Goal: Transaction & Acquisition: Purchase product/service

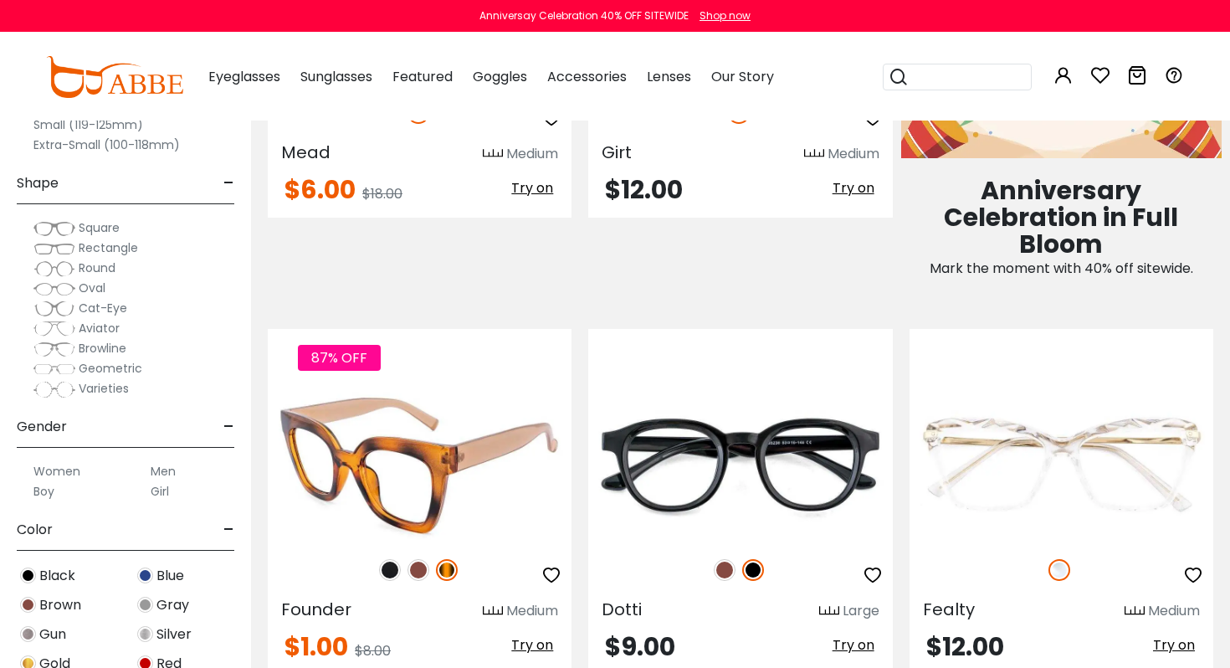
scroll to position [1303, 0]
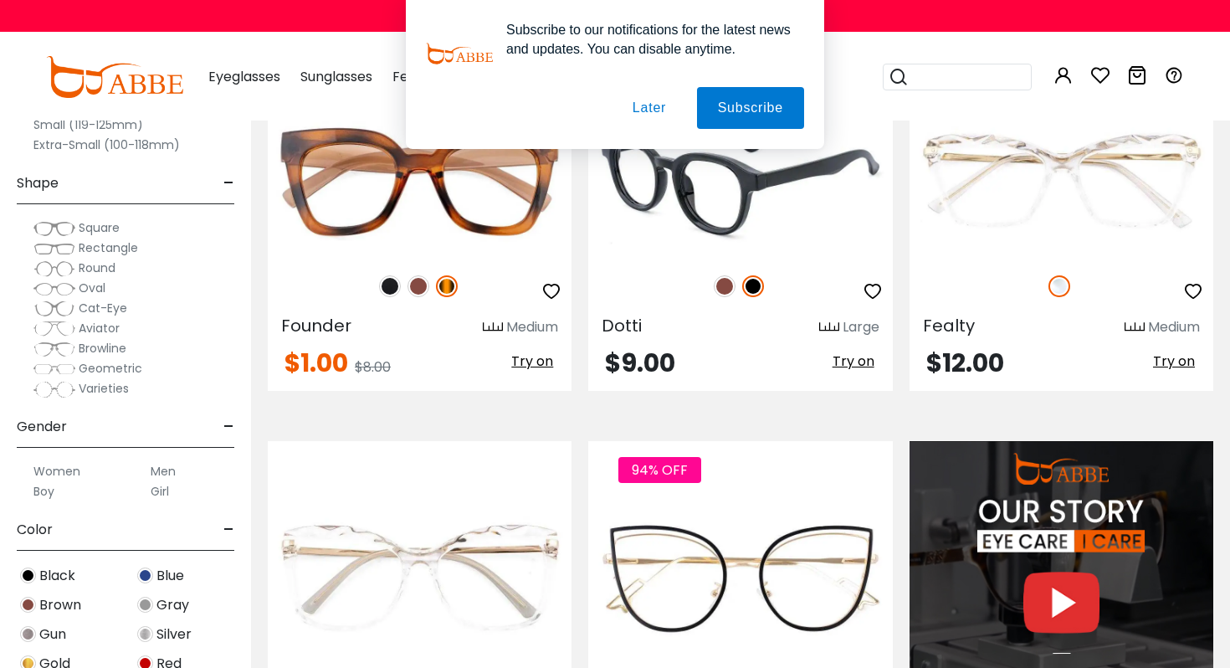
click at [727, 286] on img at bounding box center [725, 286] width 22 height 22
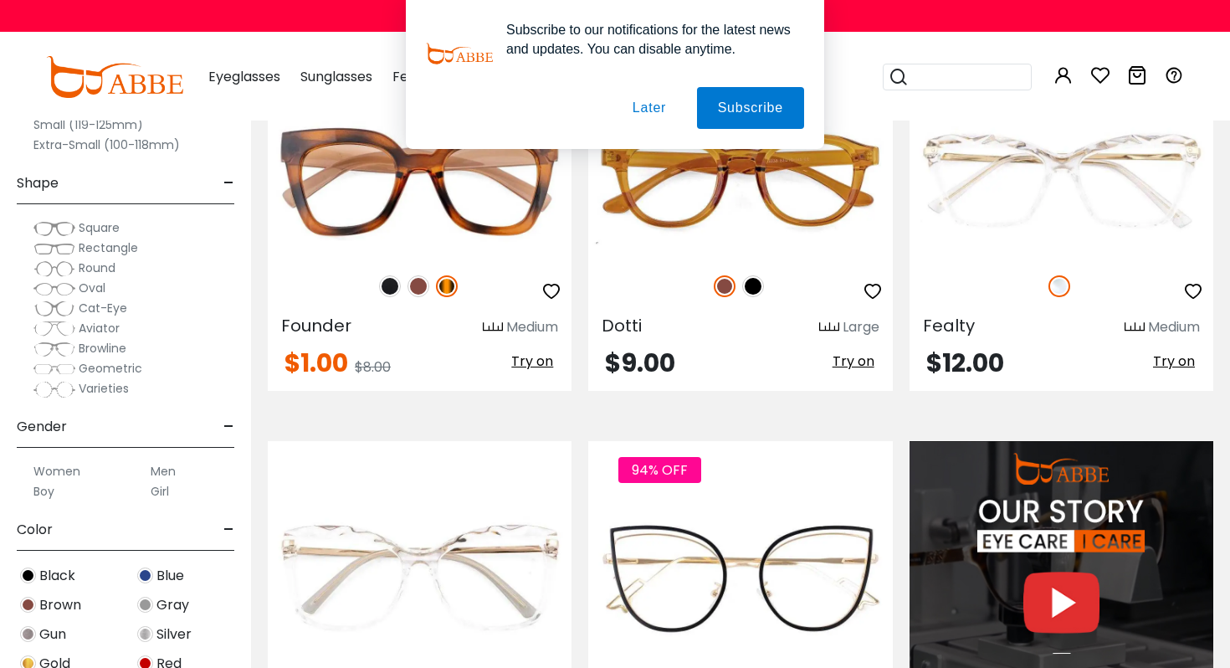
click at [655, 110] on button "Later" at bounding box center [649, 108] width 75 height 42
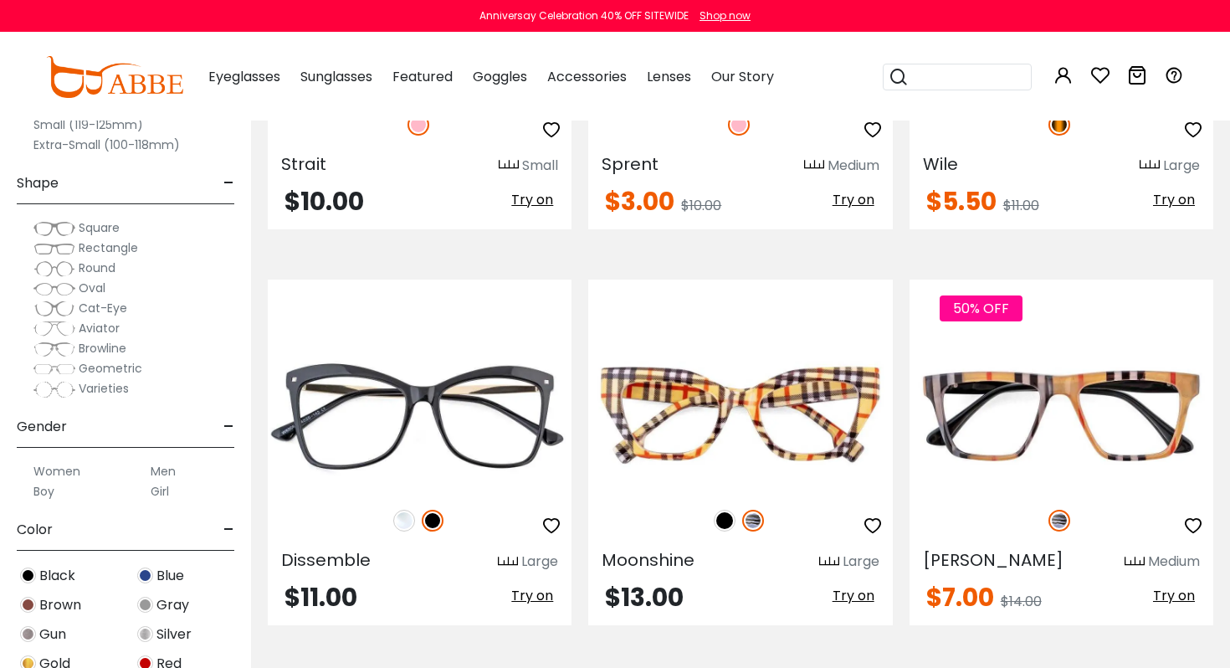
scroll to position [2460, 0]
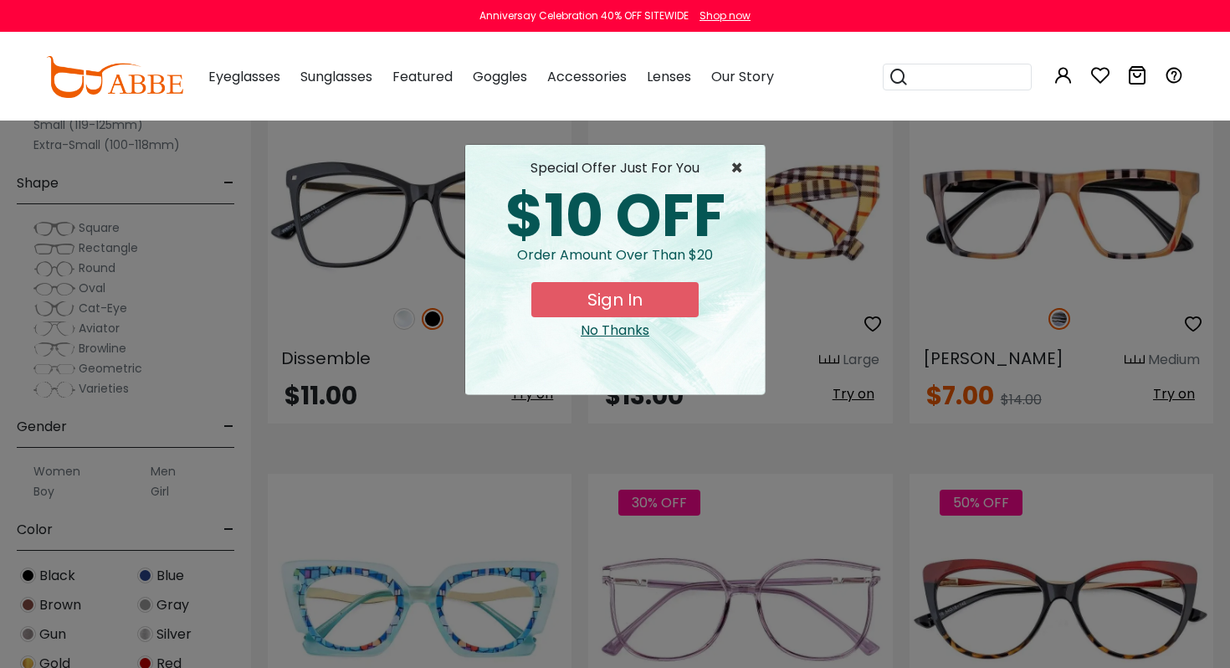
click at [745, 169] on span "×" at bounding box center [741, 168] width 21 height 20
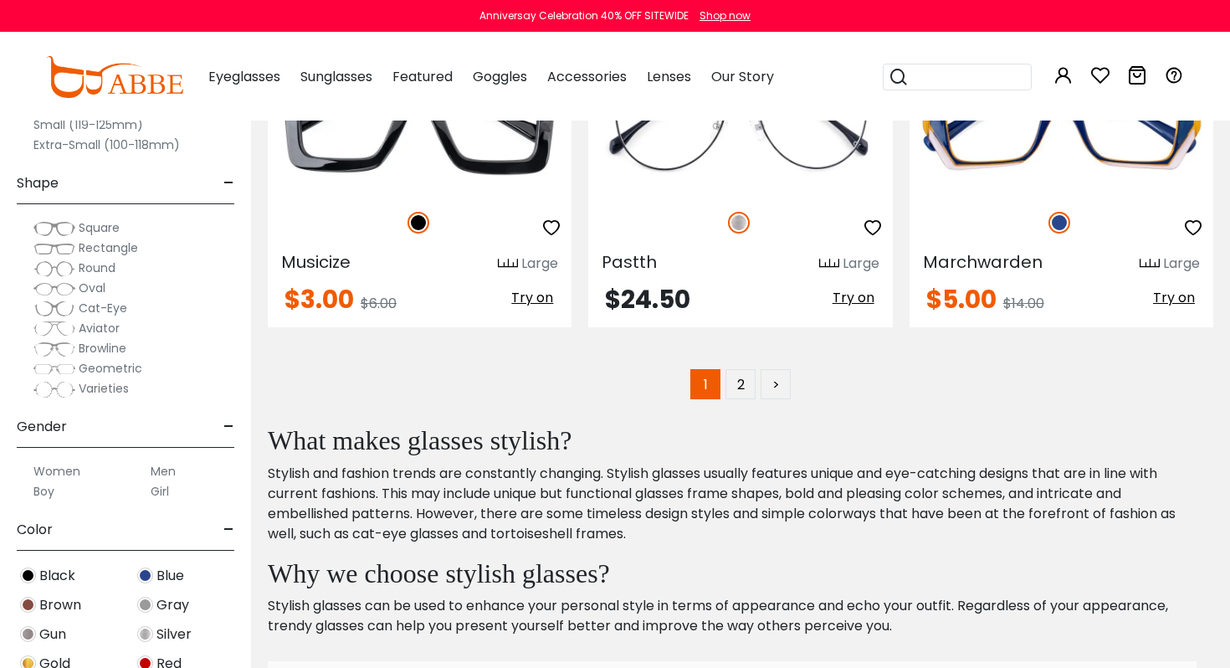
scroll to position [8407, 0]
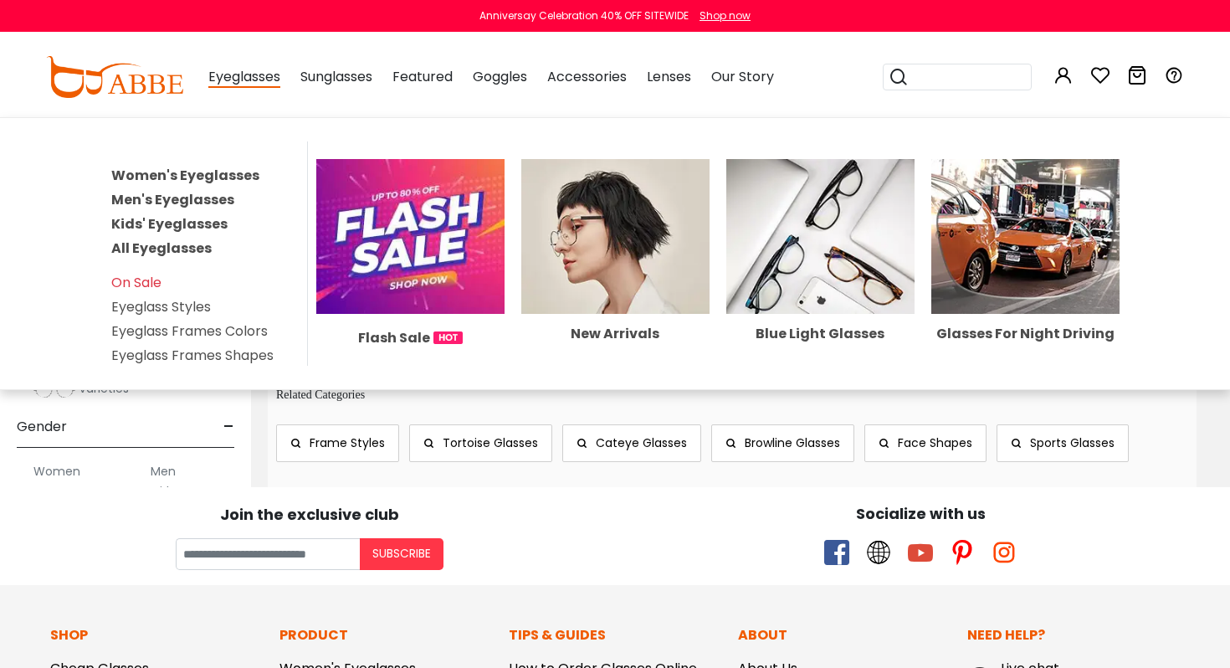
click at [186, 173] on link "Women's Eyeglasses" at bounding box center [185, 175] width 148 height 19
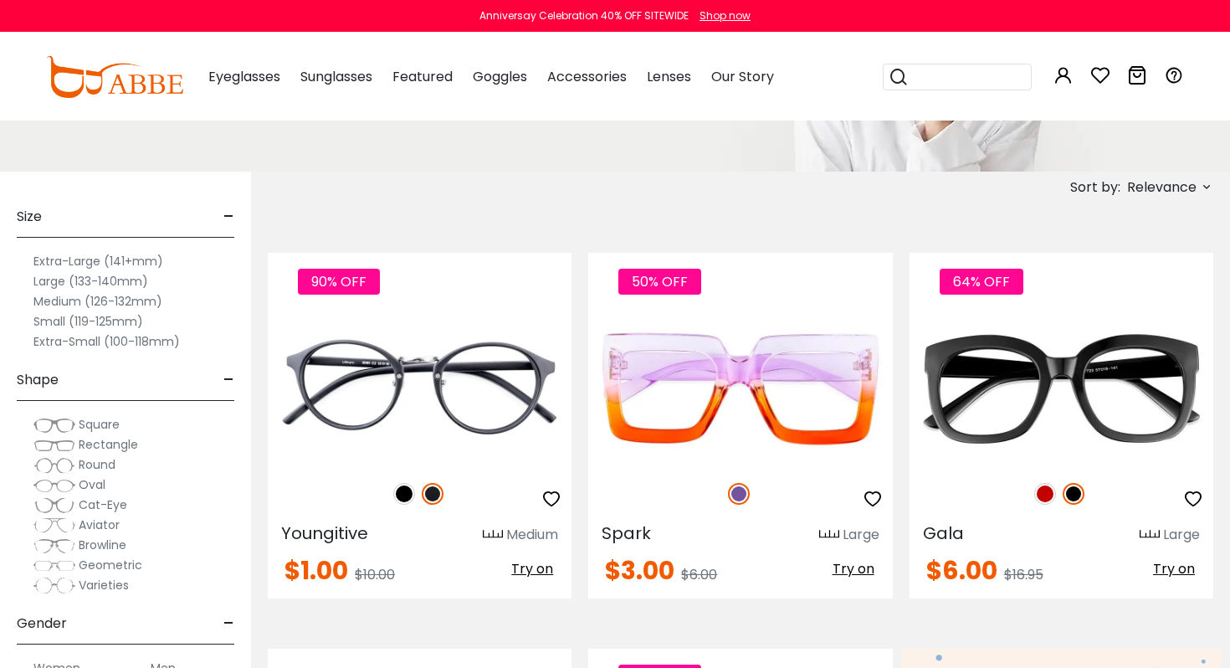
scroll to position [70, 0]
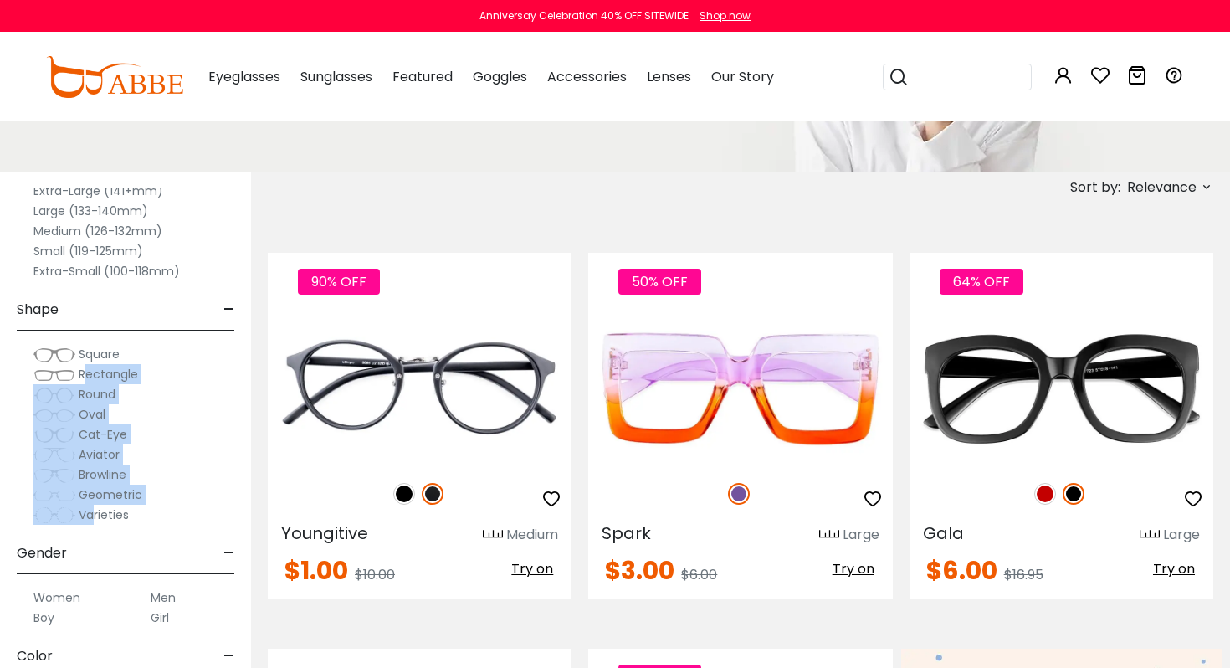
drag, startPoint x: 85, startPoint y: 372, endPoint x: 90, endPoint y: 507, distance: 135.7
click at [90, 508] on div "Square Rectangle Round Oval" at bounding box center [125, 434] width 234 height 181
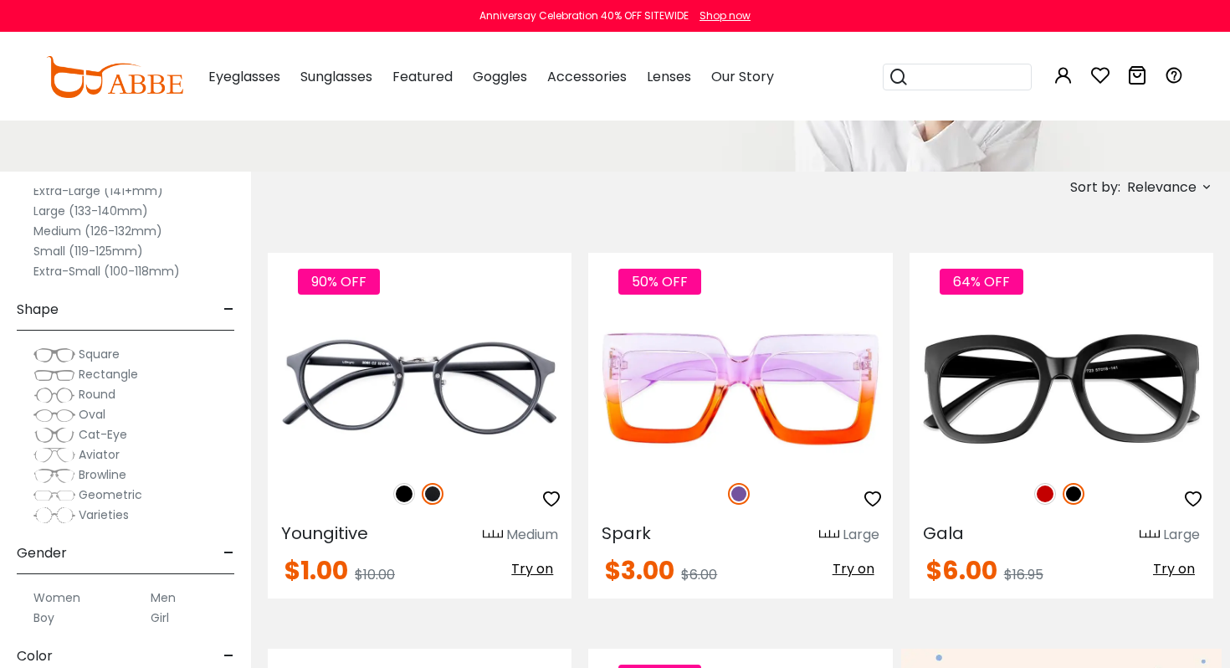
click at [193, 555] on div "Gender -" at bounding box center [126, 549] width 218 height 49
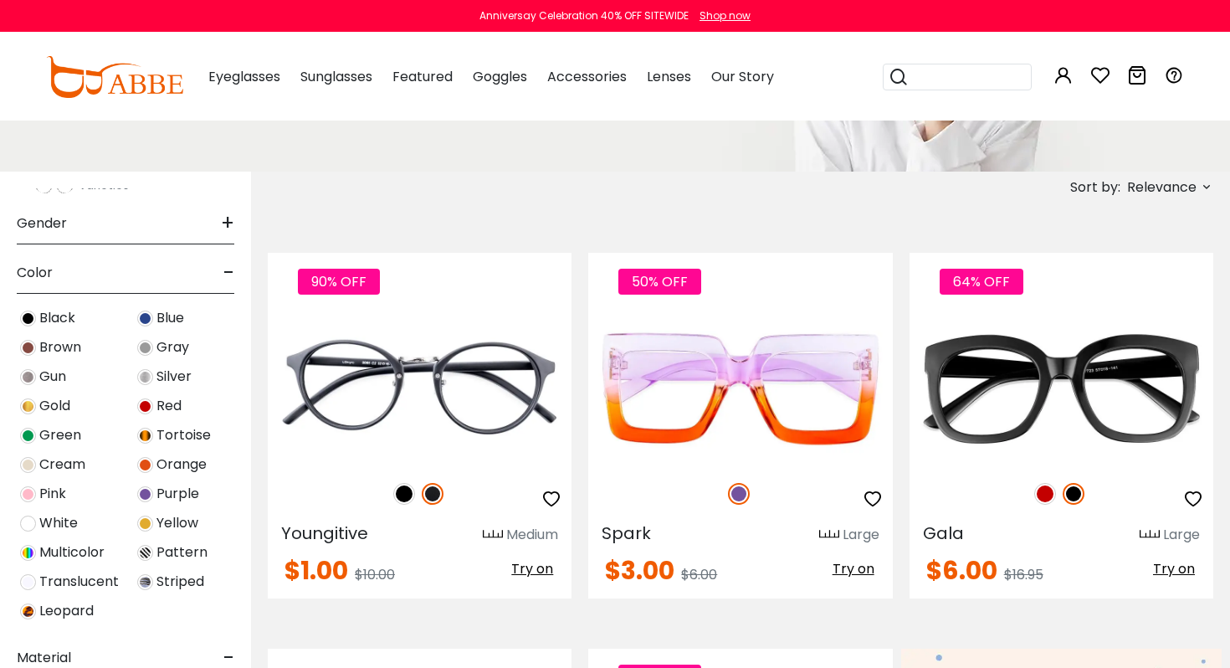
scroll to position [444, 0]
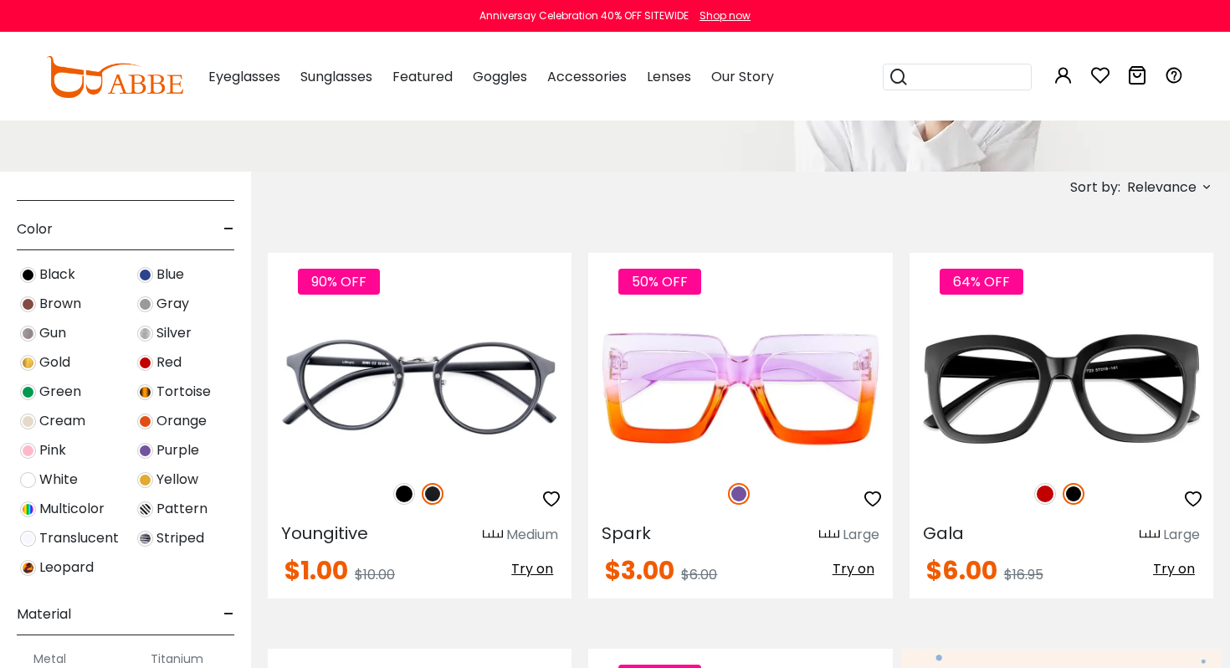
click at [37, 393] on div "Green" at bounding box center [66, 392] width 117 height 23
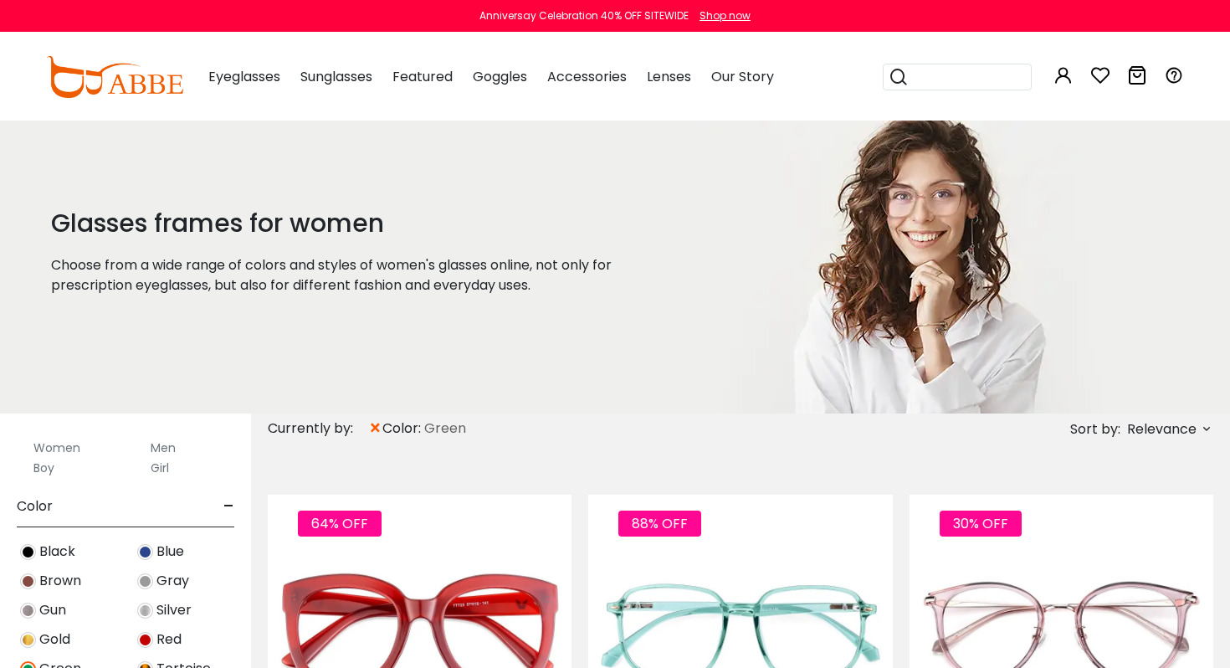
scroll to position [601, 0]
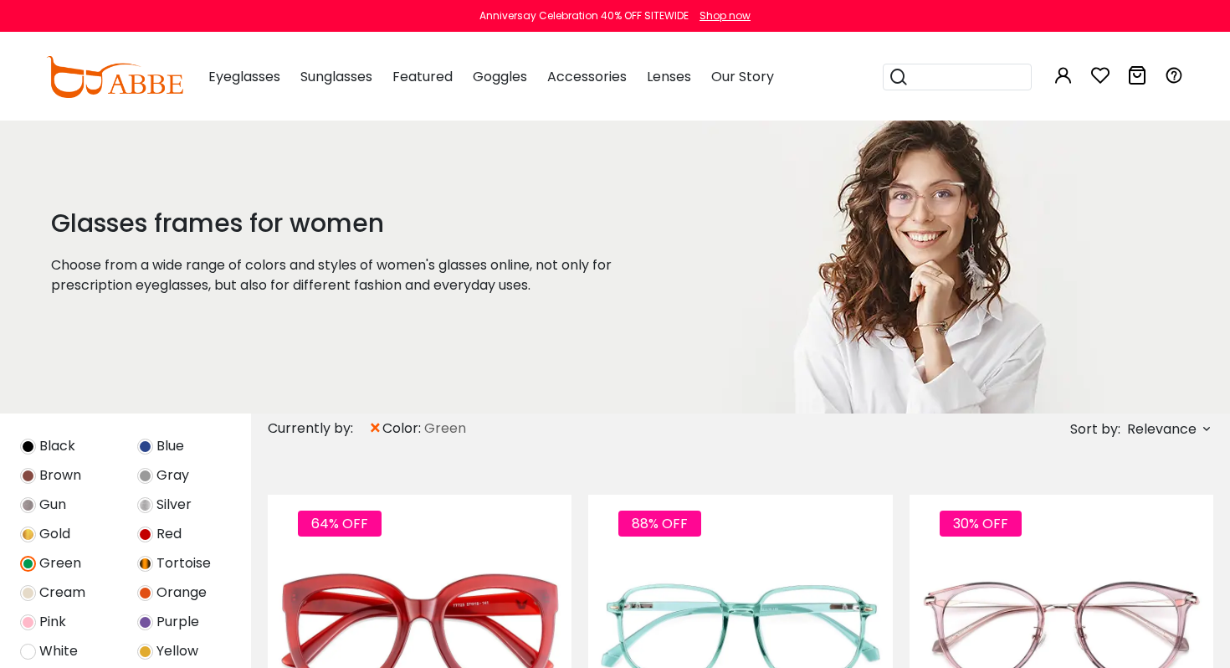
click at [144, 536] on img at bounding box center [145, 534] width 16 height 16
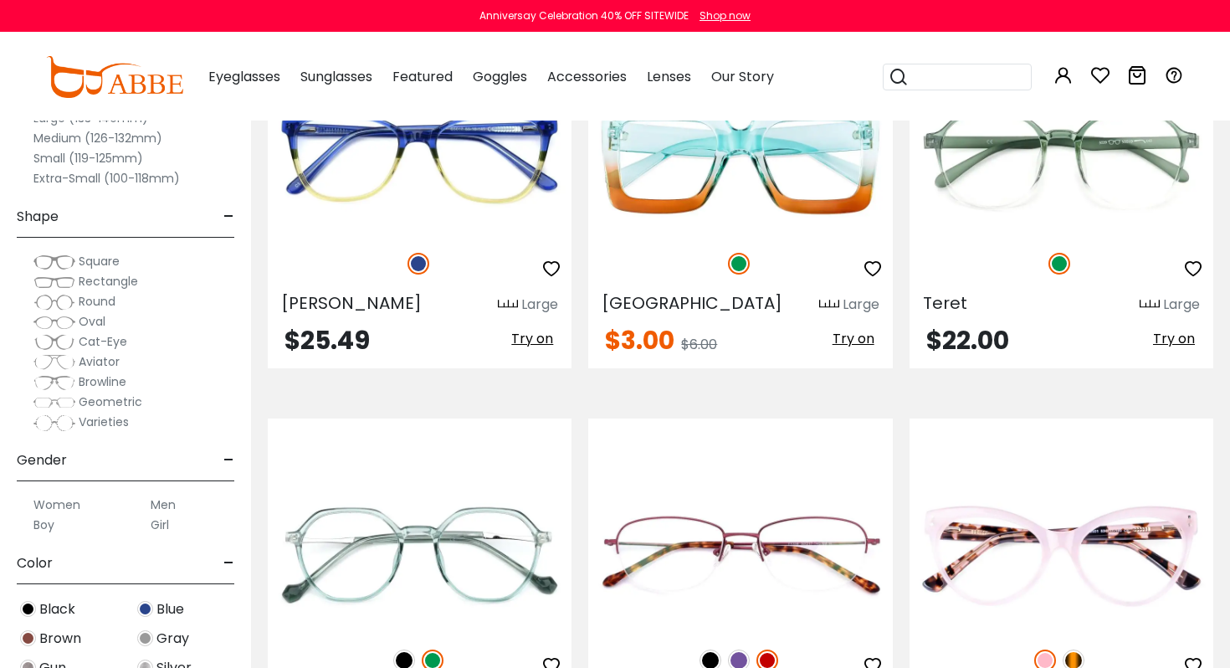
scroll to position [7490, 0]
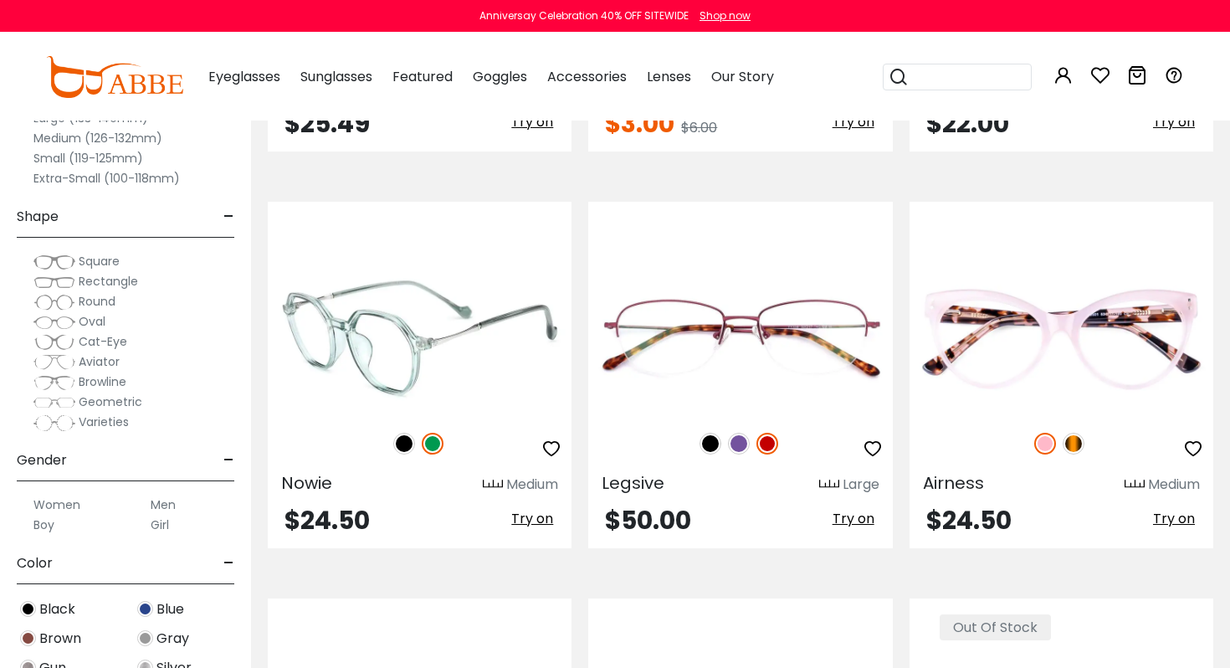
click at [400, 449] on img at bounding box center [404, 444] width 22 height 22
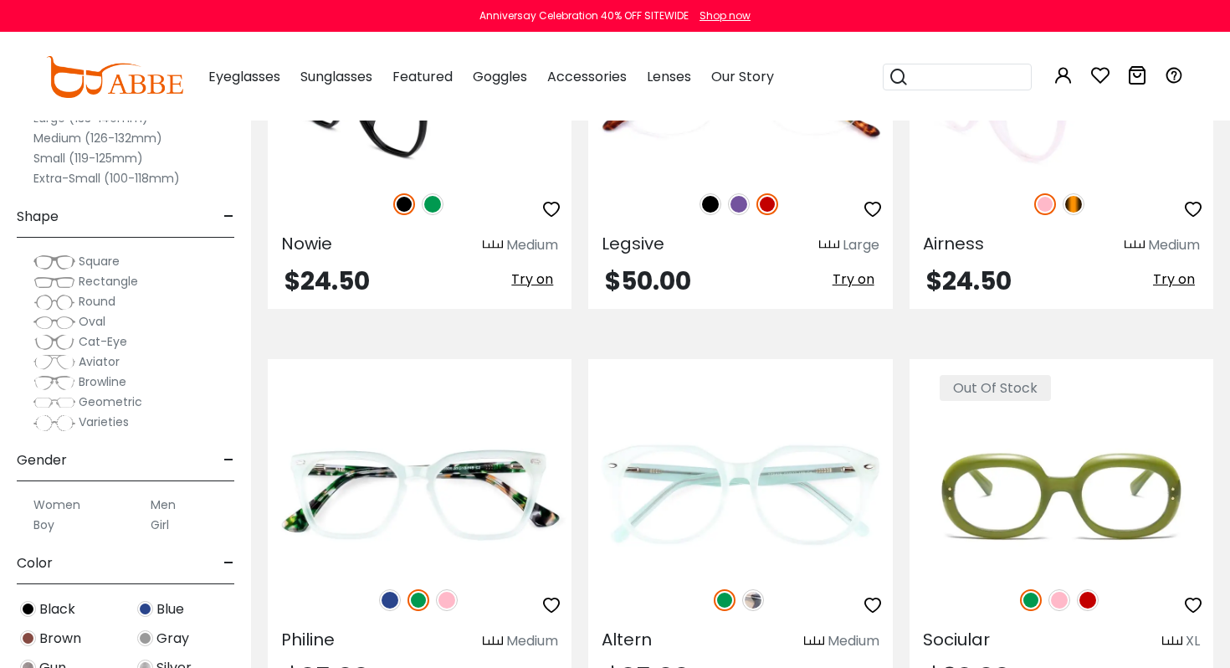
scroll to position [7909, 0]
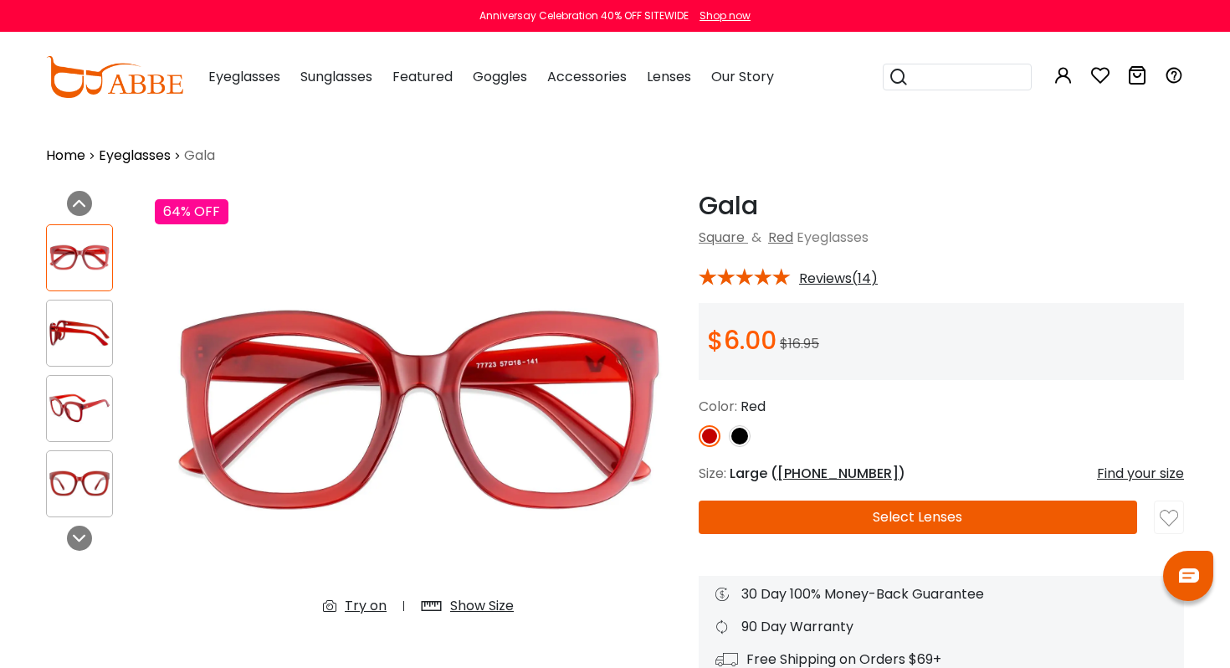
click at [81, 392] on img at bounding box center [79, 408] width 65 height 33
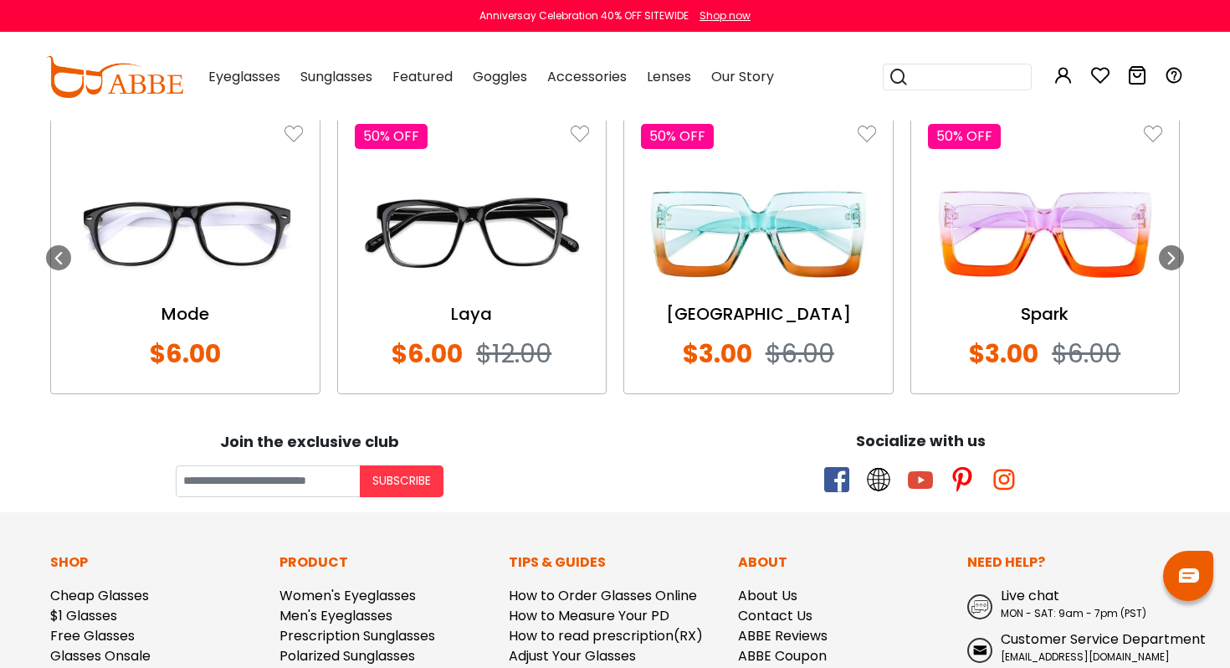
scroll to position [1932, 0]
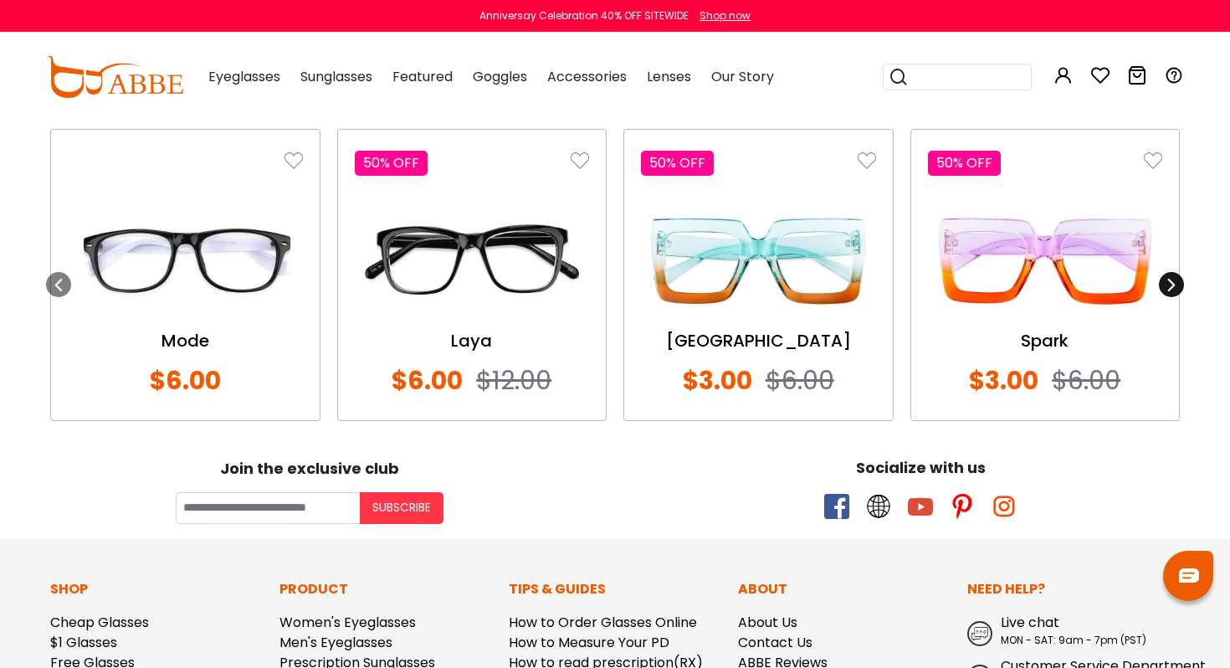
click at [1182, 284] on div at bounding box center [1171, 284] width 25 height 25
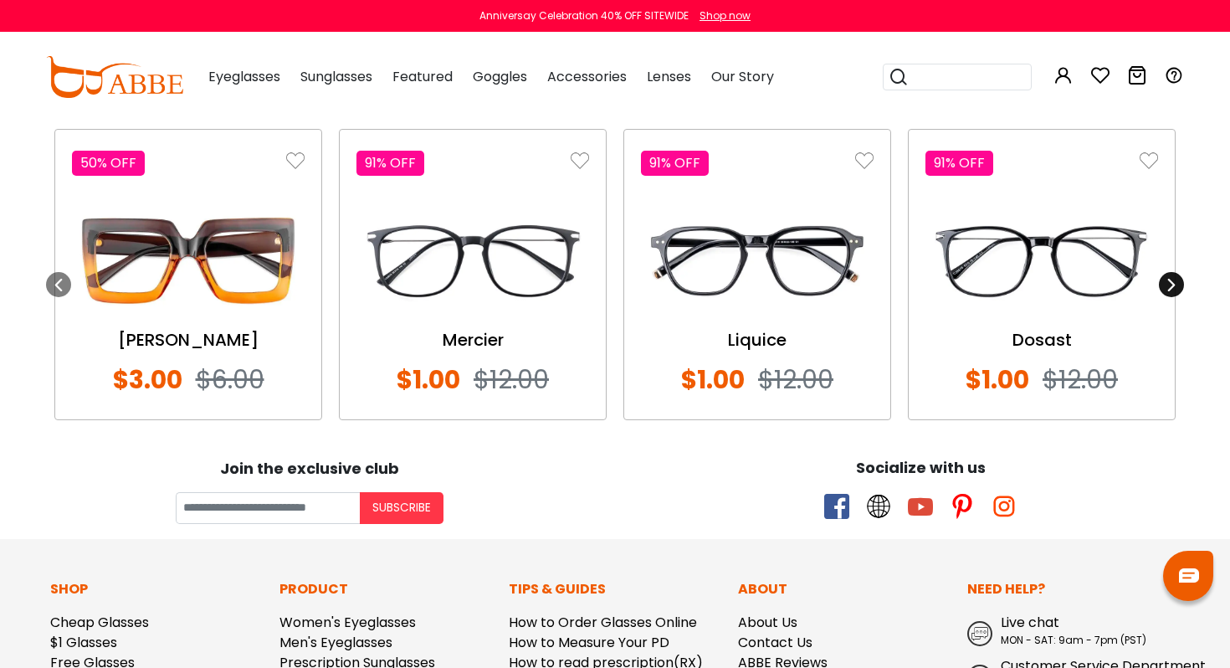
click at [1180, 280] on div at bounding box center [1171, 284] width 25 height 25
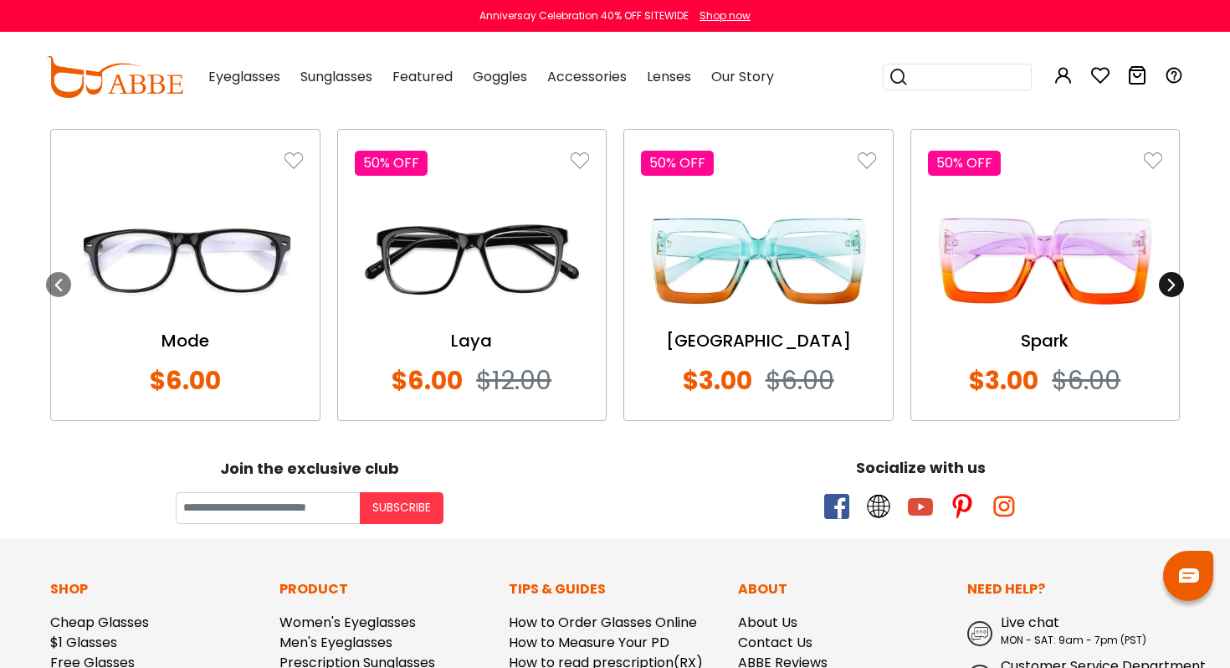
click at [1180, 281] on div at bounding box center [1171, 284] width 25 height 25
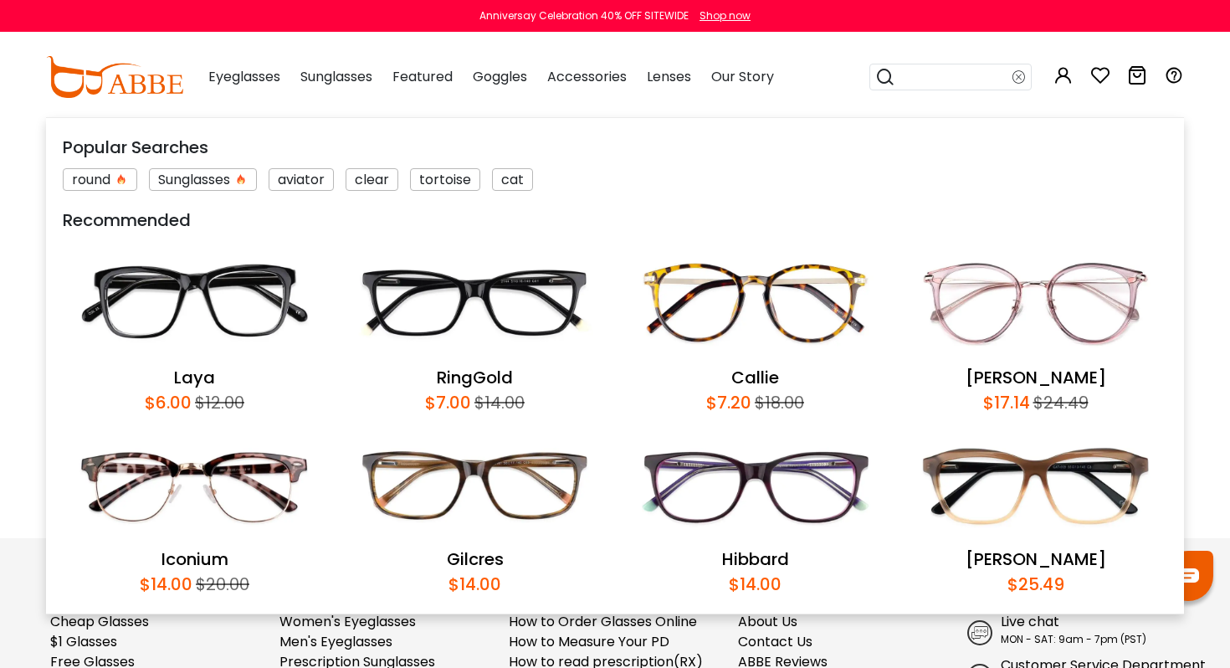
click at [948, 84] on input "search" at bounding box center [954, 76] width 117 height 25
type input "**********"
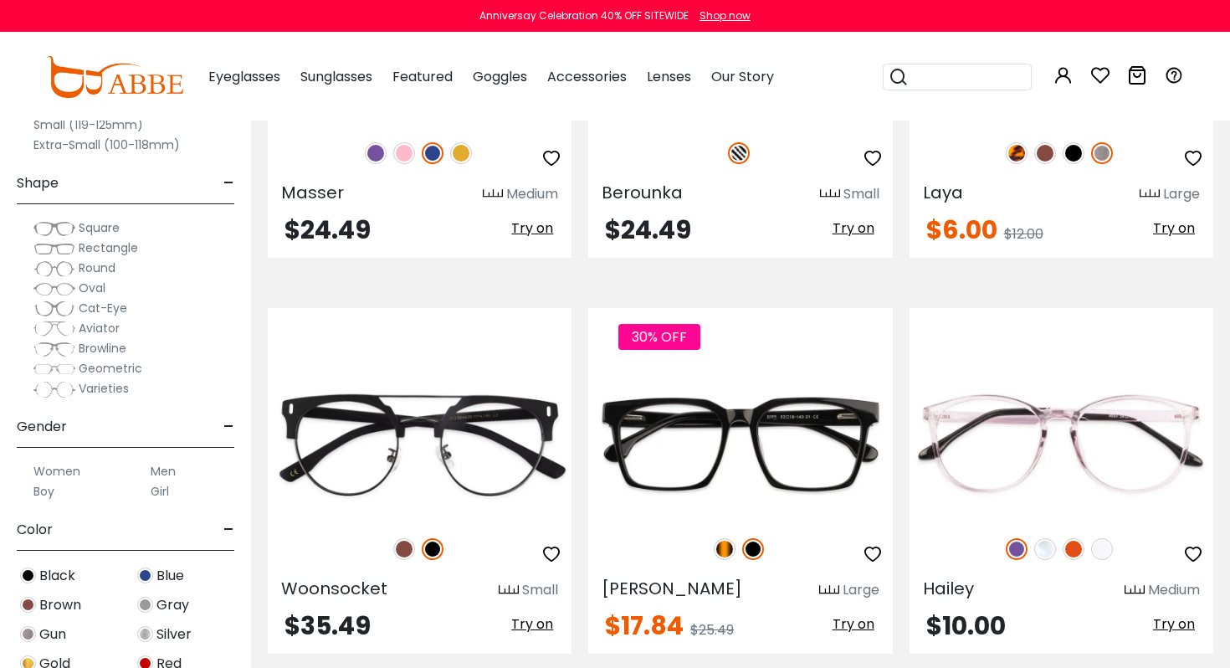
scroll to position [6755, 0]
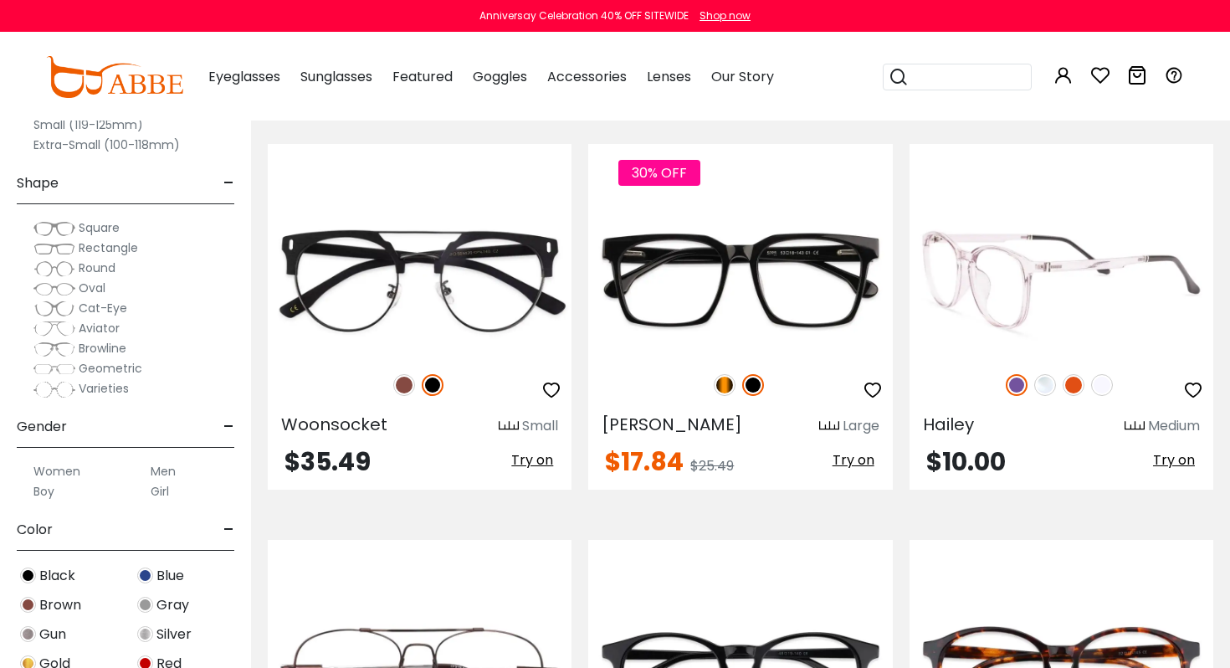
click at [1075, 382] on img at bounding box center [1074, 385] width 22 height 22
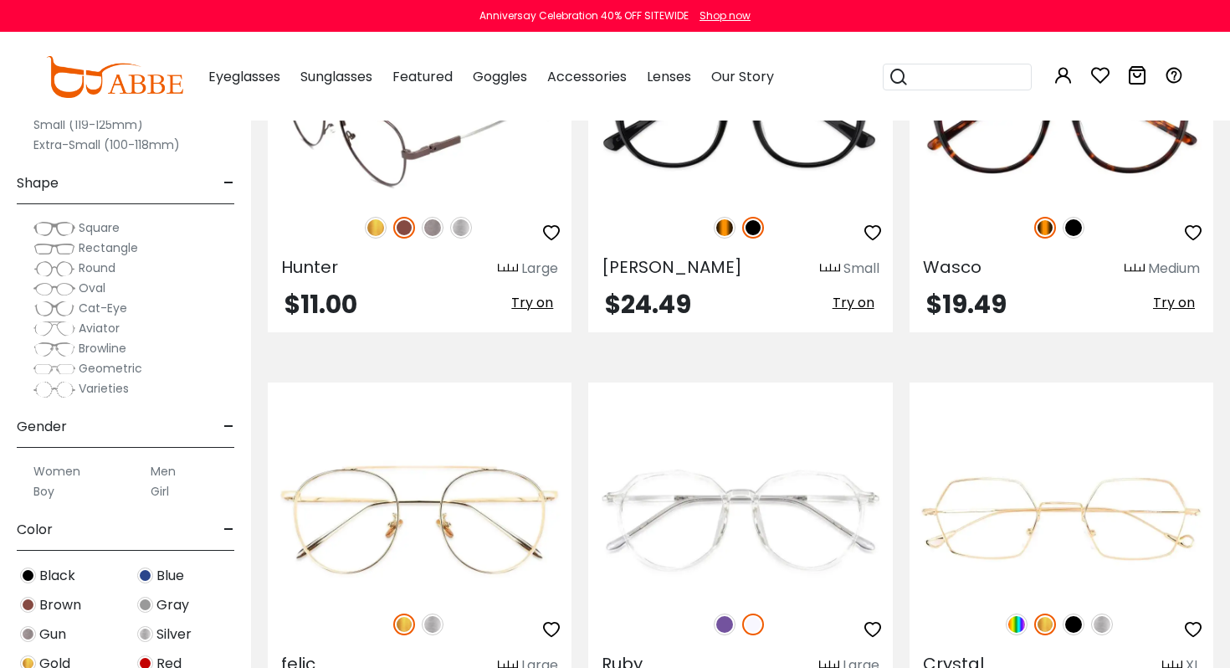
scroll to position [7580, 0]
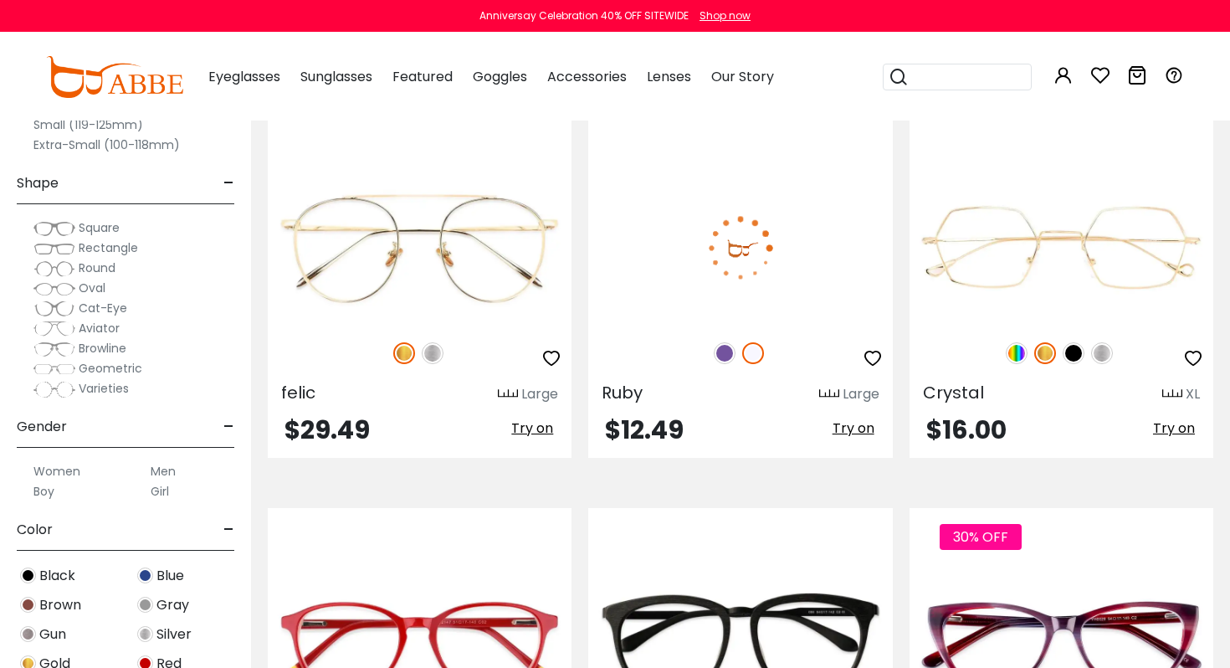
click at [718, 353] on img at bounding box center [725, 353] width 22 height 22
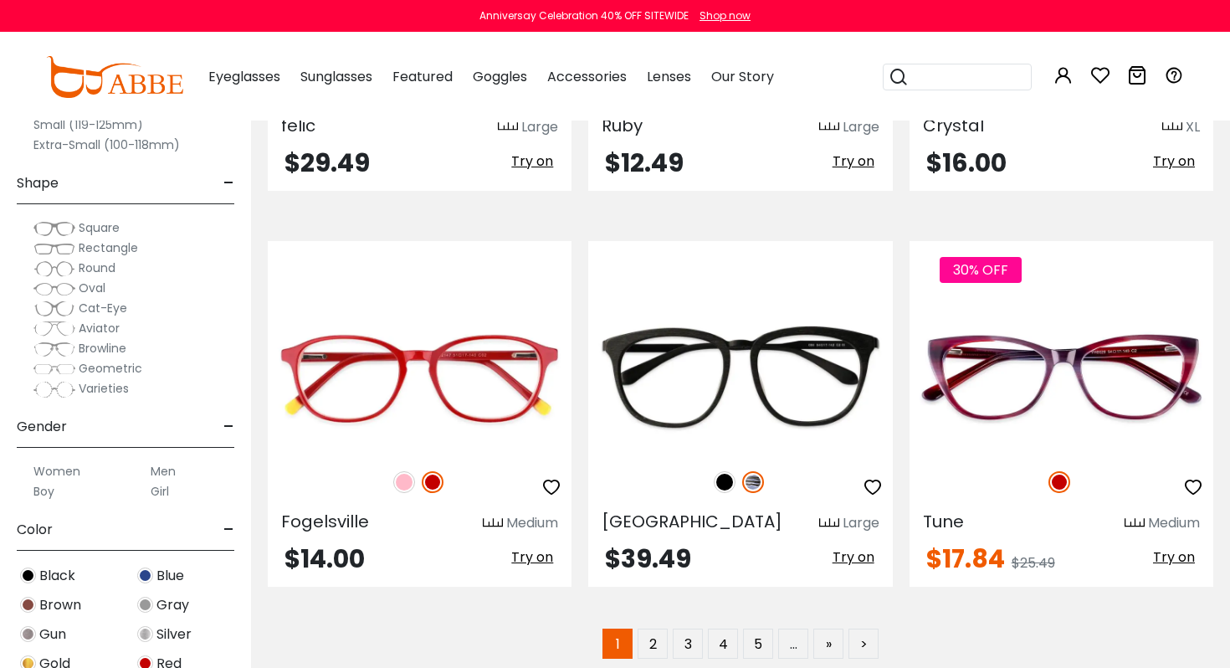
scroll to position [7868, 0]
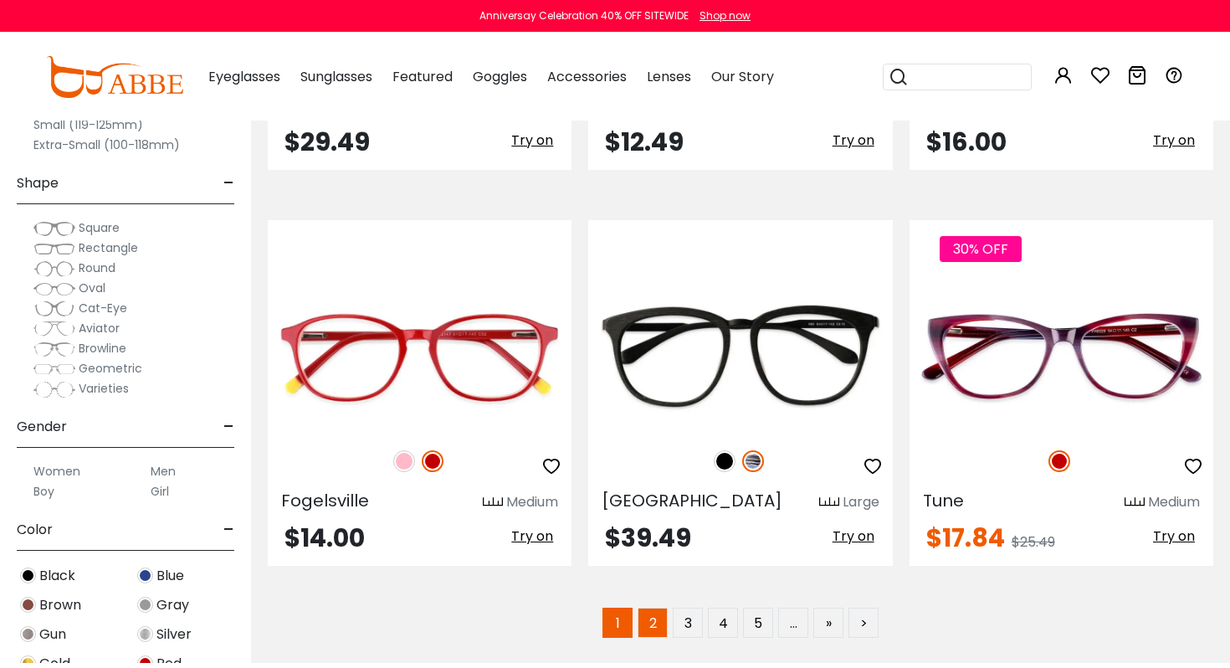
click at [652, 631] on link "2" at bounding box center [653, 623] width 30 height 30
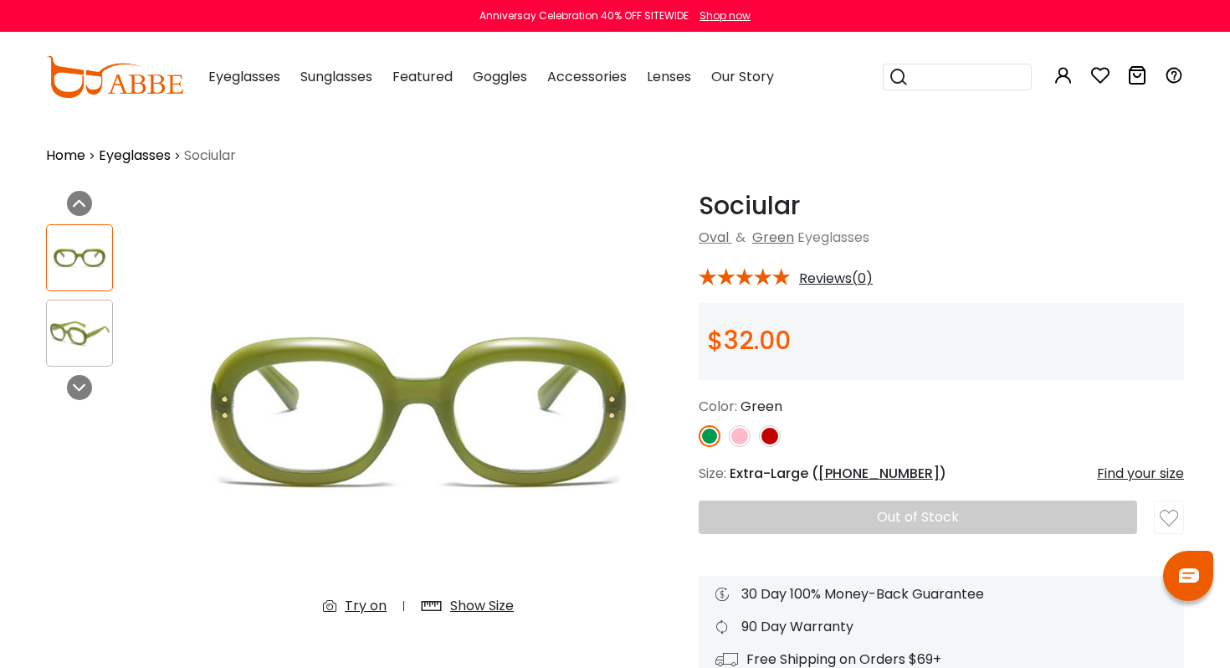
click at [786, 435] on div at bounding box center [941, 436] width 485 height 22
click at [768, 435] on img at bounding box center [770, 436] width 22 height 22
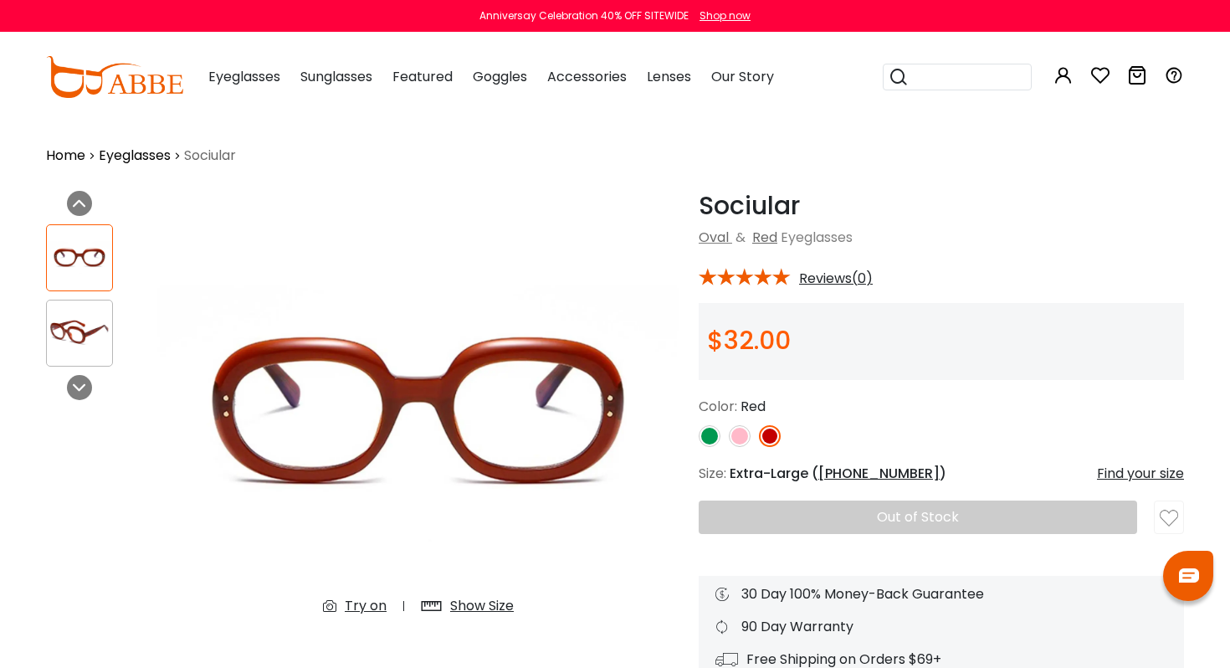
click at [57, 324] on img at bounding box center [79, 332] width 65 height 33
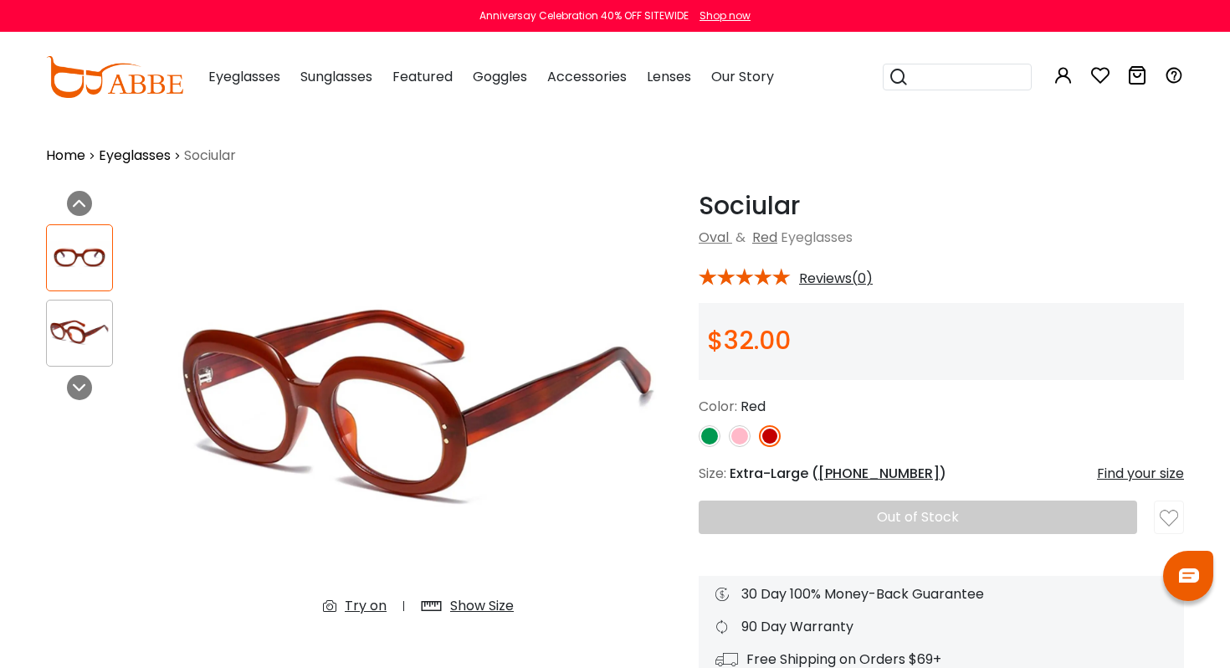
click at [78, 238] on div at bounding box center [79, 257] width 67 height 67
click at [74, 262] on img at bounding box center [79, 257] width 65 height 33
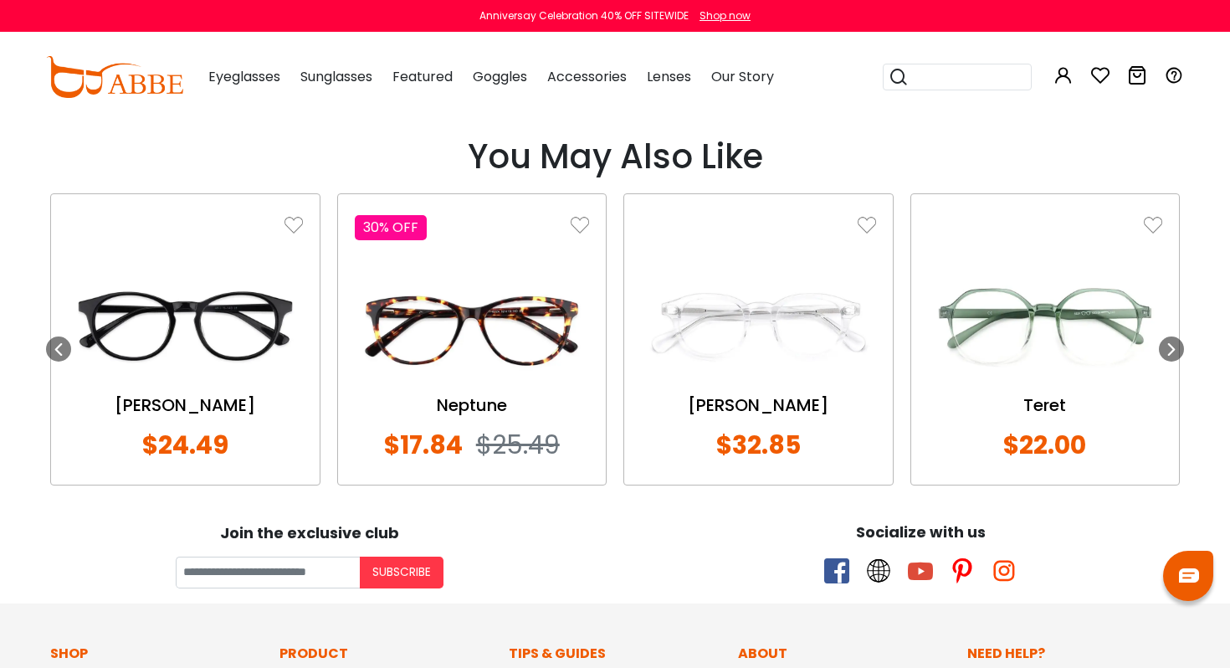
scroll to position [1272, 0]
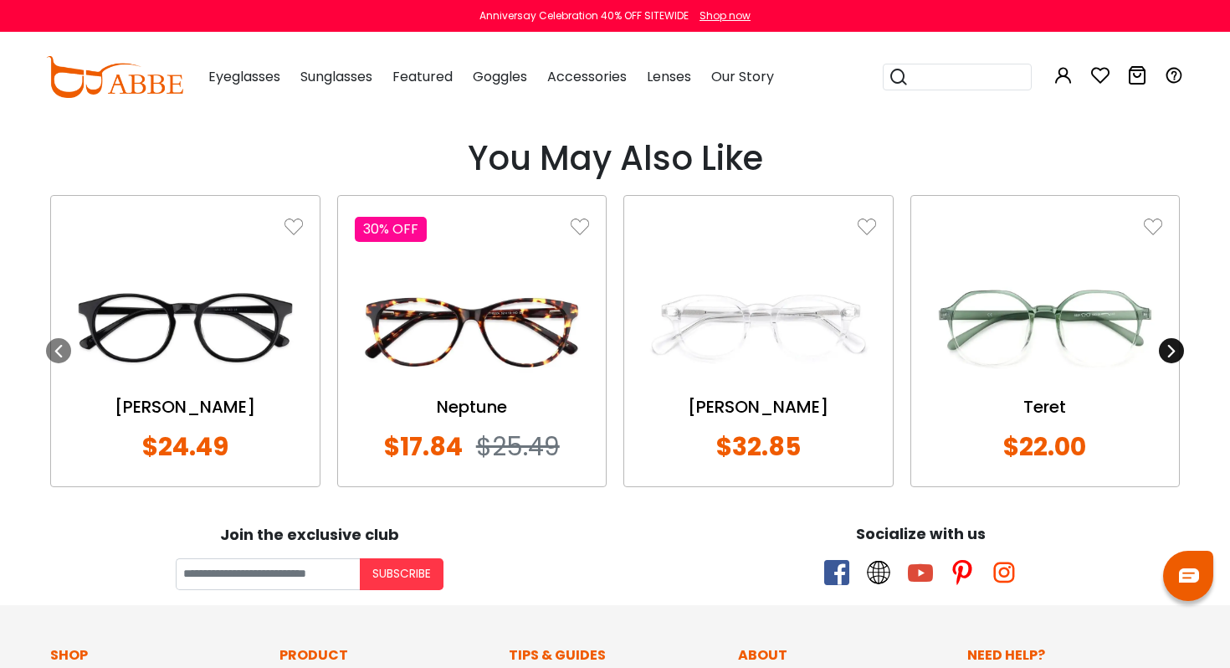
click at [1175, 355] on icon at bounding box center [1171, 350] width 13 height 13
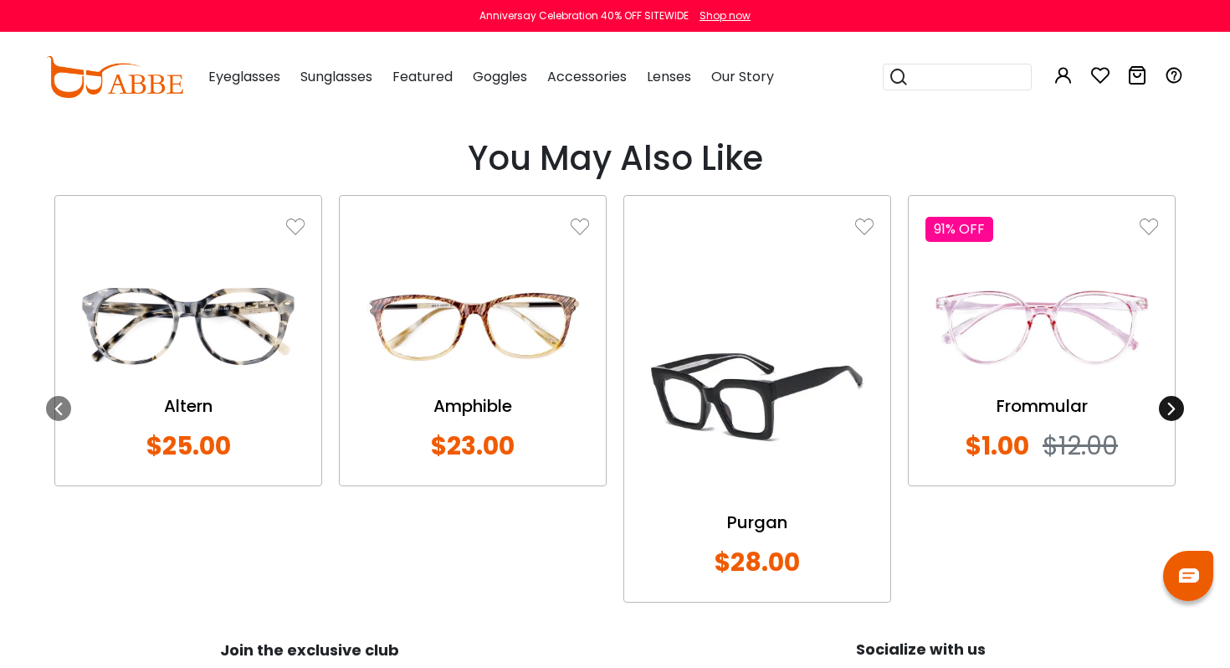
click at [1168, 399] on div at bounding box center [1171, 408] width 25 height 25
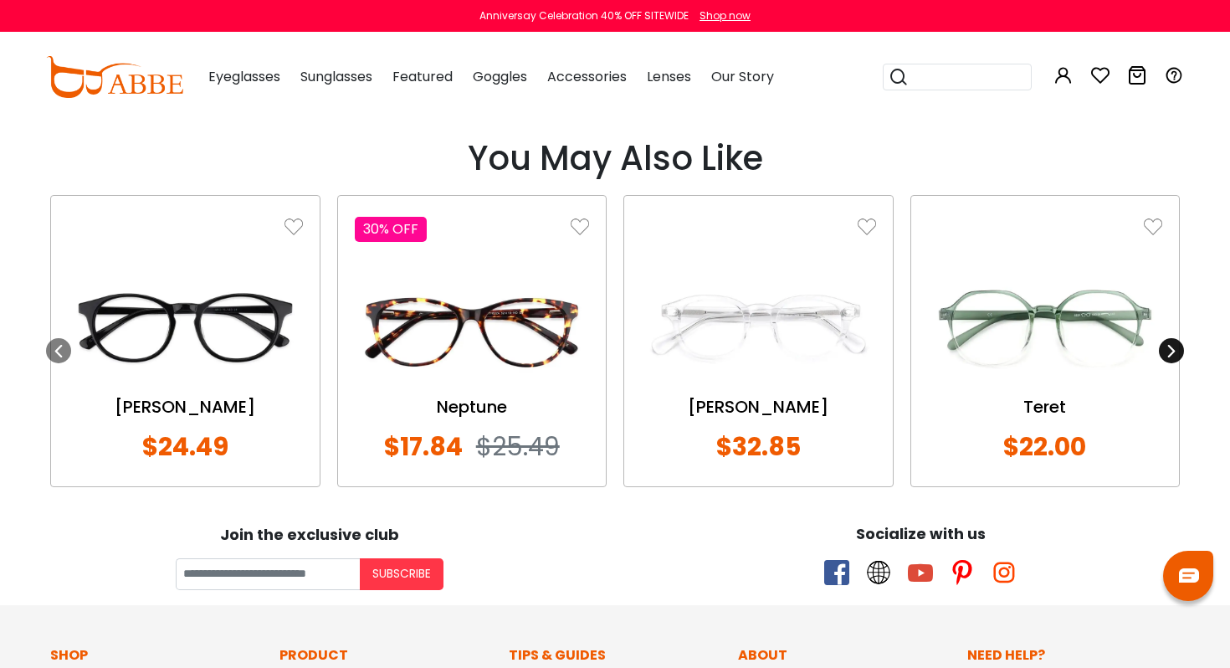
click at [1168, 400] on div "Next" at bounding box center [1171, 351] width 25 height 312
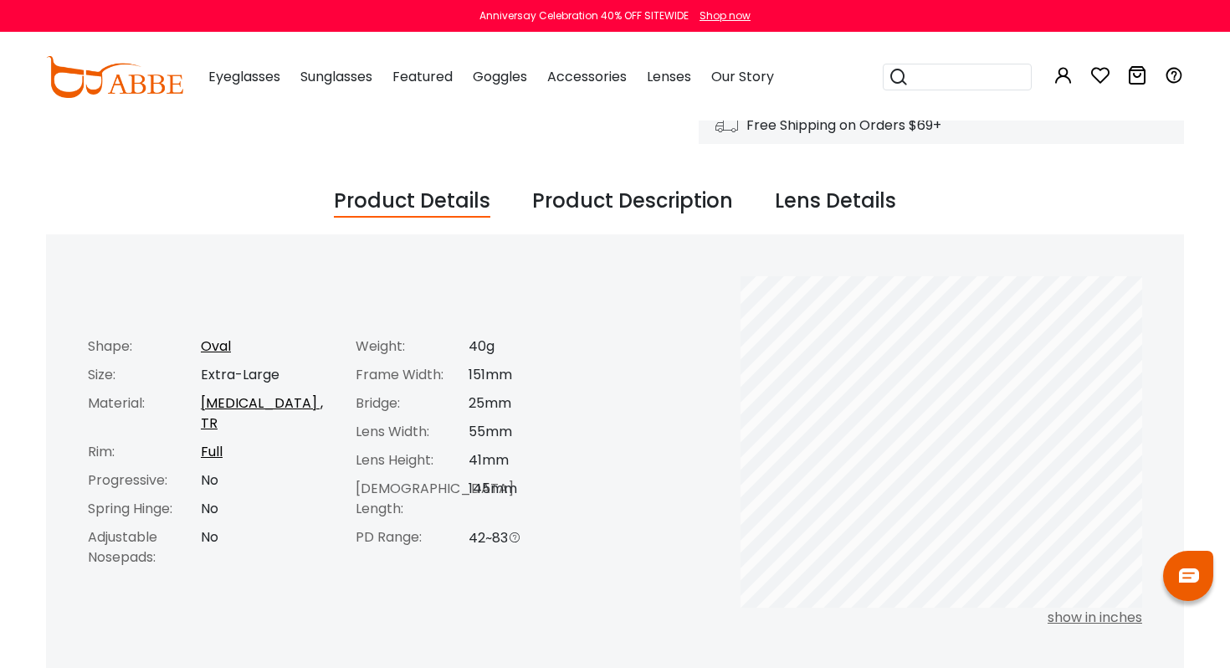
scroll to position [0, 0]
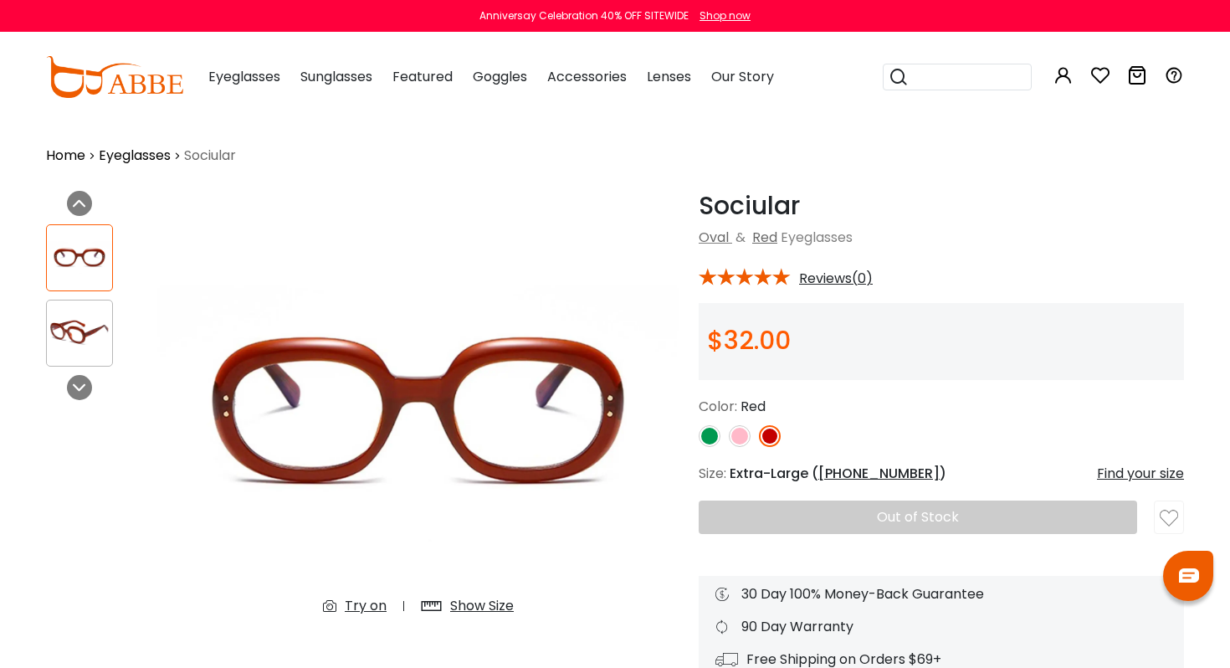
click at [736, 438] on img at bounding box center [740, 436] width 22 height 22
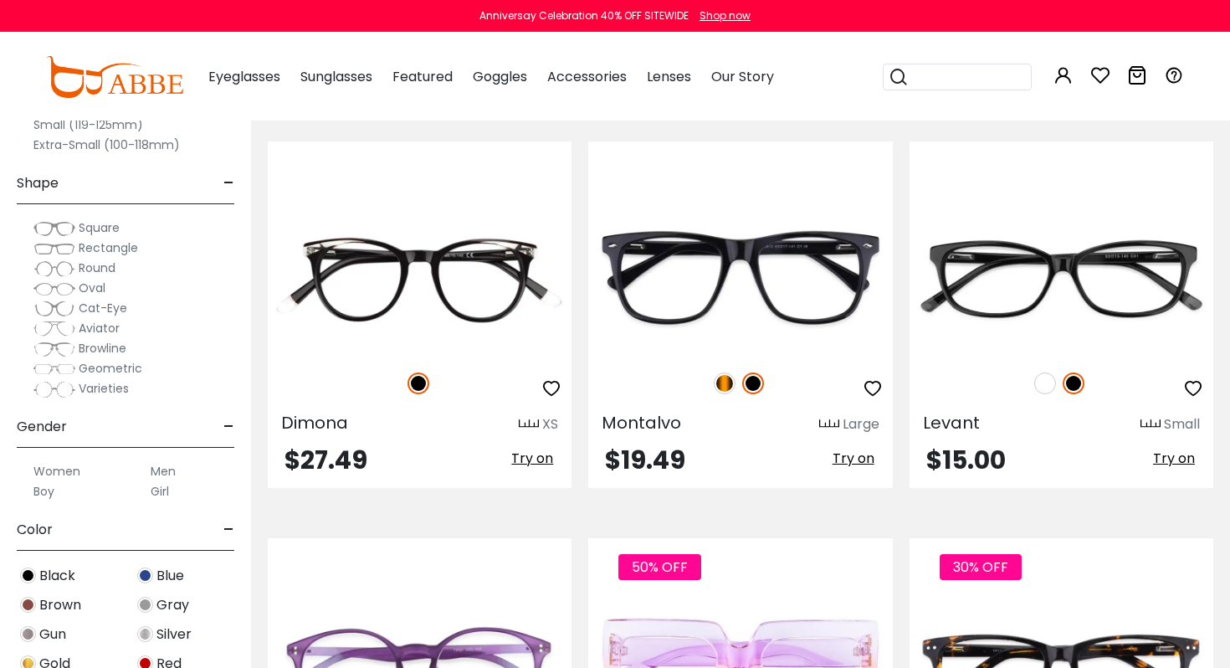
scroll to position [4096, 0]
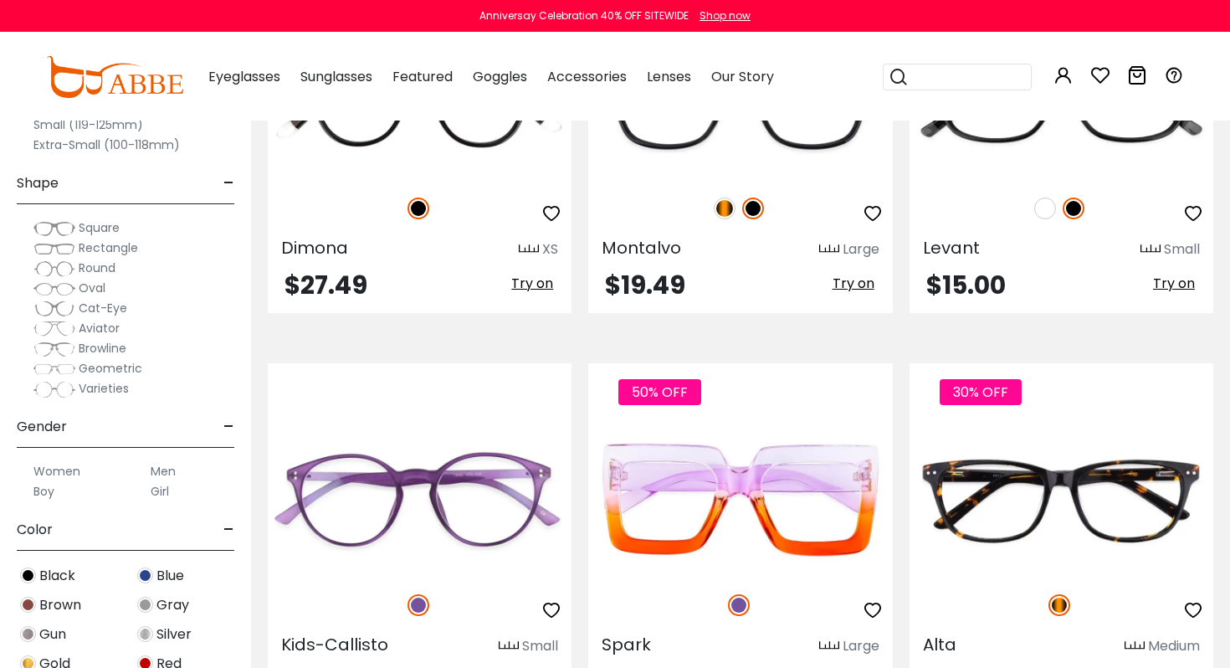
click at [98, 285] on span "Oval" at bounding box center [92, 288] width 27 height 17
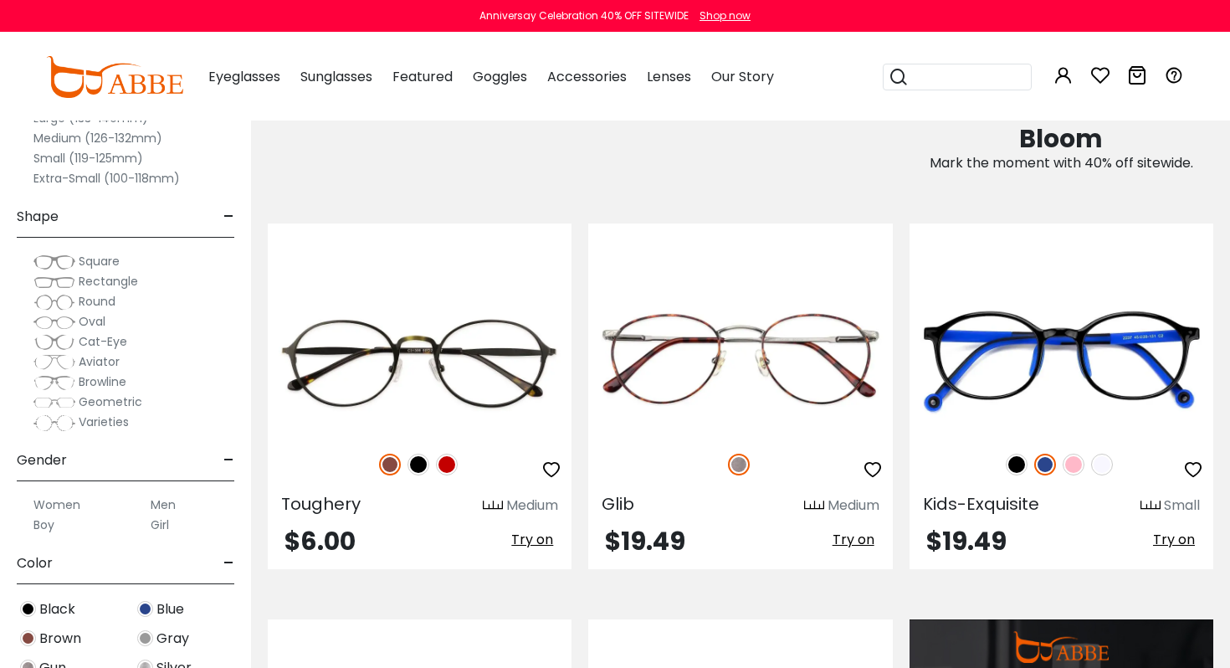
scroll to position [175, 0]
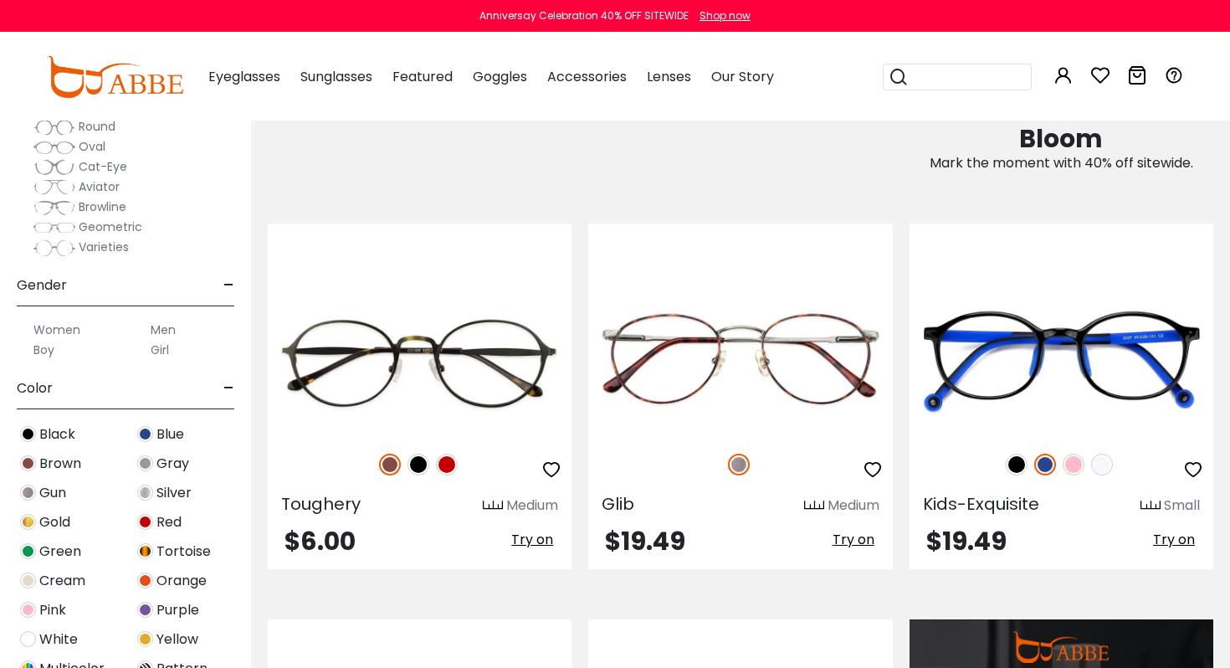
click at [58, 326] on label "Women" at bounding box center [56, 330] width 47 height 20
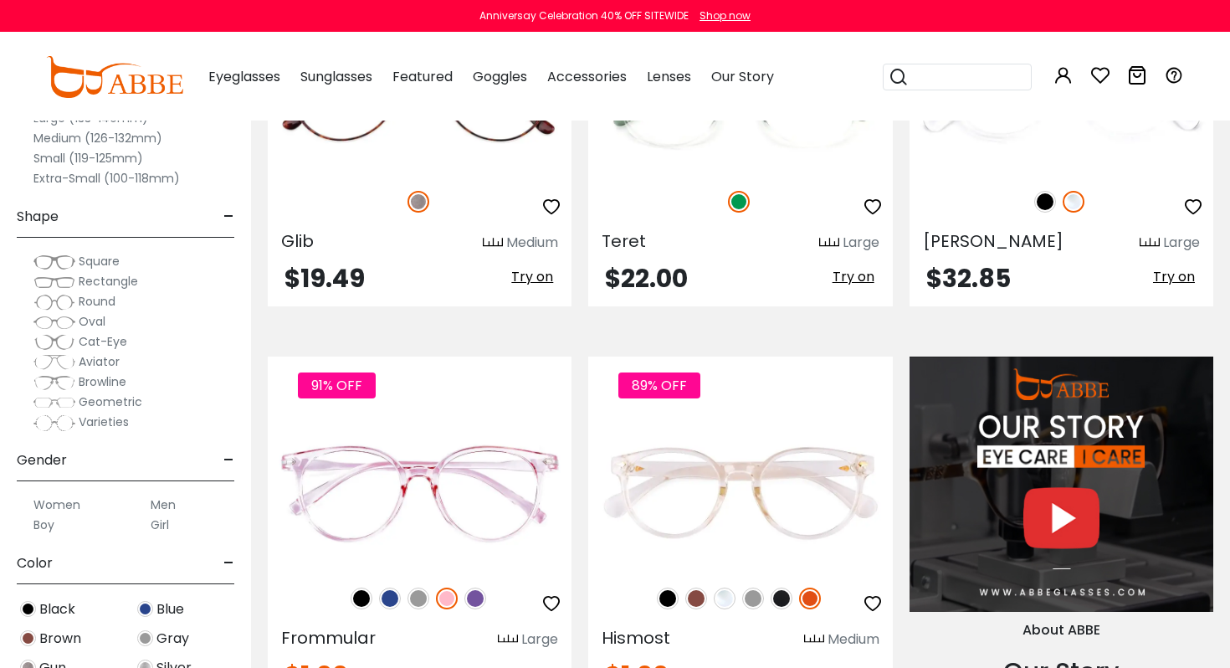
scroll to position [1607, 0]
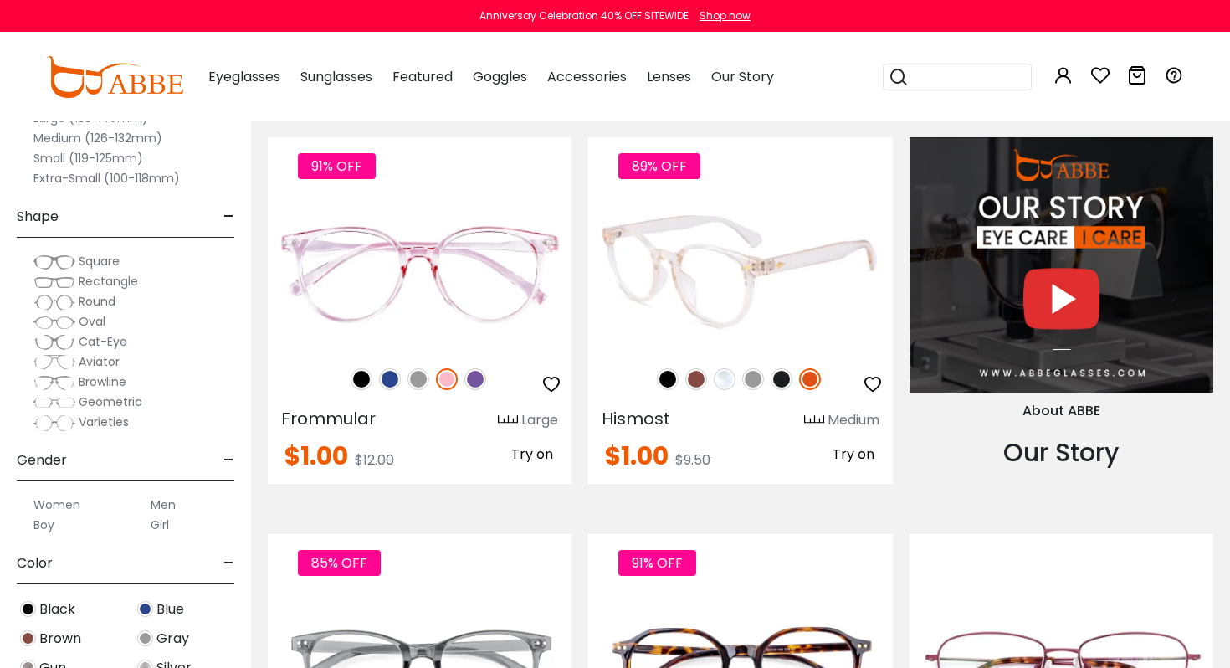
click at [784, 379] on img at bounding box center [782, 379] width 22 height 22
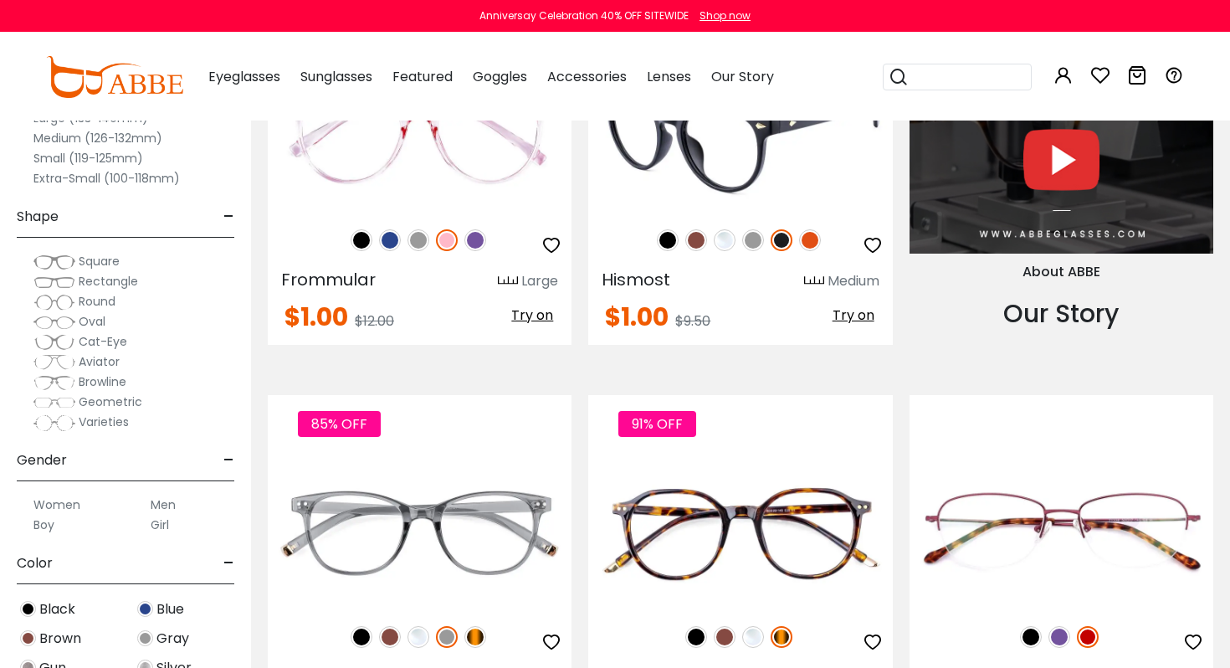
scroll to position [1923, 0]
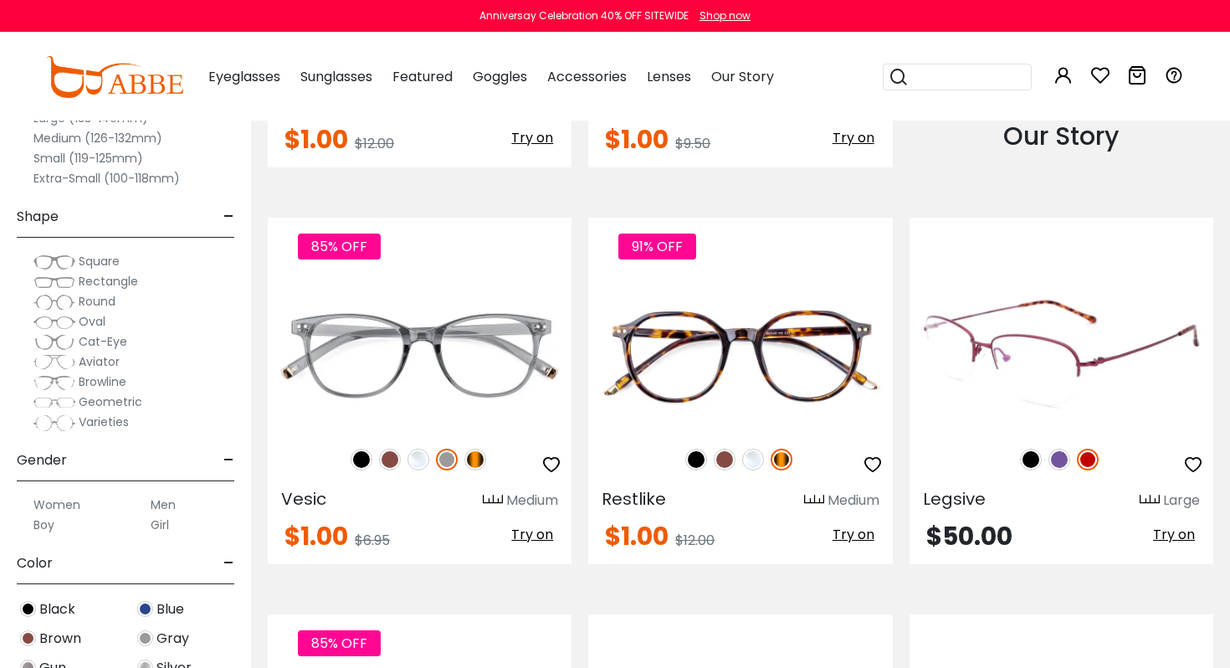
click at [1064, 461] on img at bounding box center [1060, 460] width 22 height 22
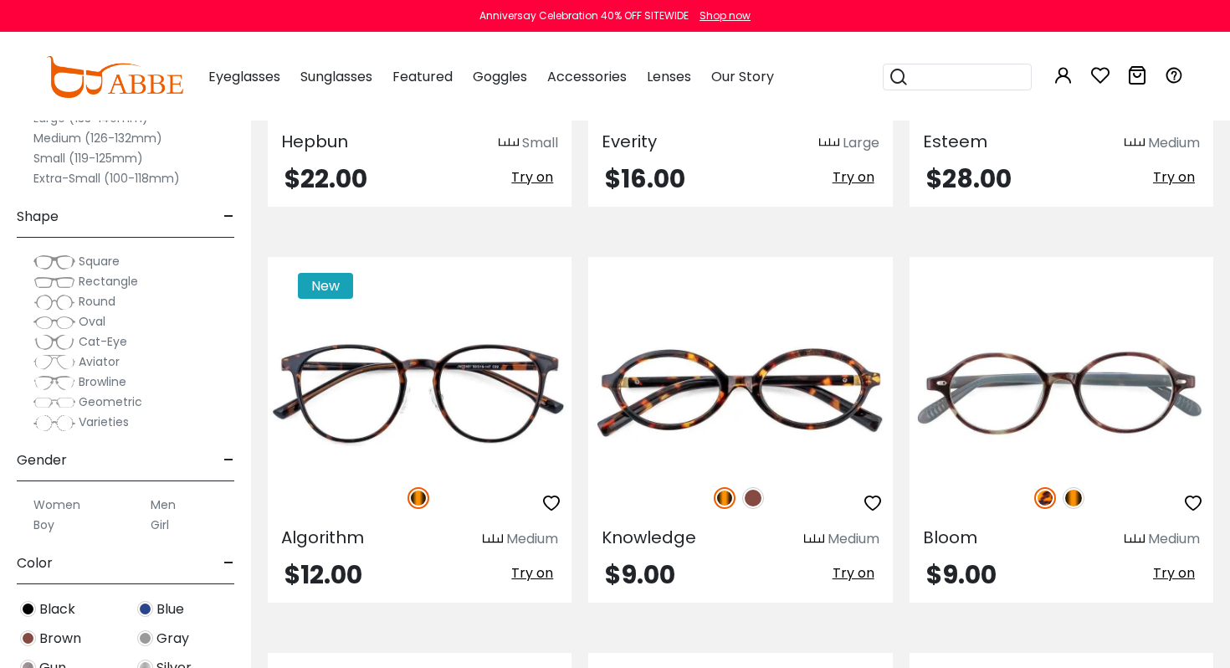
scroll to position [6662, 0]
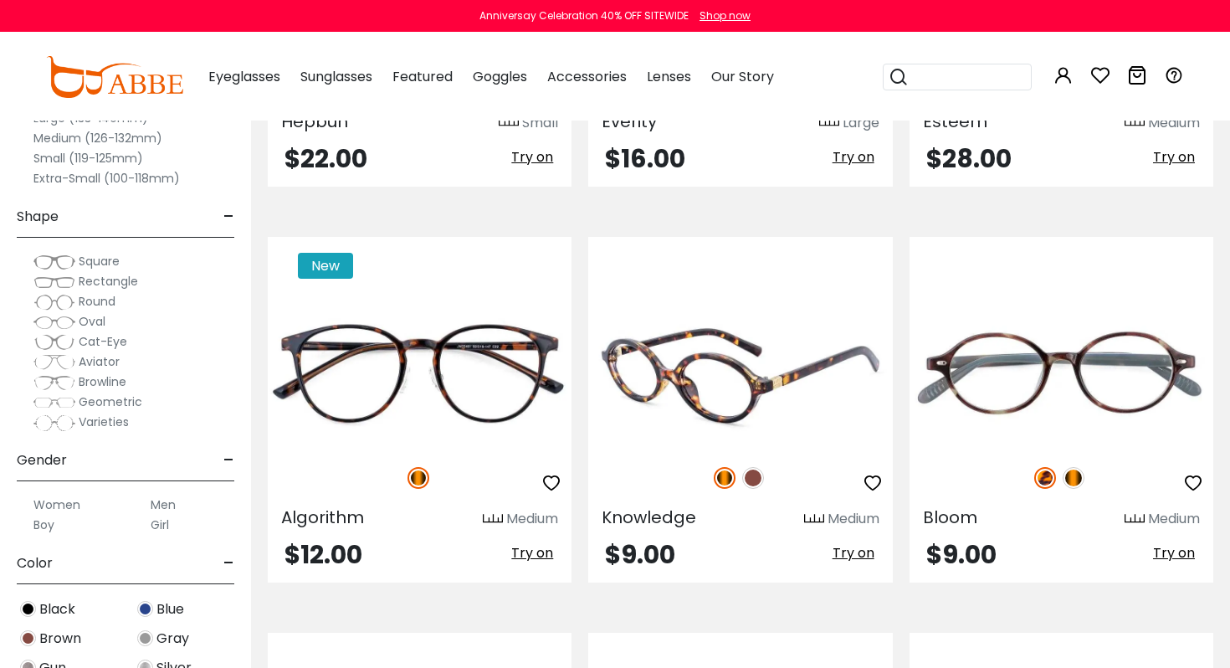
click at [789, 357] on img at bounding box center [740, 373] width 304 height 152
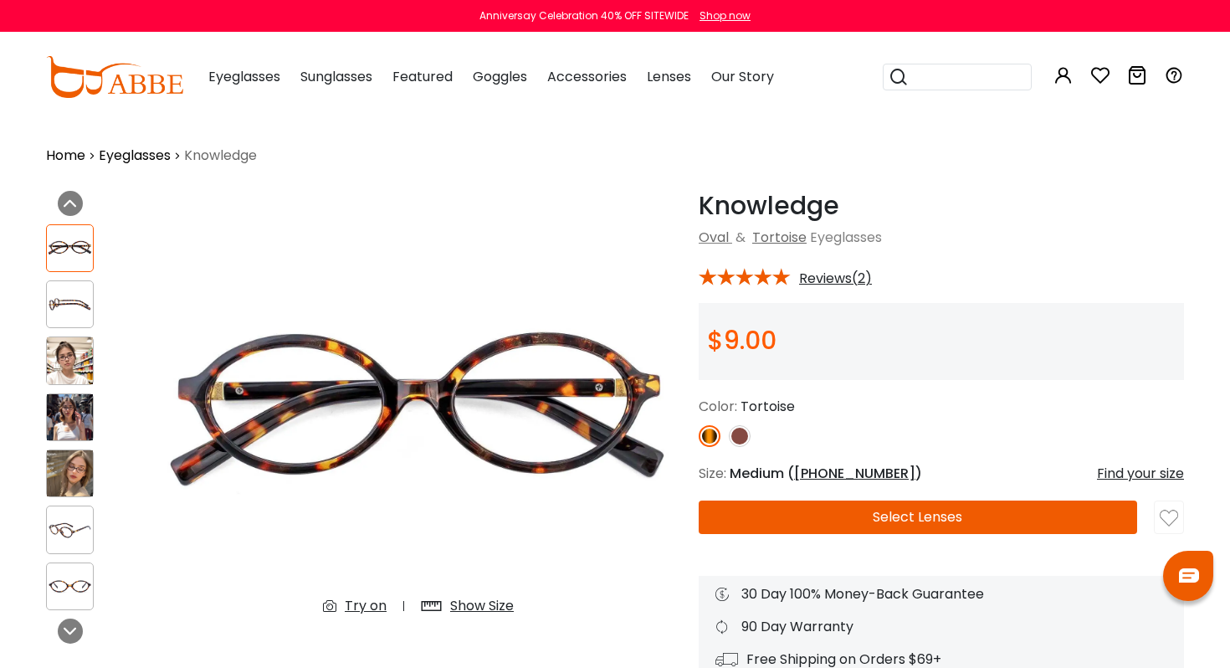
click at [57, 354] on img at bounding box center [70, 360] width 46 height 46
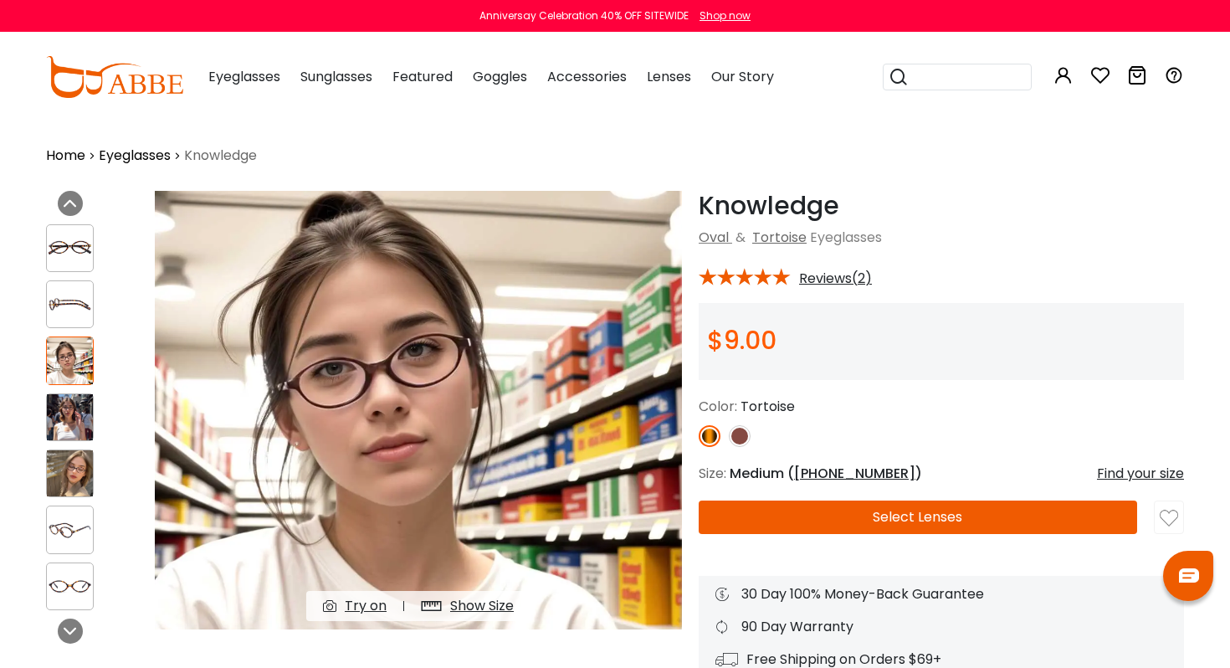
click at [69, 404] on img at bounding box center [70, 417] width 46 height 46
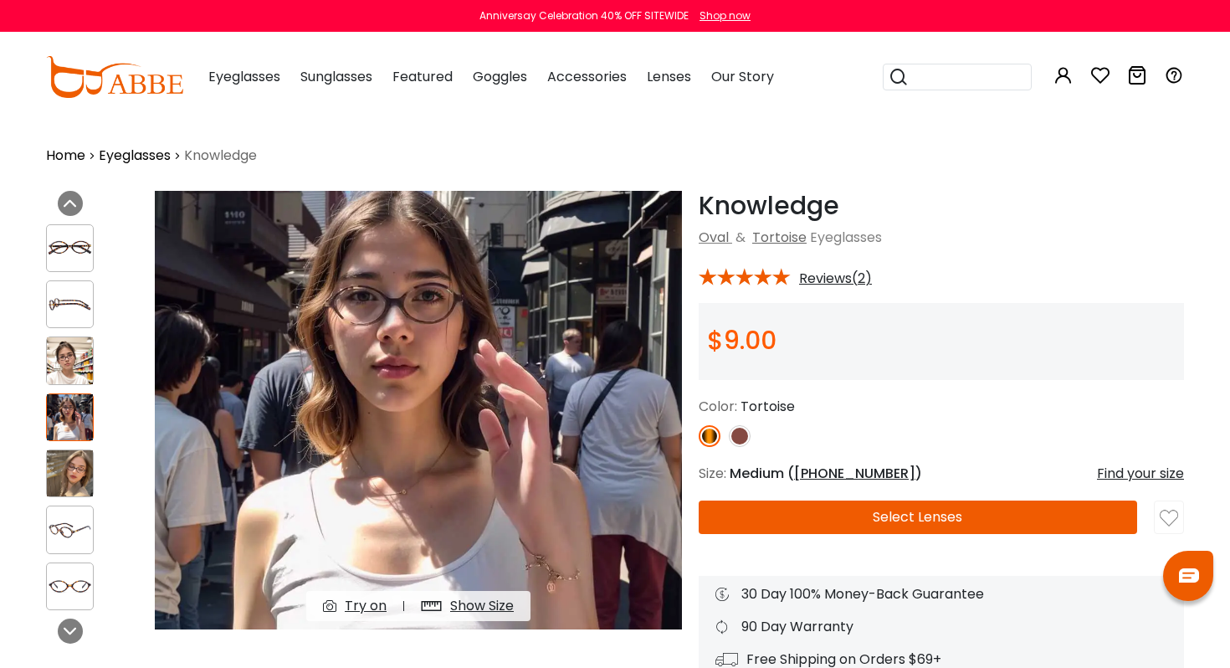
click at [735, 431] on img at bounding box center [740, 436] width 22 height 22
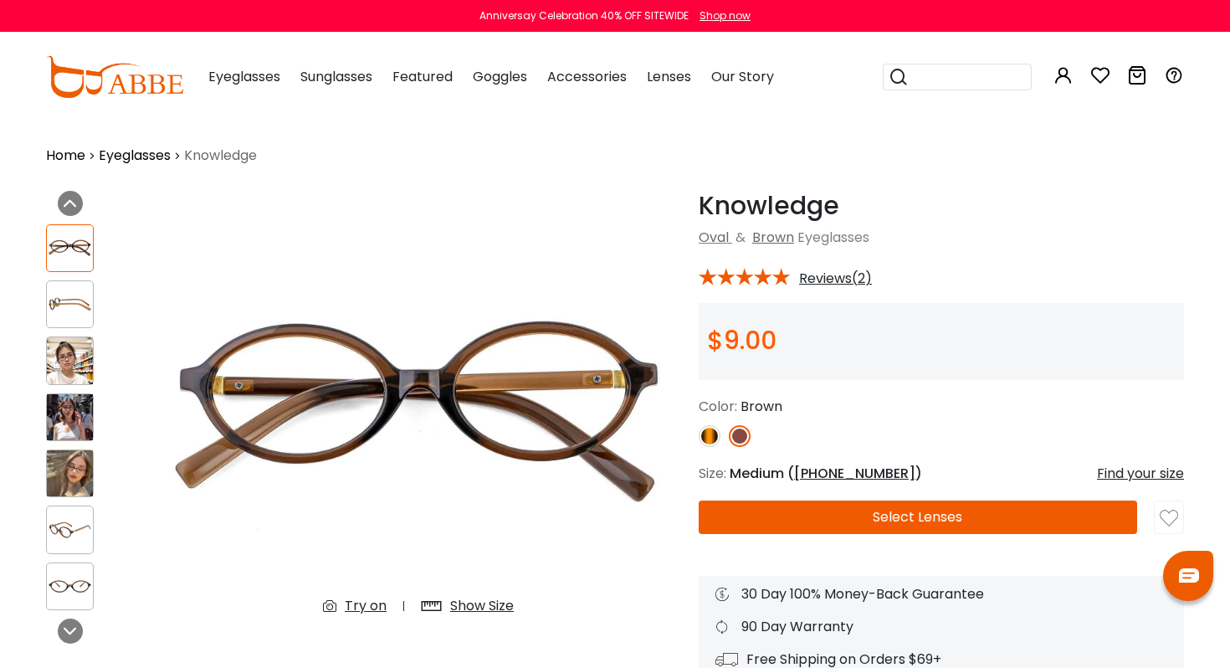
click at [77, 347] on img at bounding box center [70, 360] width 46 height 46
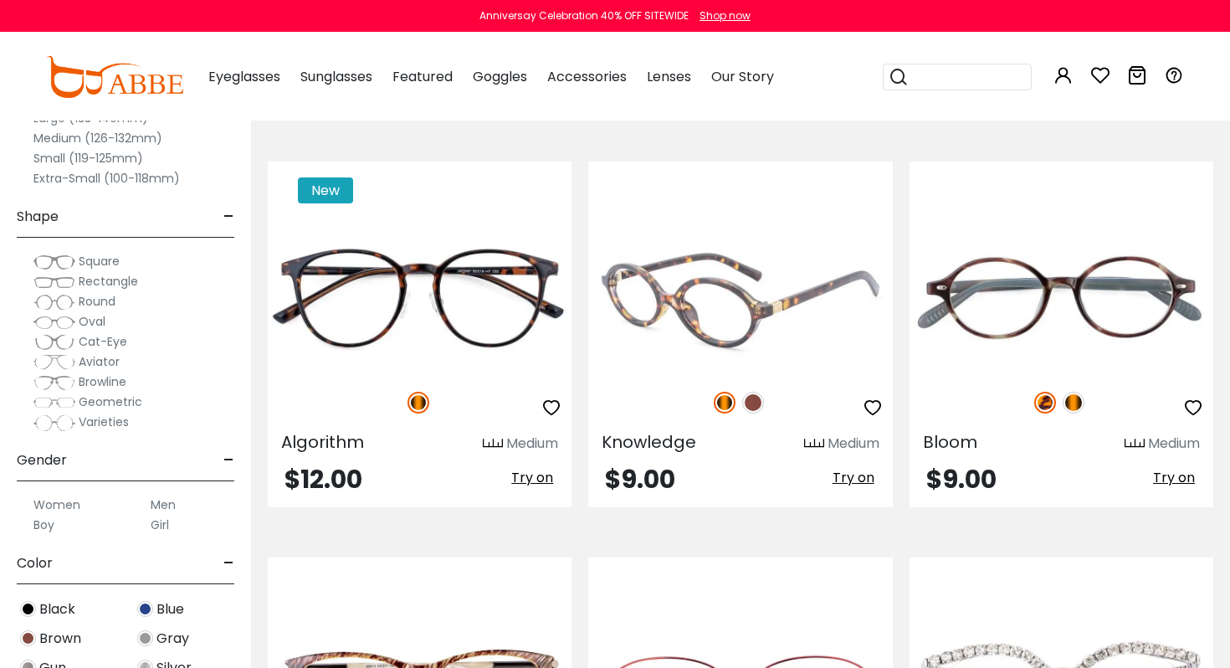
scroll to position [6740, 0]
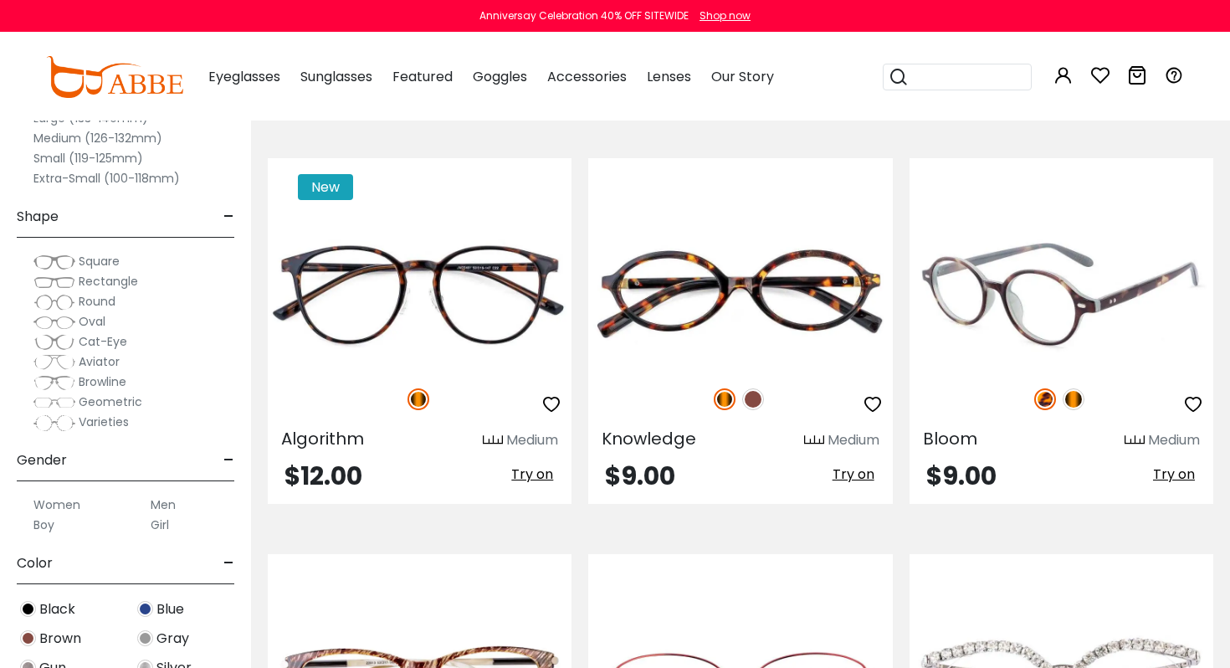
click at [1019, 298] on img at bounding box center [1062, 294] width 304 height 152
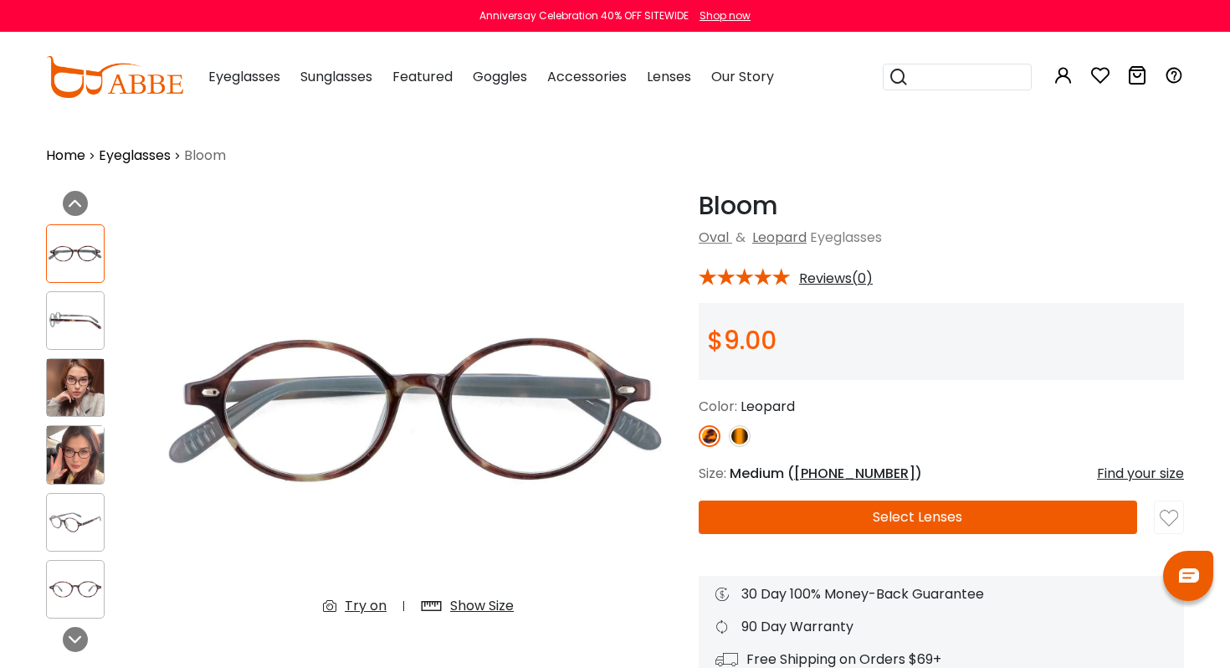
click at [742, 431] on img at bounding box center [740, 436] width 22 height 22
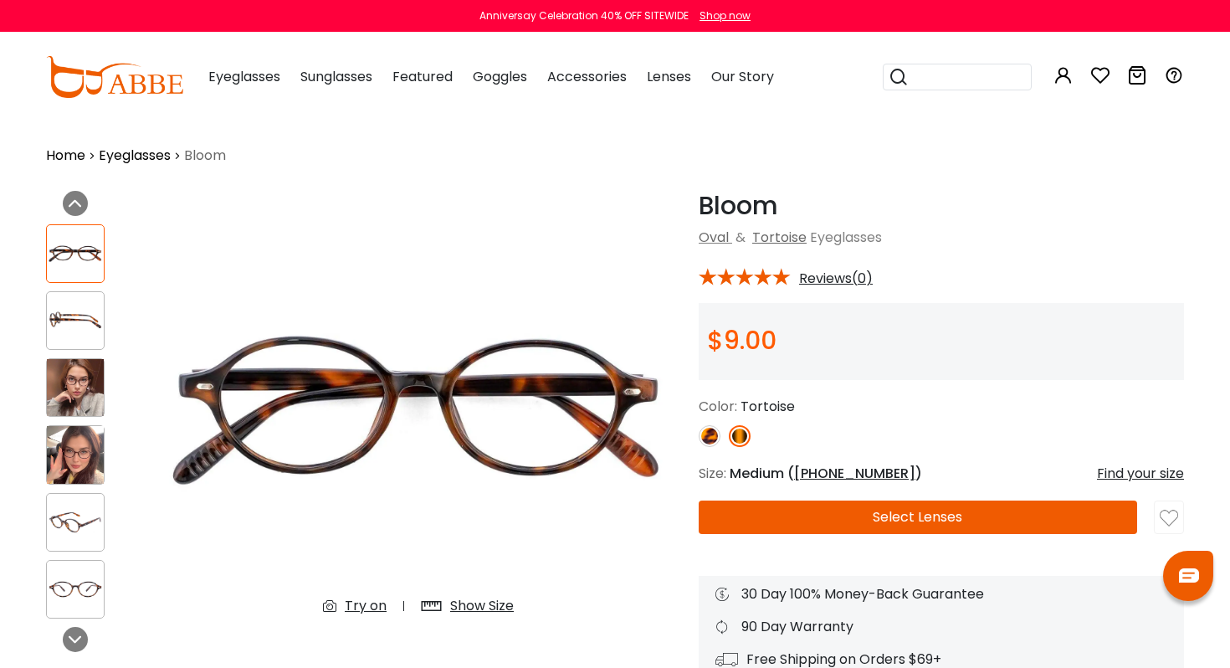
click at [84, 382] on img at bounding box center [75, 387] width 57 height 57
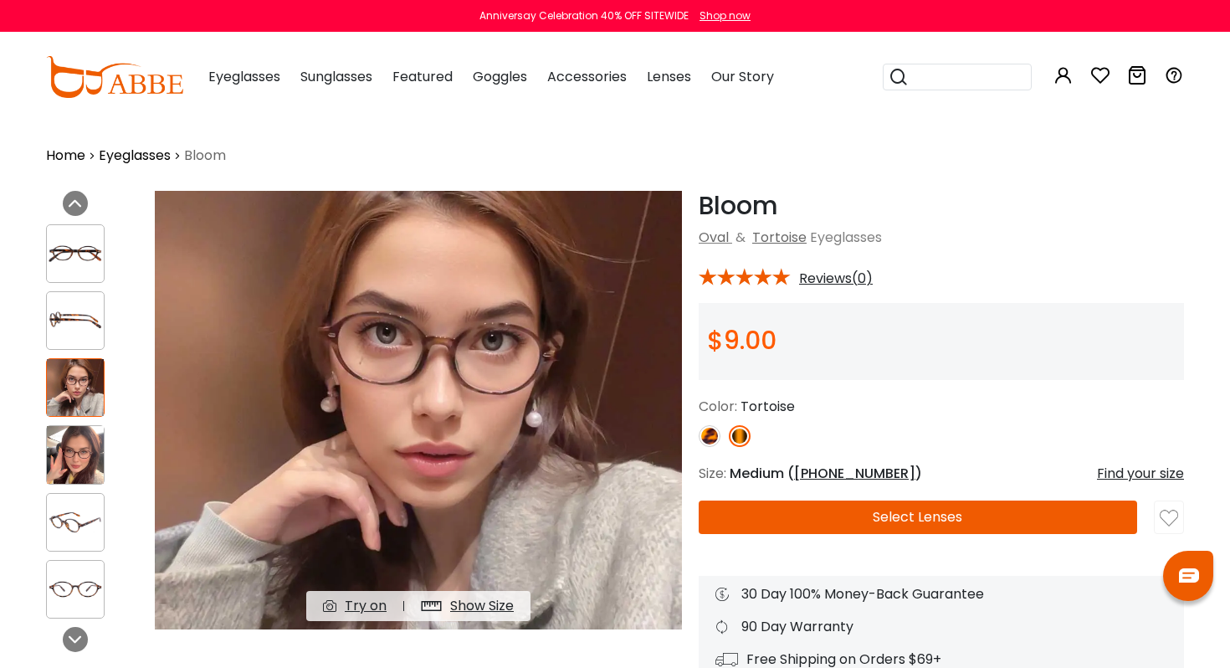
click at [82, 424] on div at bounding box center [92, 422] width 92 height 412
click at [96, 436] on img at bounding box center [75, 454] width 57 height 57
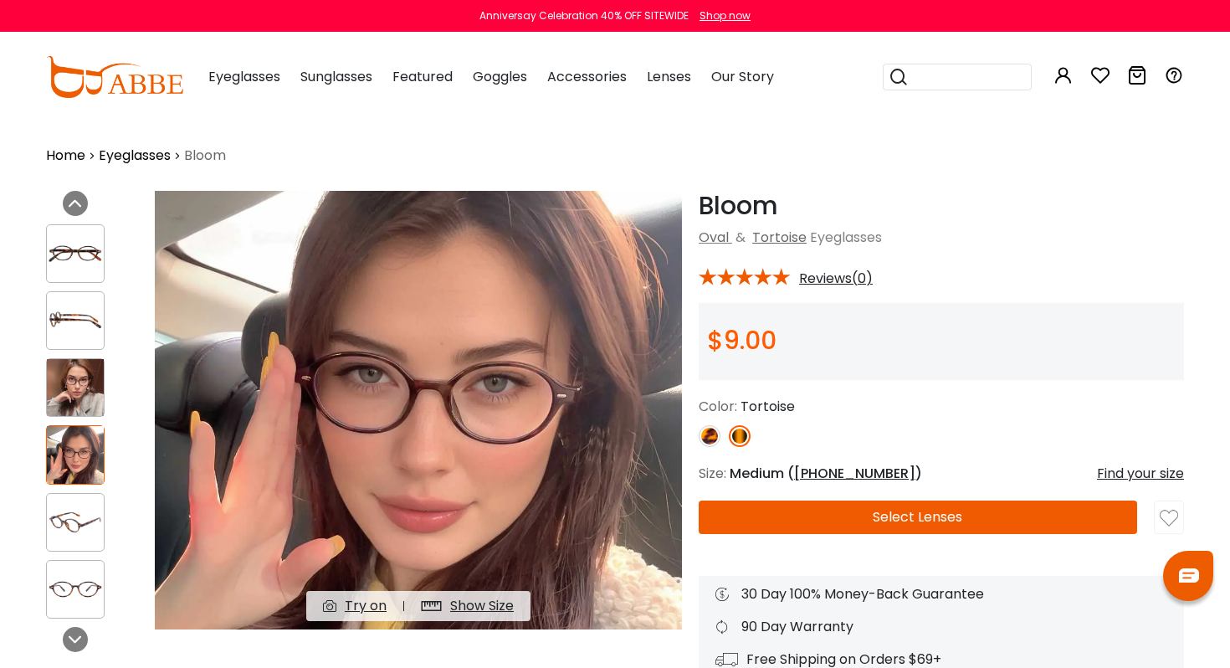
click at [865, 516] on button "Select Lenses" at bounding box center [918, 517] width 439 height 33
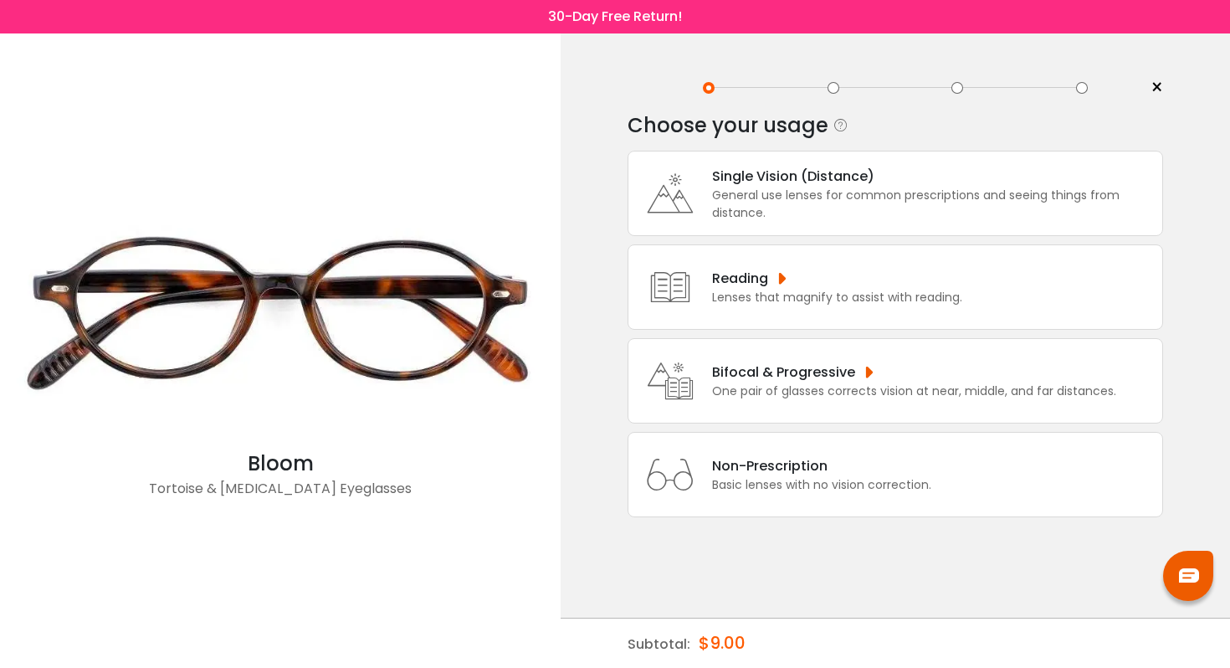
click at [843, 177] on div "Single Vision (Distance)" at bounding box center [933, 176] width 442 height 21
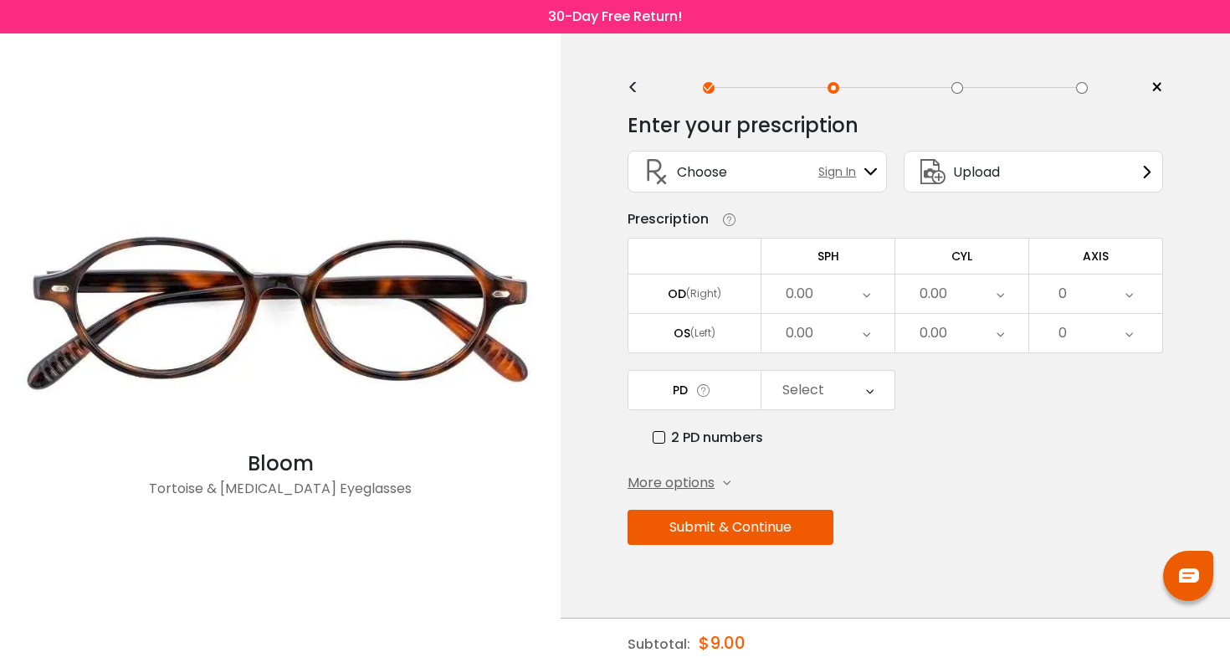
click at [809, 296] on div "0.00" at bounding box center [800, 293] width 28 height 33
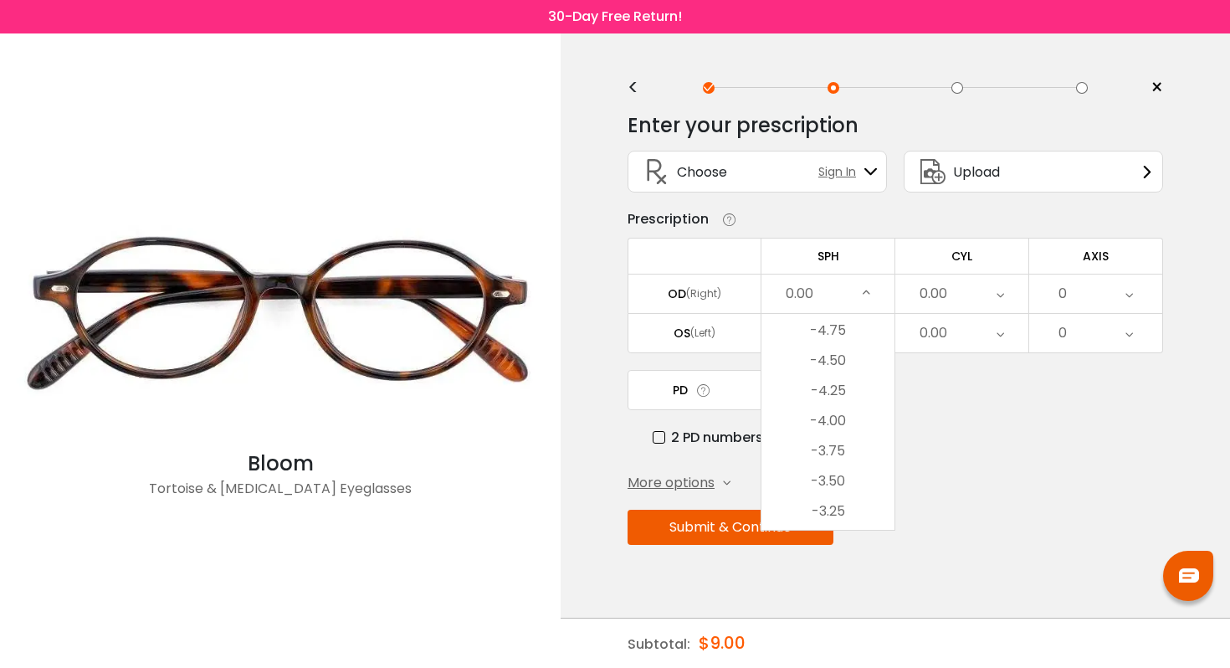
scroll to position [1788, 0]
click at [910, 204] on div "Upload" at bounding box center [1034, 175] width 276 height 67
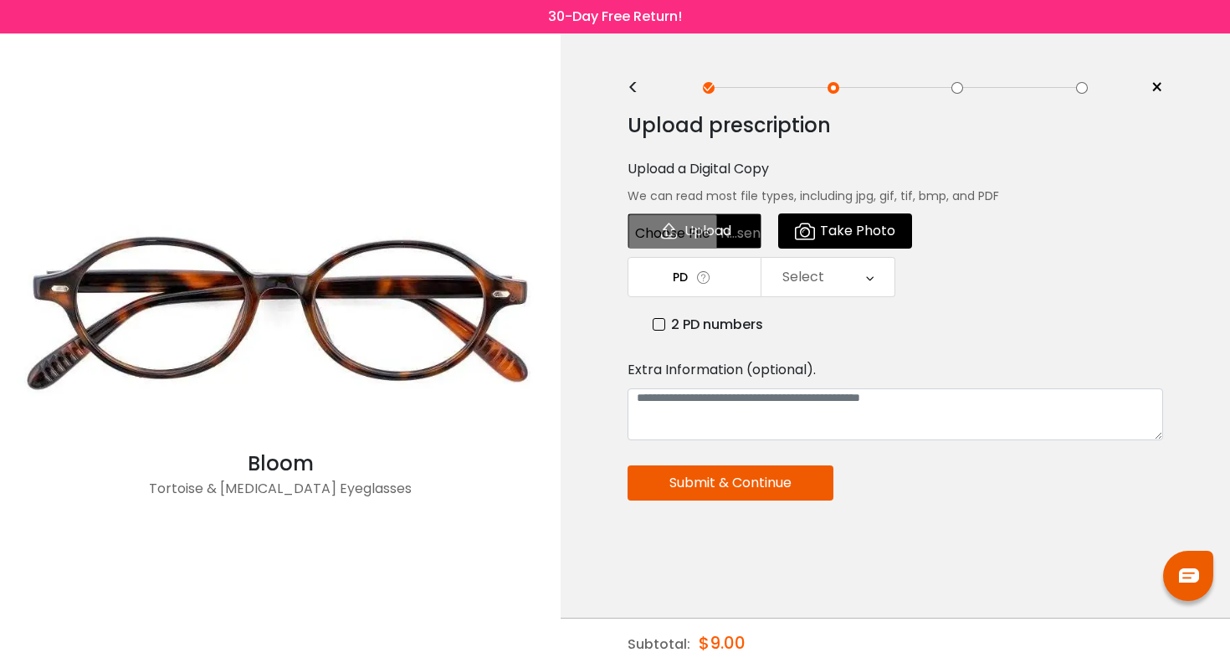
click at [654, 105] on div "Upload prescription Upload a Digital Copy We can read most file types, includin…" at bounding box center [896, 375] width 536 height 551
click at [634, 95] on div "<" at bounding box center [640, 87] width 25 height 13
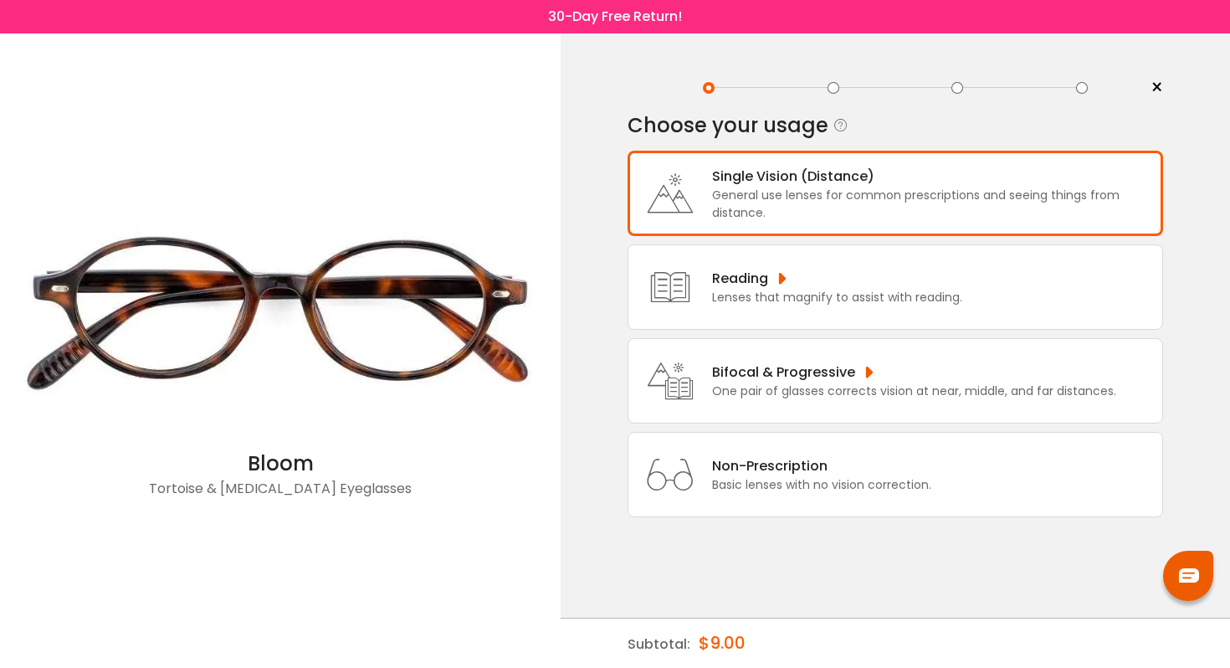
click at [853, 400] on div "One pair of glasses corrects vision at near, middle, and far distances." at bounding box center [914, 392] width 404 height 18
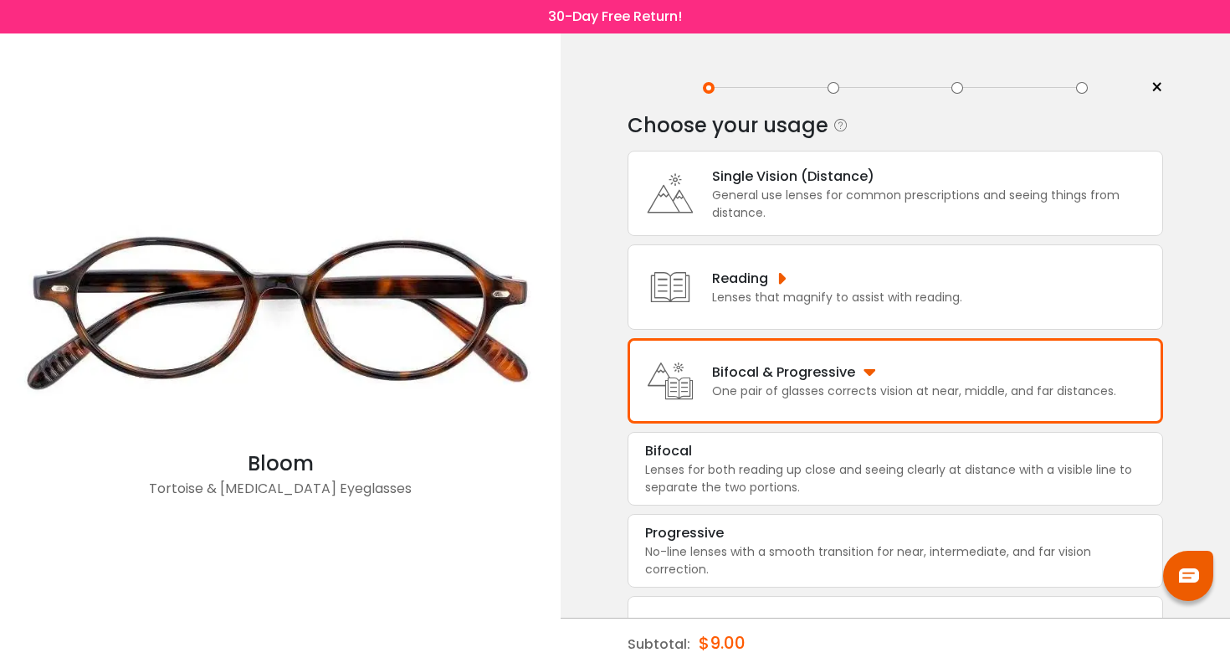
click at [813, 220] on div "General use lenses for common prescriptions and seeing things from distance." at bounding box center [933, 204] width 442 height 35
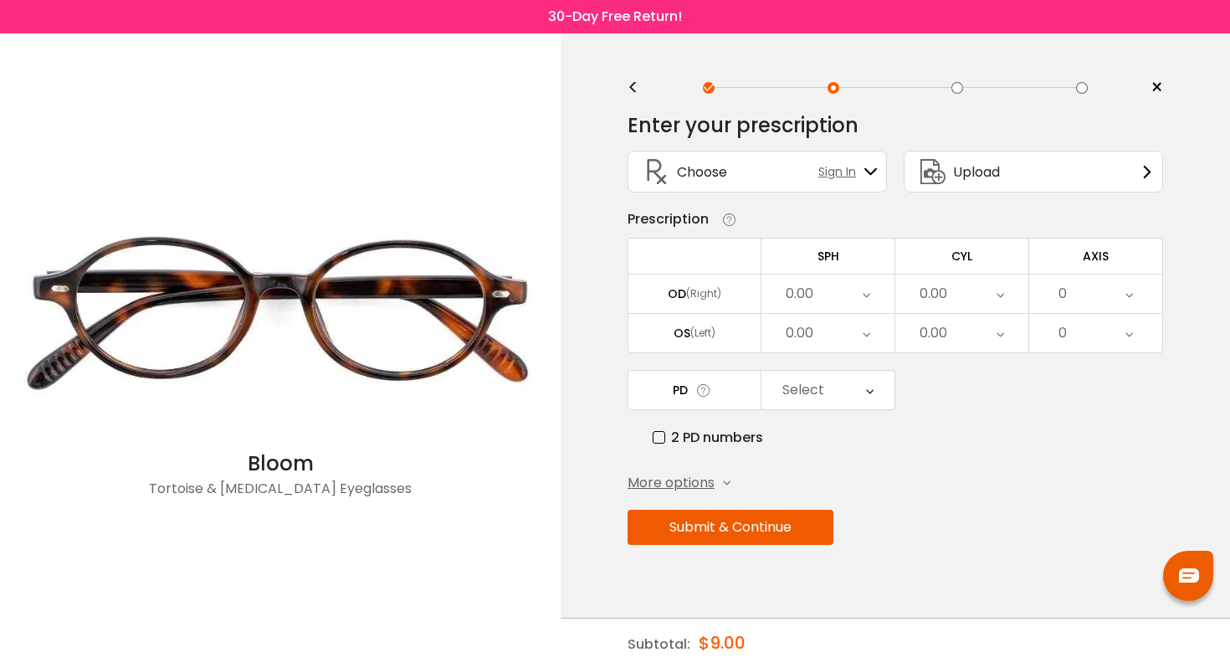
click at [816, 299] on div "0.00" at bounding box center [828, 294] width 133 height 39
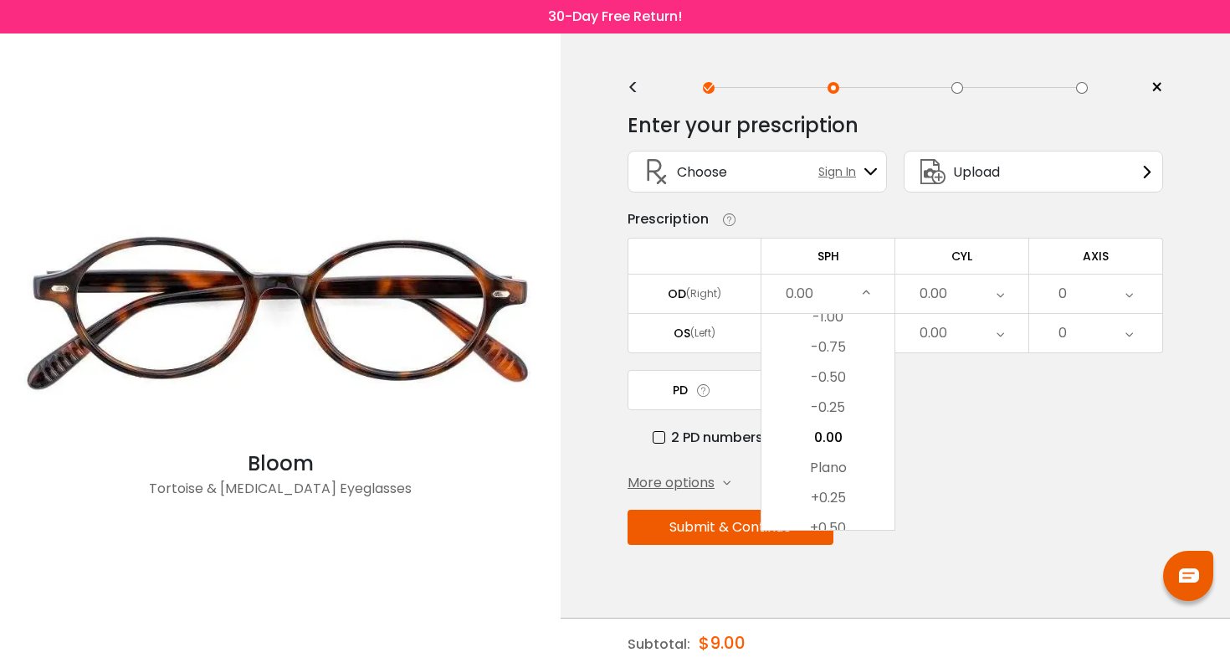
click at [969, 307] on div "0.00" at bounding box center [962, 294] width 133 height 39
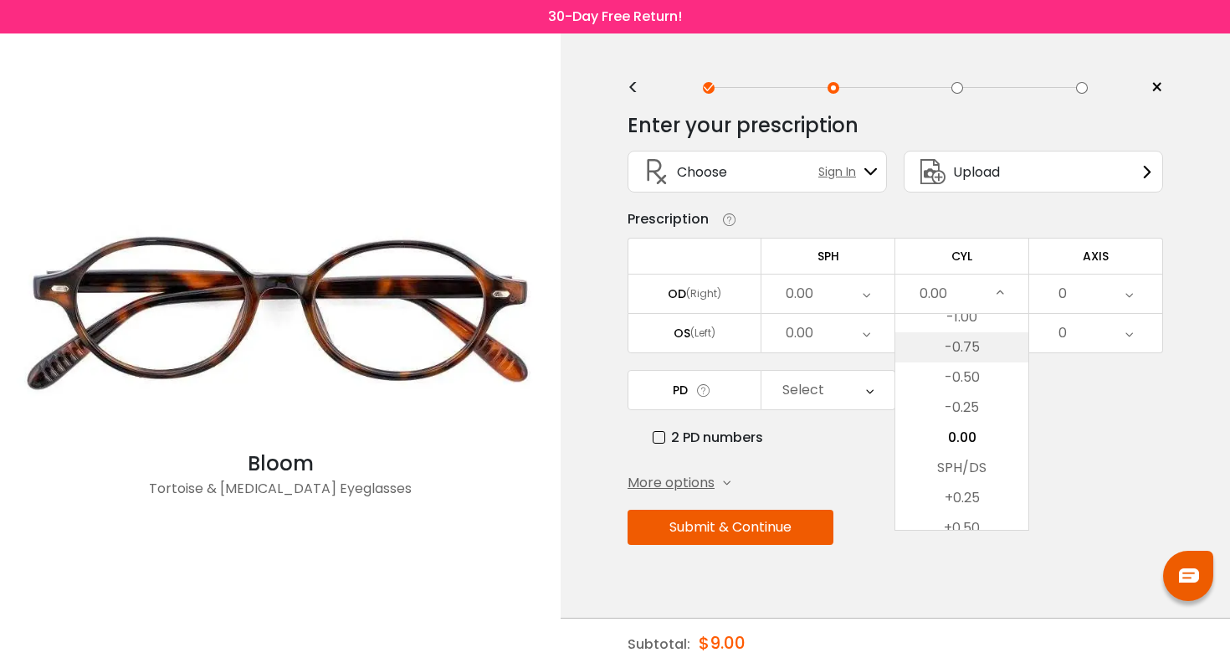
click at [972, 352] on li "-0.75" at bounding box center [962, 347] width 133 height 30
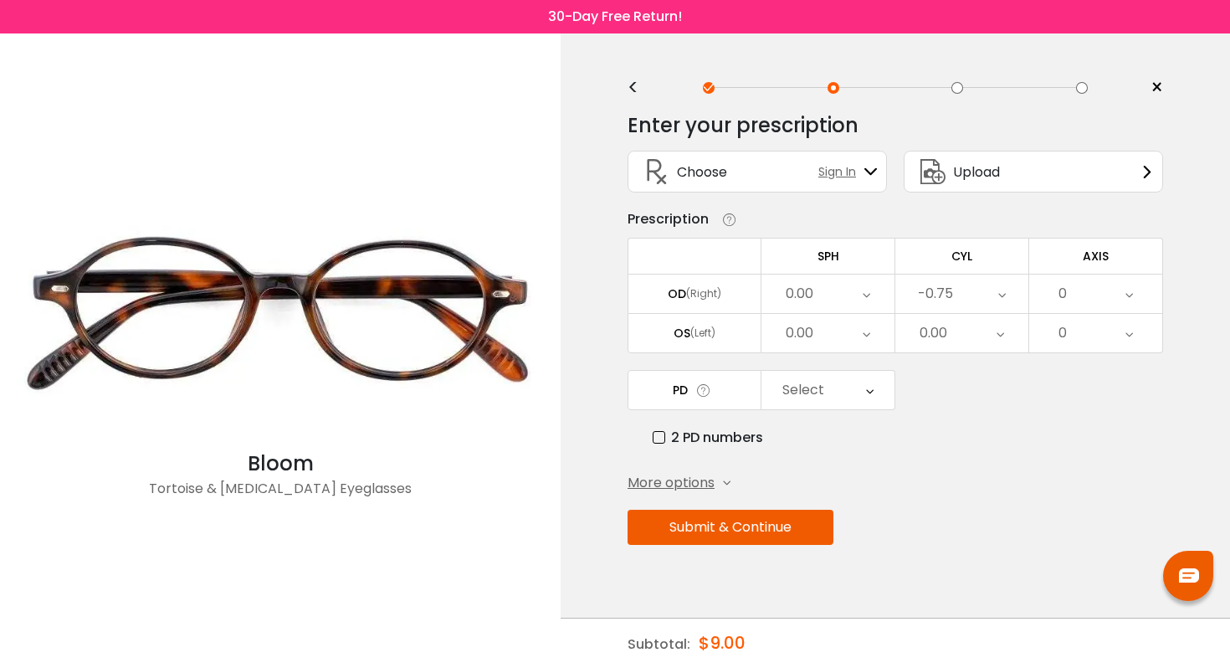
click at [1000, 332] on icon at bounding box center [1001, 333] width 8 height 39
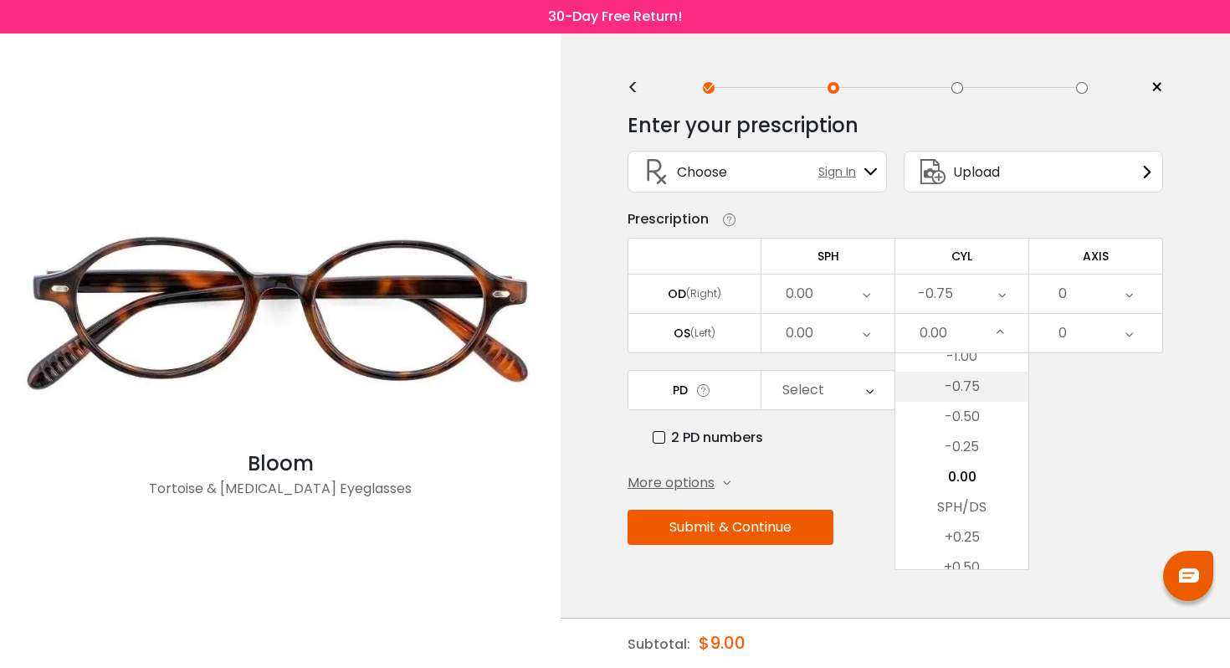
click at [981, 393] on li "-0.75" at bounding box center [962, 387] width 133 height 30
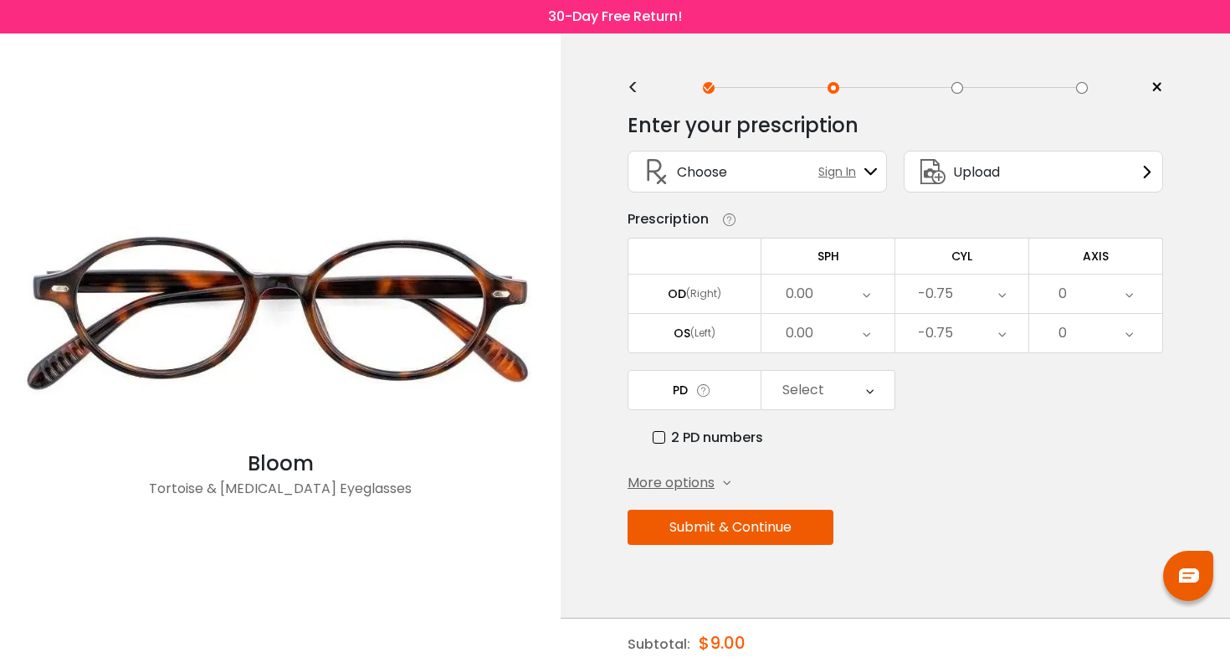
click at [1100, 290] on div "0" at bounding box center [1096, 294] width 133 height 39
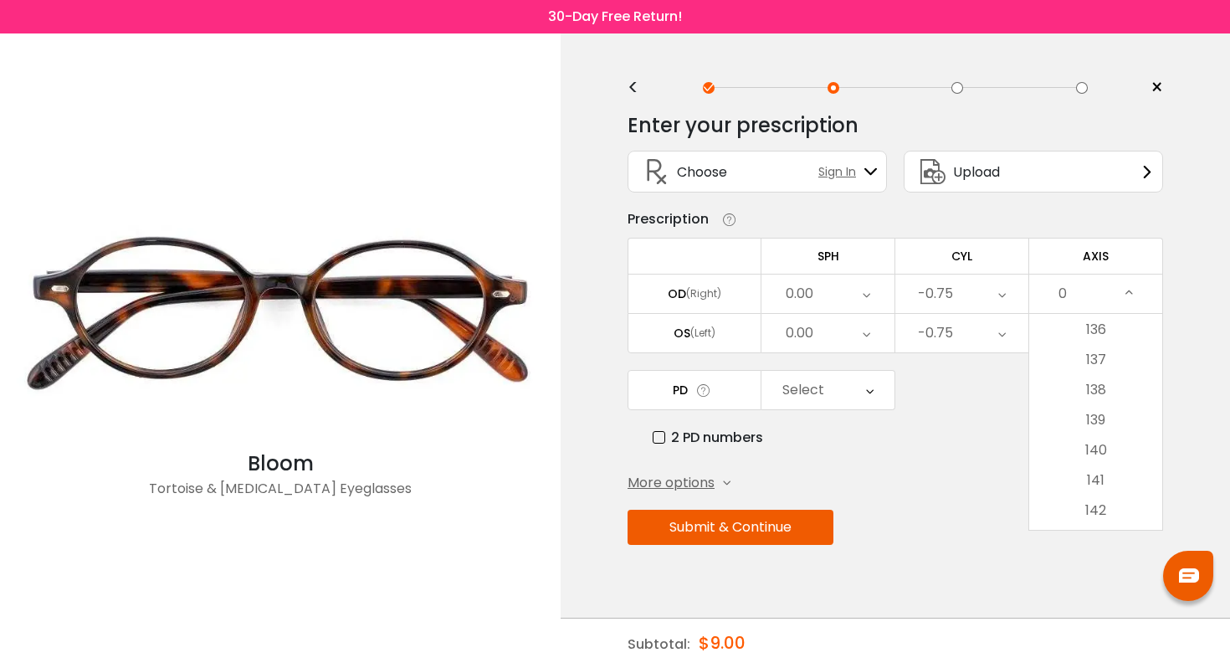
scroll to position [3980, 0]
click at [1102, 422] on li "135" at bounding box center [1096, 417] width 133 height 30
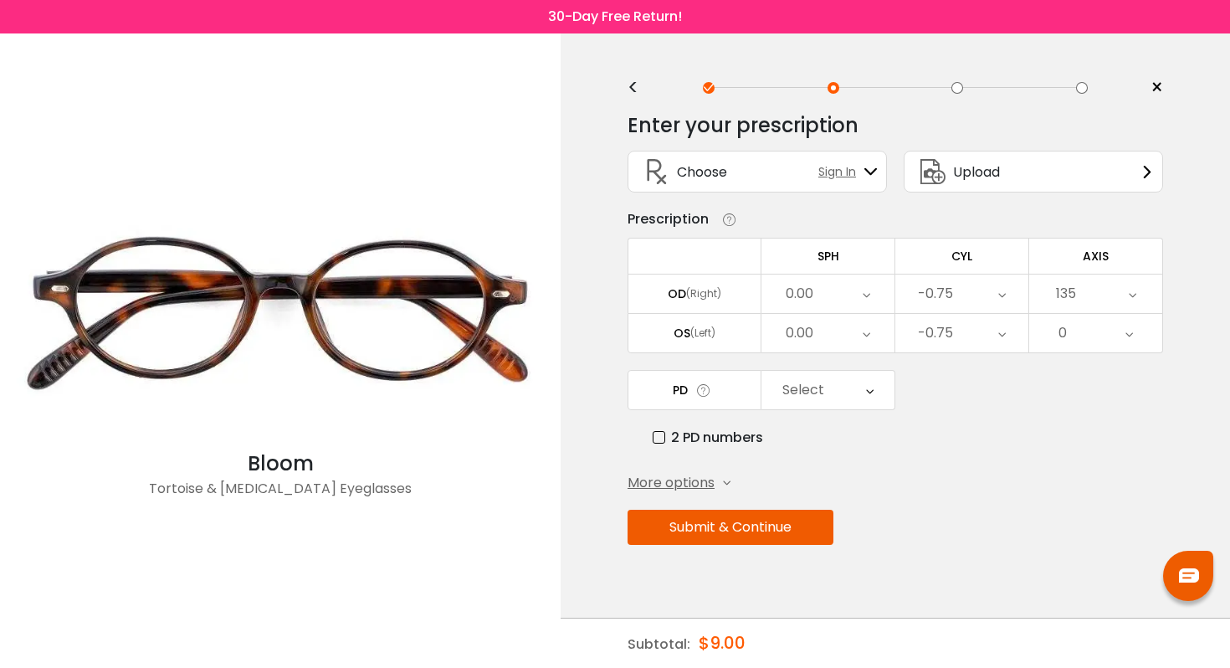
click at [1102, 347] on div "0" at bounding box center [1096, 333] width 133 height 39
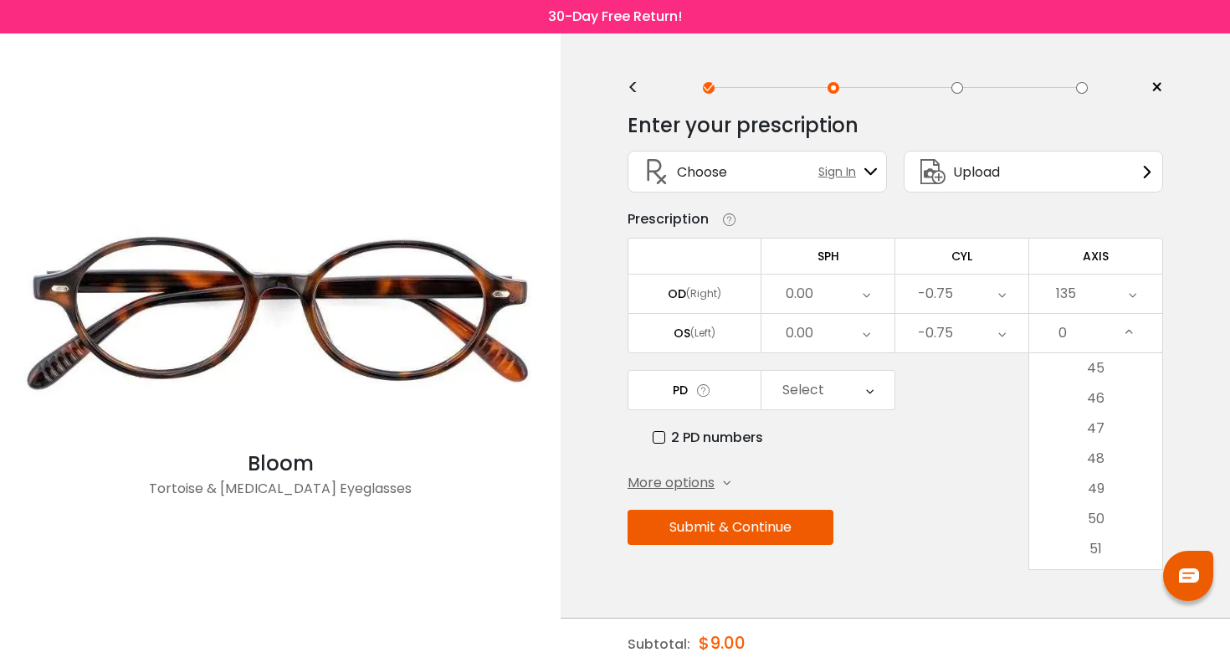
scroll to position [1351, 0]
click at [1096, 381] on li "45" at bounding box center [1096, 373] width 133 height 30
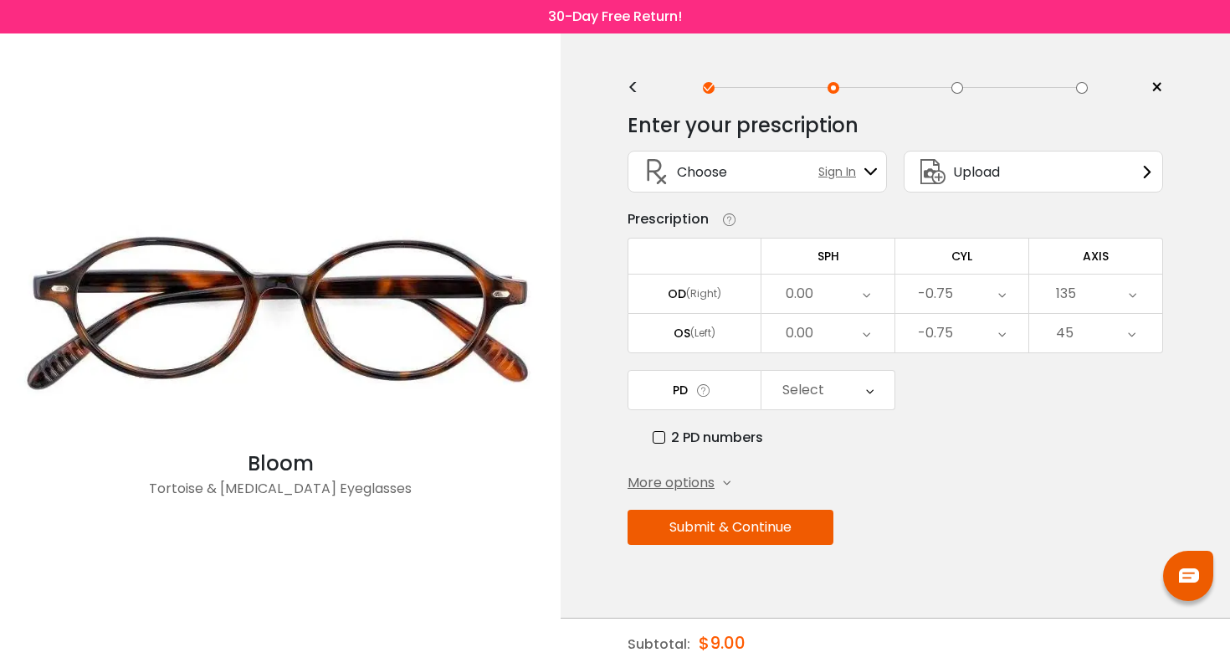
click at [1112, 439] on div "2 PD numbers" at bounding box center [908, 437] width 511 height 21
click at [868, 384] on icon at bounding box center [870, 390] width 8 height 39
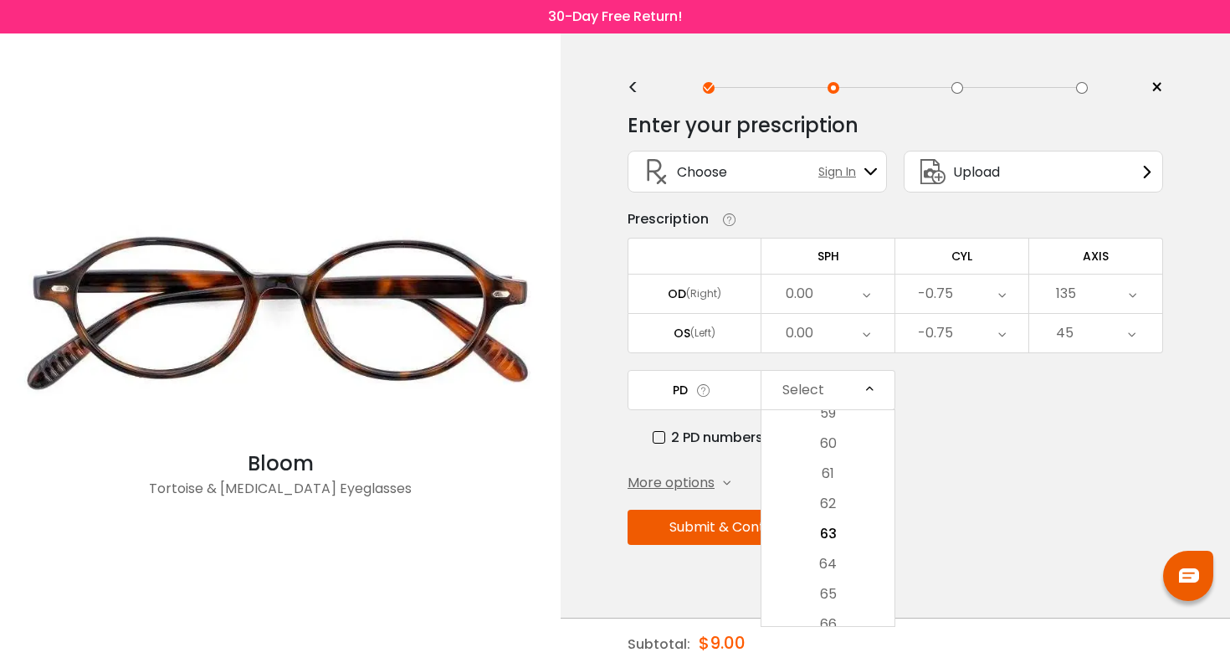
click at [1011, 392] on div "PD Select Cancel PD Save 46 47 48 49 50 51 52 53 54 55 56 57 58 59 60 61 62 63 …" at bounding box center [896, 409] width 536 height 78
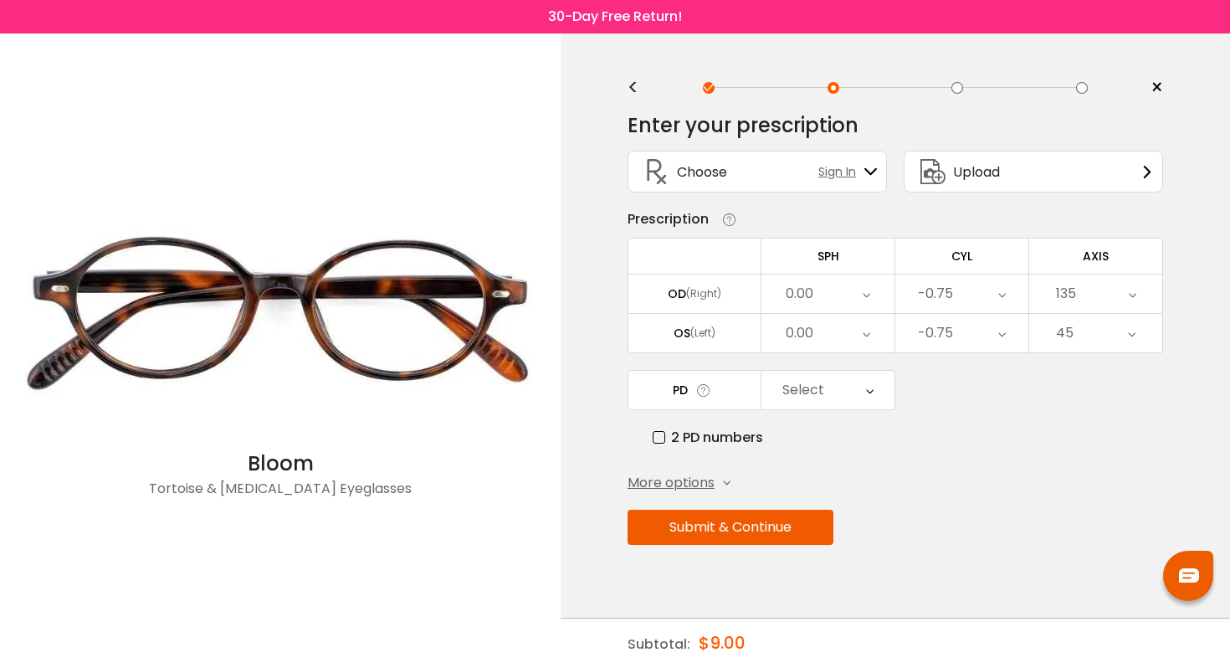
click at [867, 414] on div "PD Select Cancel PD Save 46 47 48 49 50 51 52 53 54 55 56 57 58 59 60 61 62 63 …" at bounding box center [896, 409] width 536 height 78
click at [835, 401] on div "Select" at bounding box center [828, 390] width 133 height 39
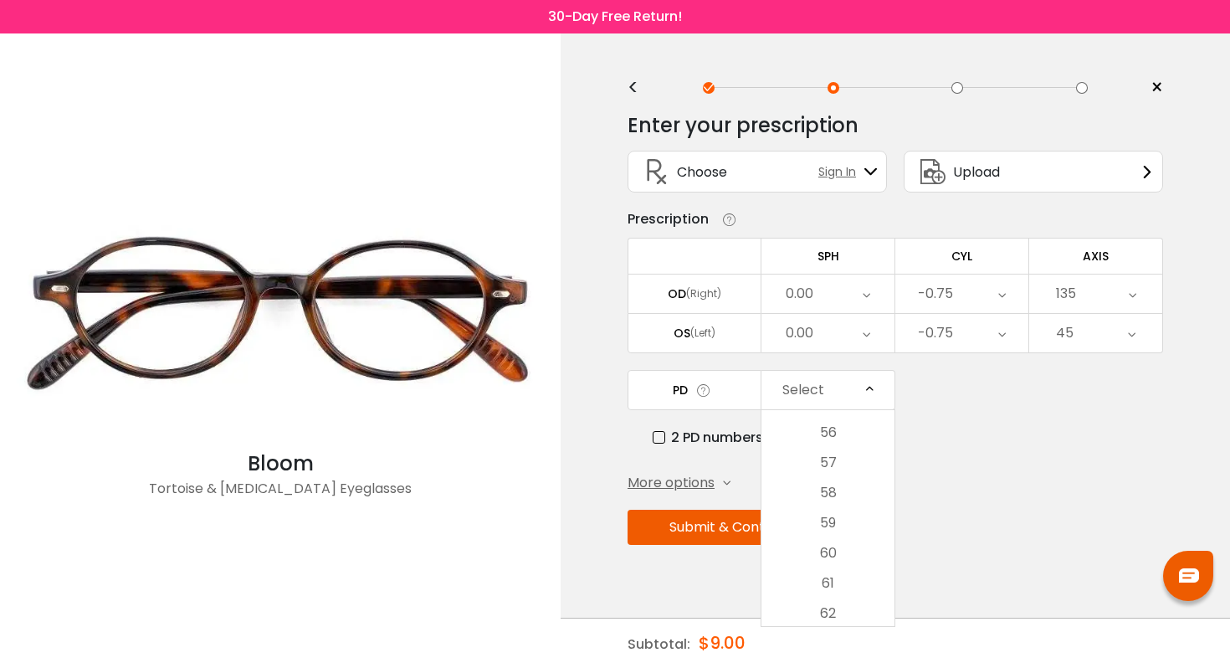
scroll to position [271, 0]
click at [853, 544] on li "59" at bounding box center [828, 546] width 133 height 30
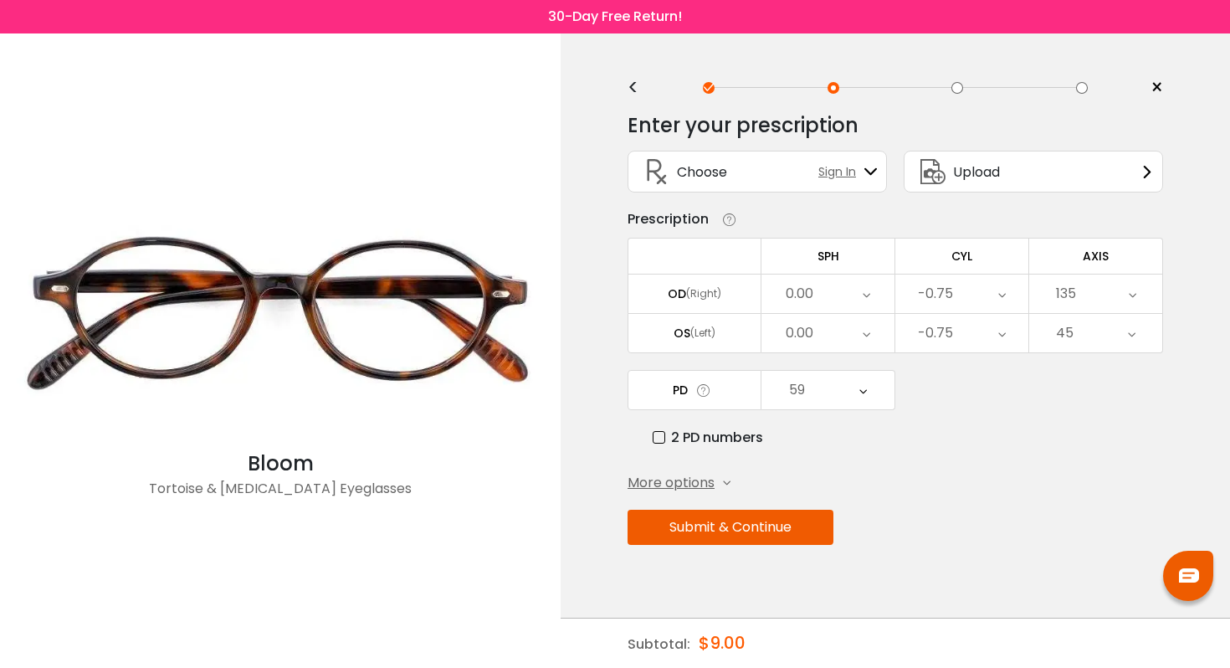
click at [770, 537] on button "Submit & Continue" at bounding box center [731, 527] width 206 height 35
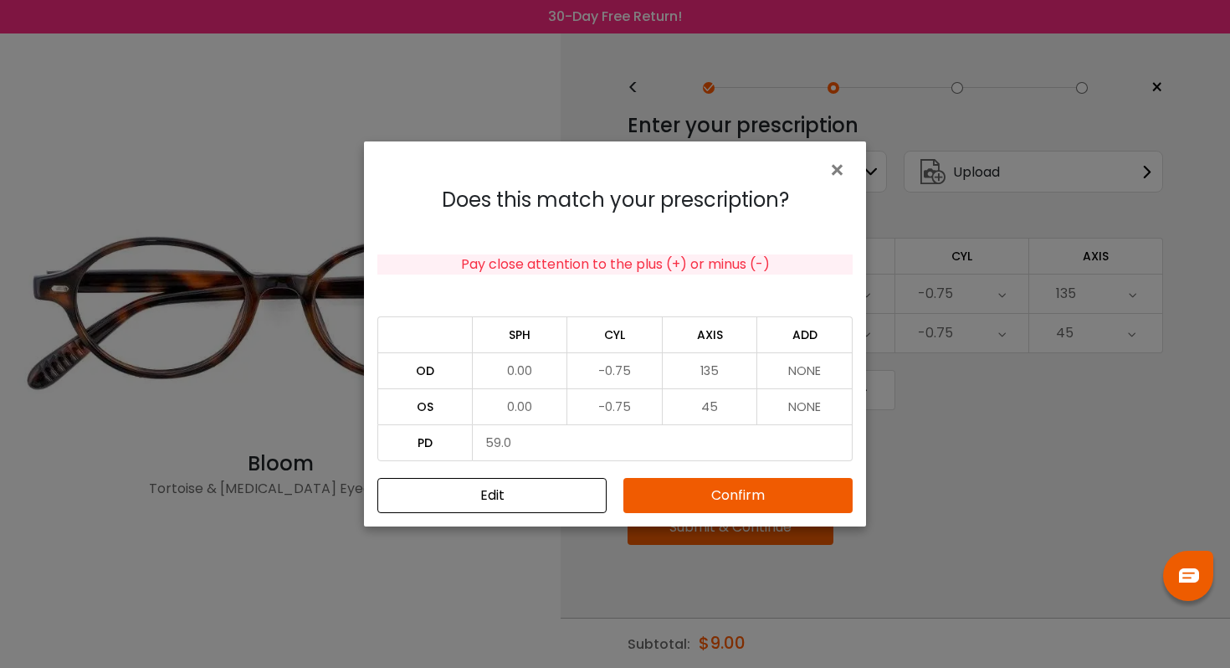
click at [737, 493] on button "Confirm" at bounding box center [738, 495] width 229 height 35
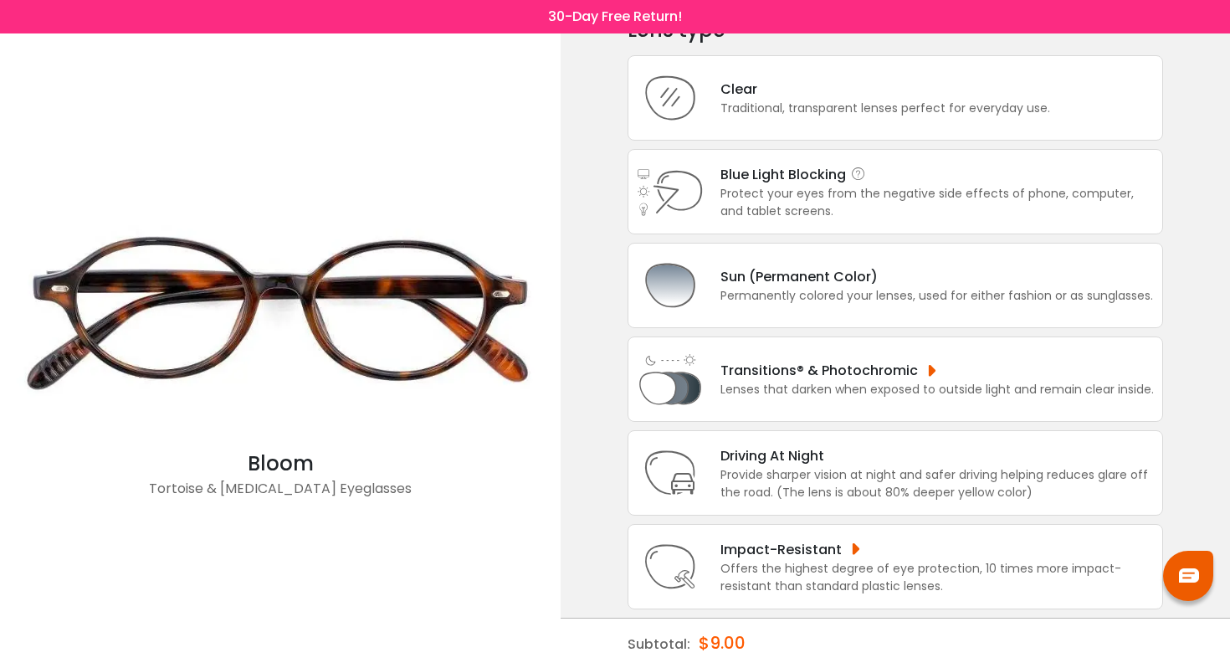
scroll to position [0, 0]
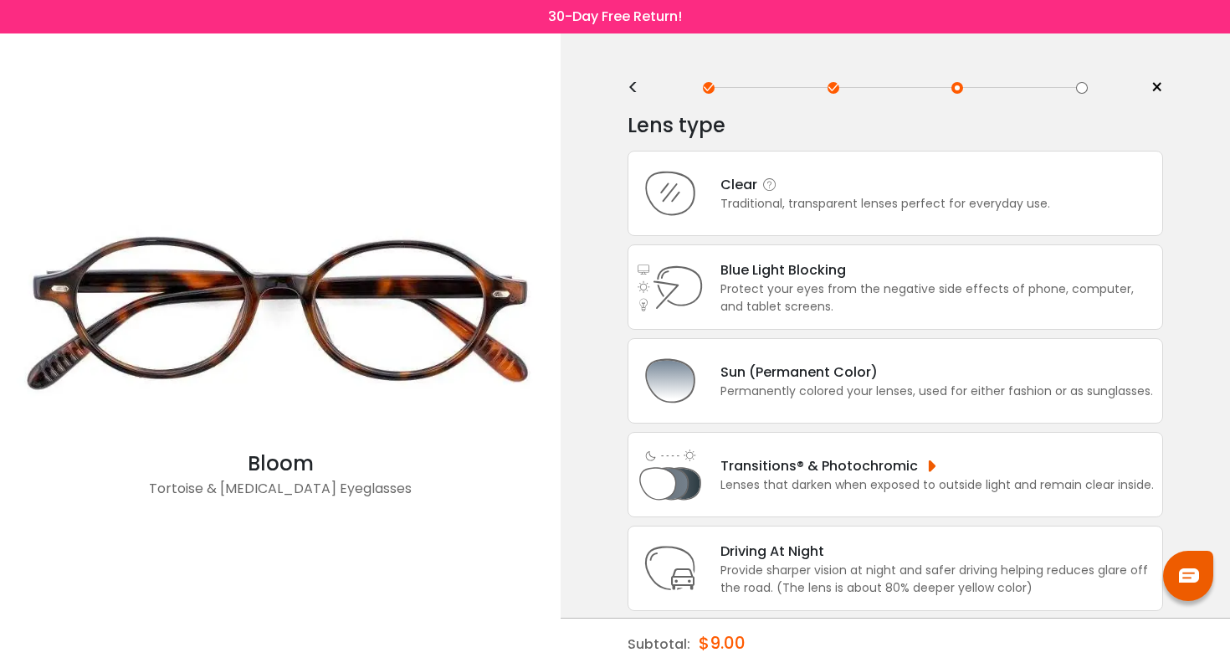
click at [812, 204] on div "Traditional, transparent lenses perfect for everyday use." at bounding box center [886, 204] width 330 height 18
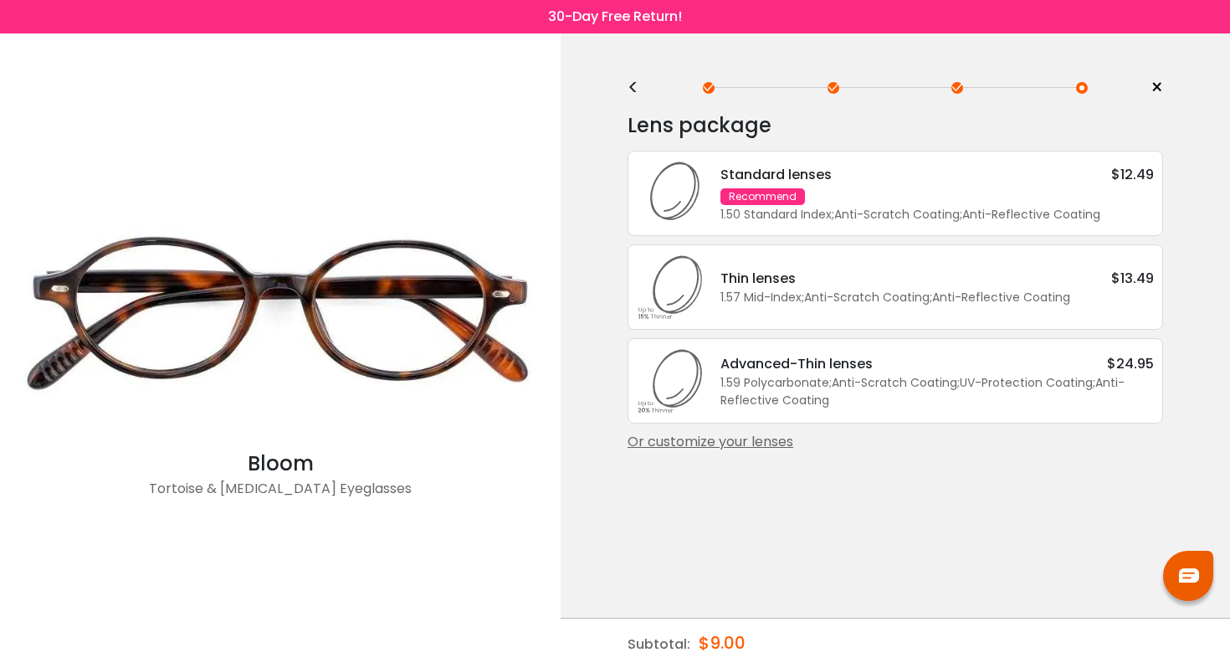
click at [912, 275] on div "Thin lenses $13.49 1.57 Mid-Index ; Anti-Scratch Coating ; Anti-Reflective Coat…" at bounding box center [896, 286] width 536 height 85
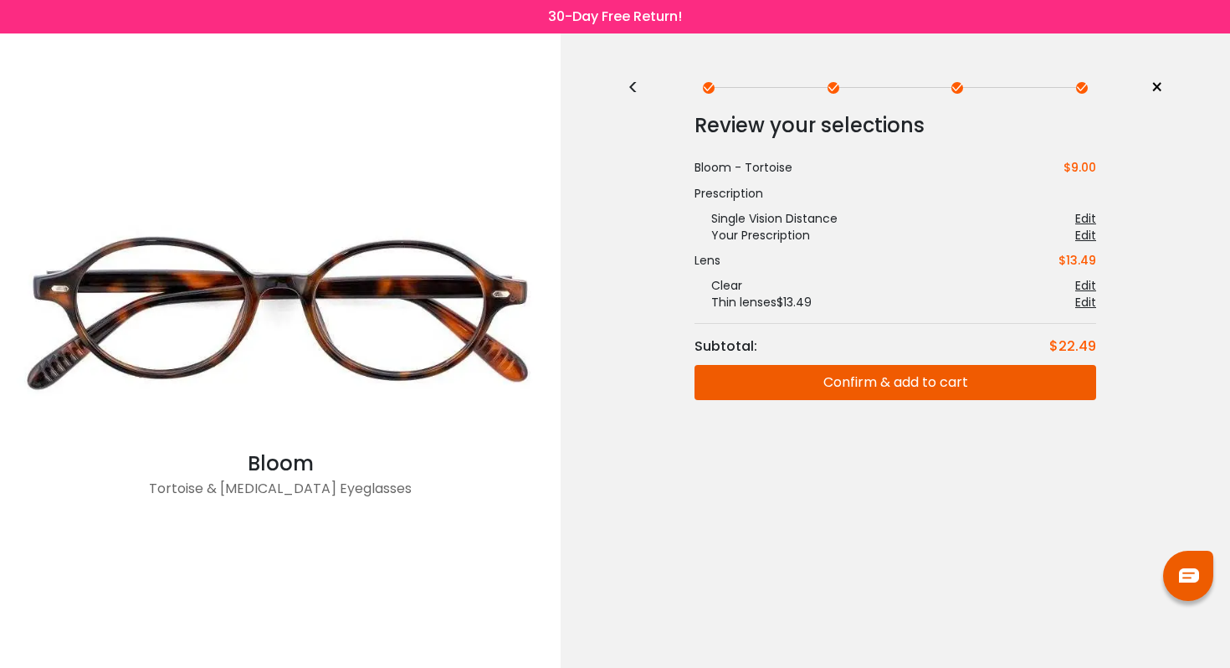
click at [826, 386] on button "Confirm & add to cart" at bounding box center [896, 382] width 402 height 35
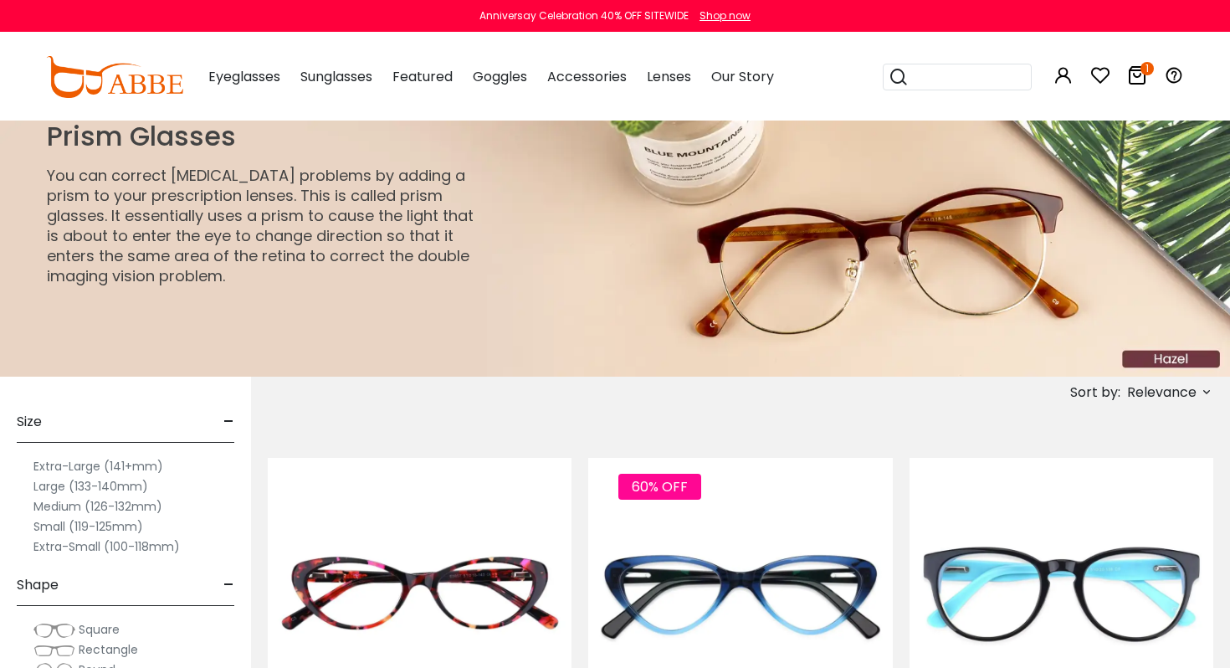
click at [110, 506] on label "Medium (126-132mm)" at bounding box center [97, 506] width 129 height 20
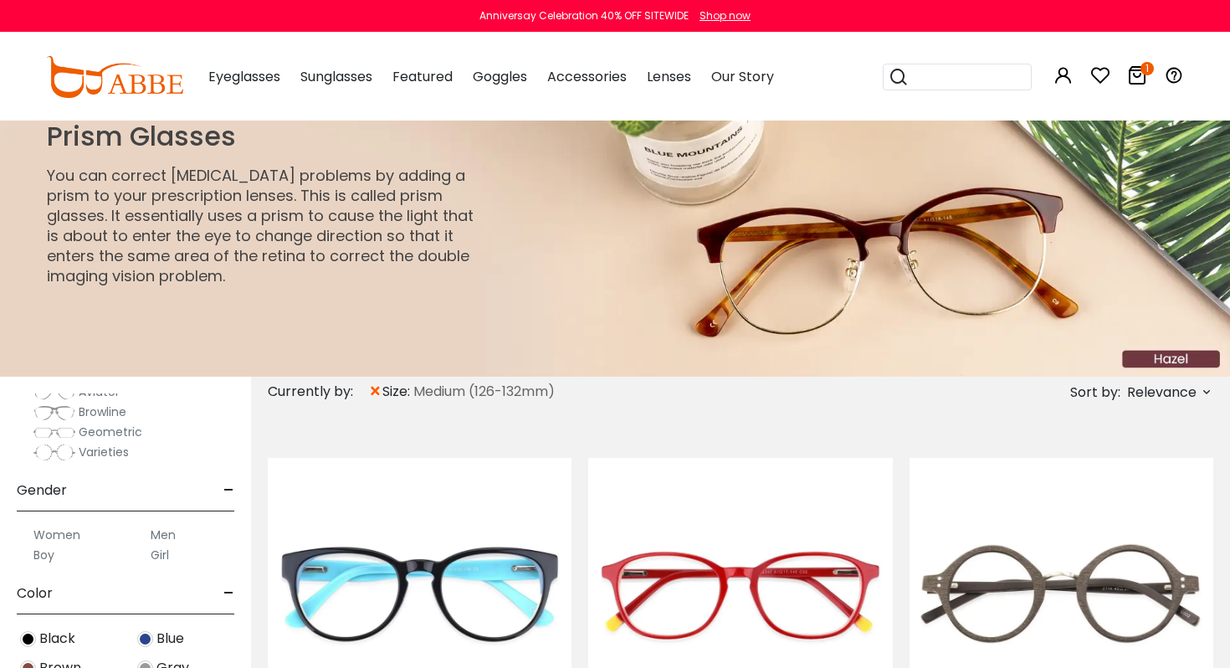
scroll to position [480, 0]
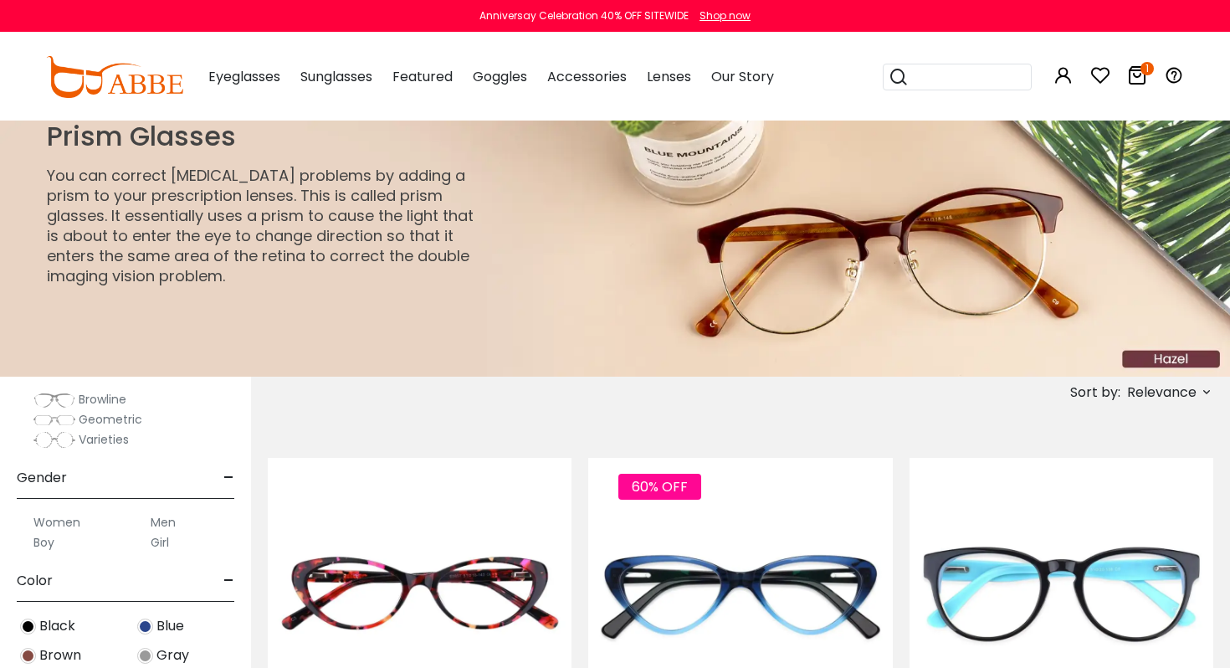
scroll to position [362, 0]
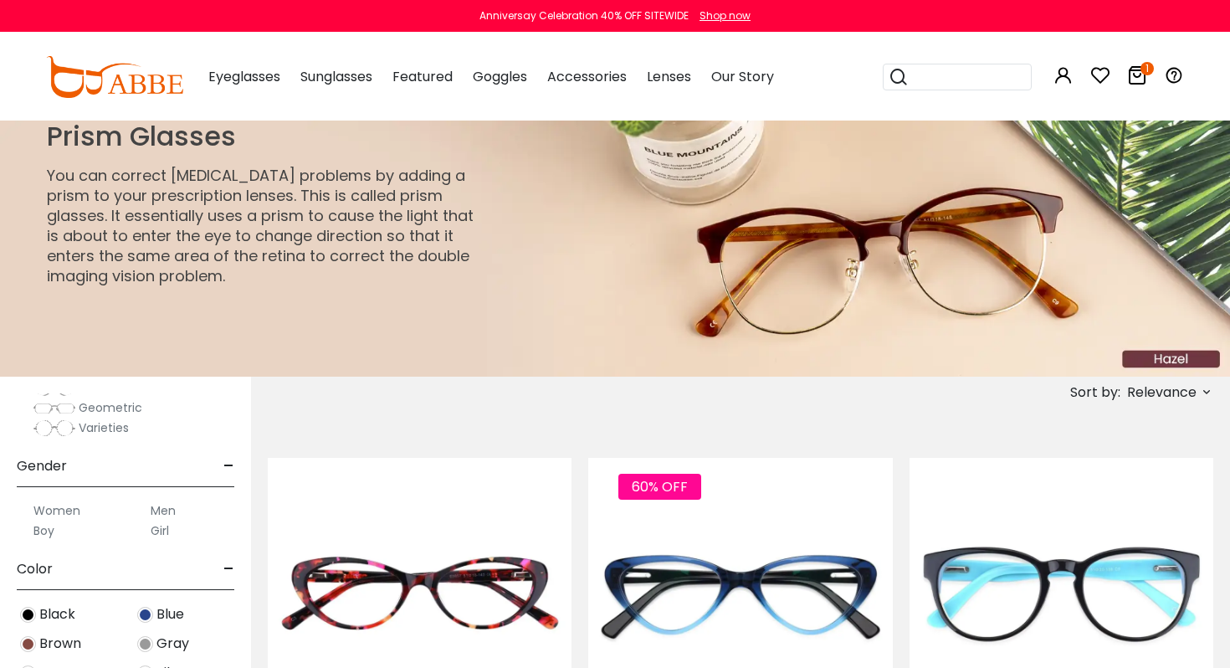
click at [62, 508] on label "Women" at bounding box center [56, 511] width 47 height 20
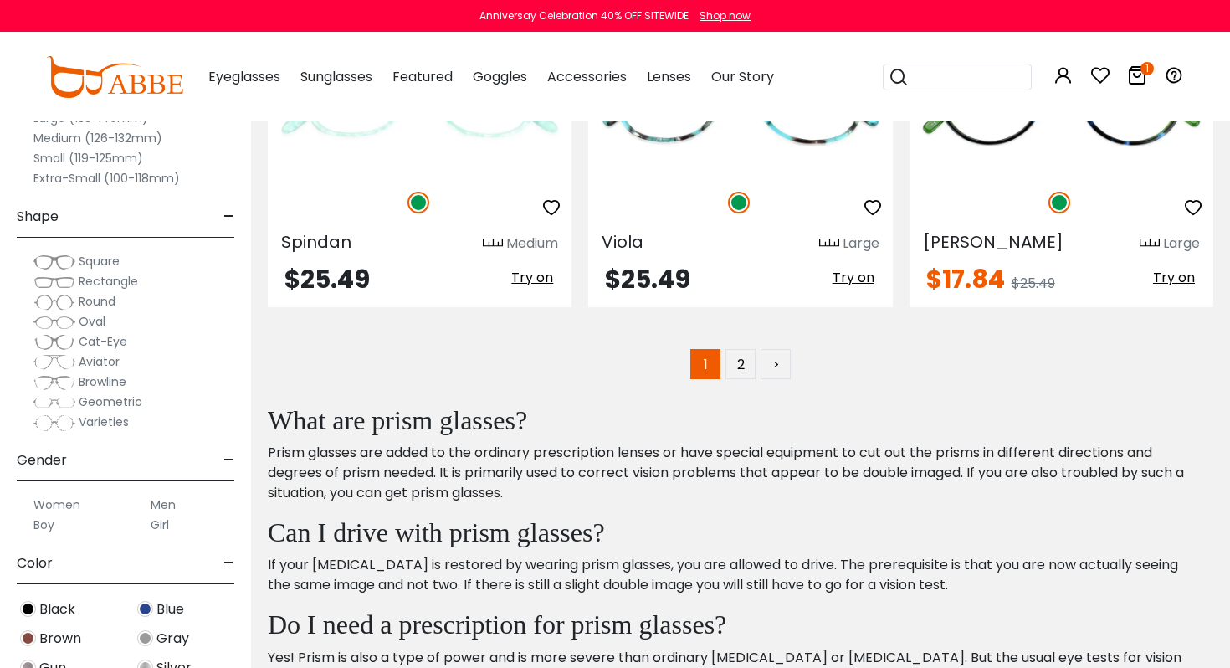
scroll to position [7958, 0]
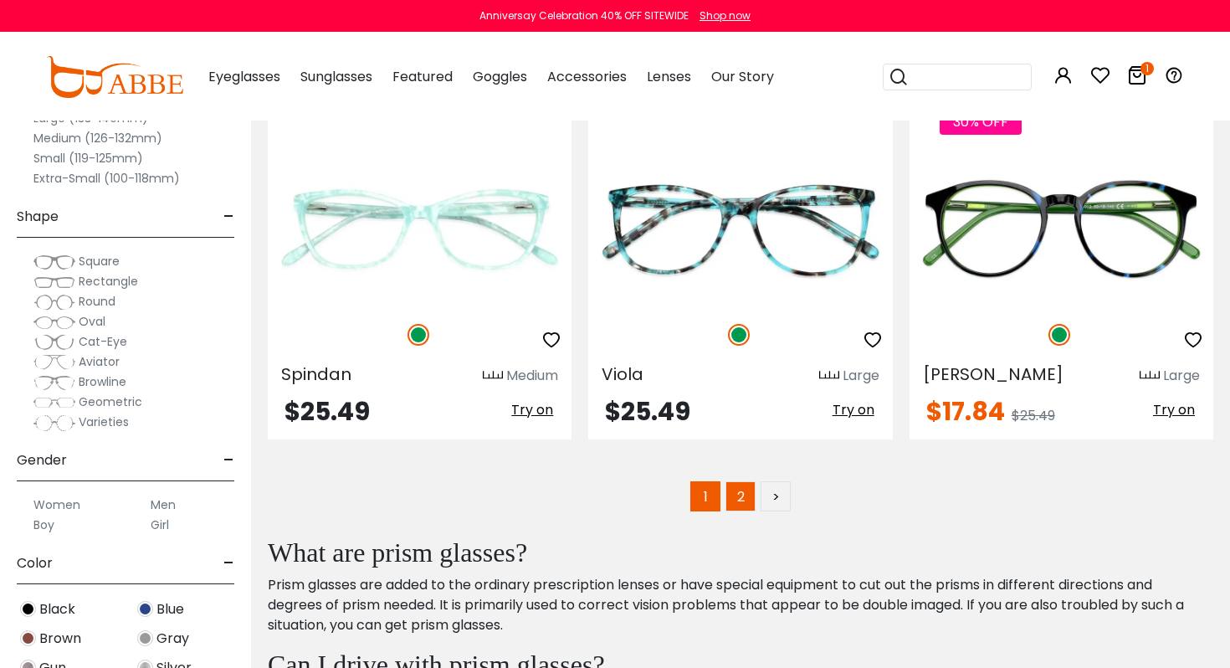
click at [742, 497] on link "2" at bounding box center [741, 496] width 30 height 30
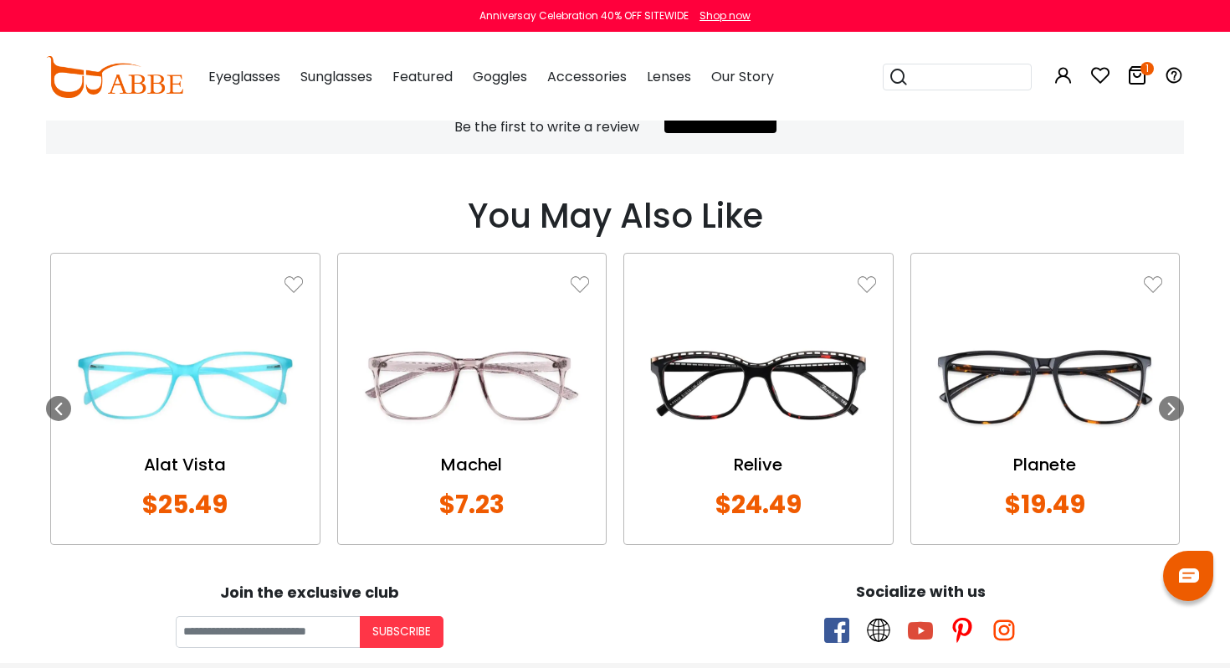
scroll to position [1245, 0]
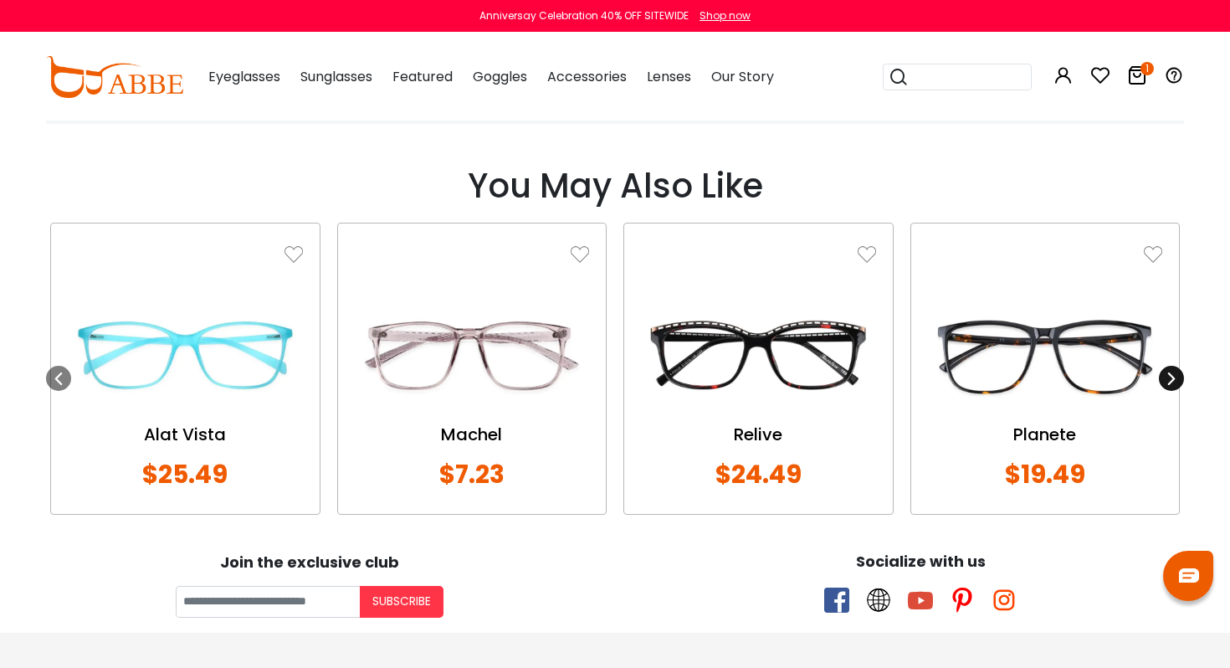
click at [1171, 372] on icon at bounding box center [1171, 378] width 13 height 13
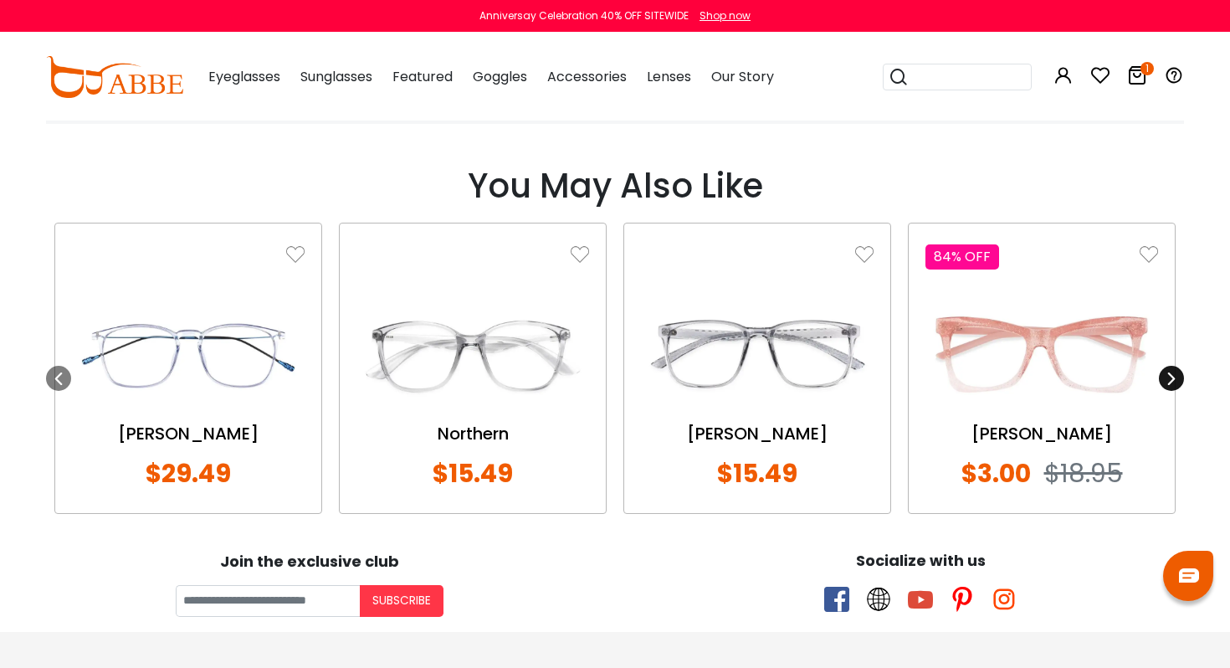
click at [1171, 372] on icon at bounding box center [1171, 378] width 13 height 13
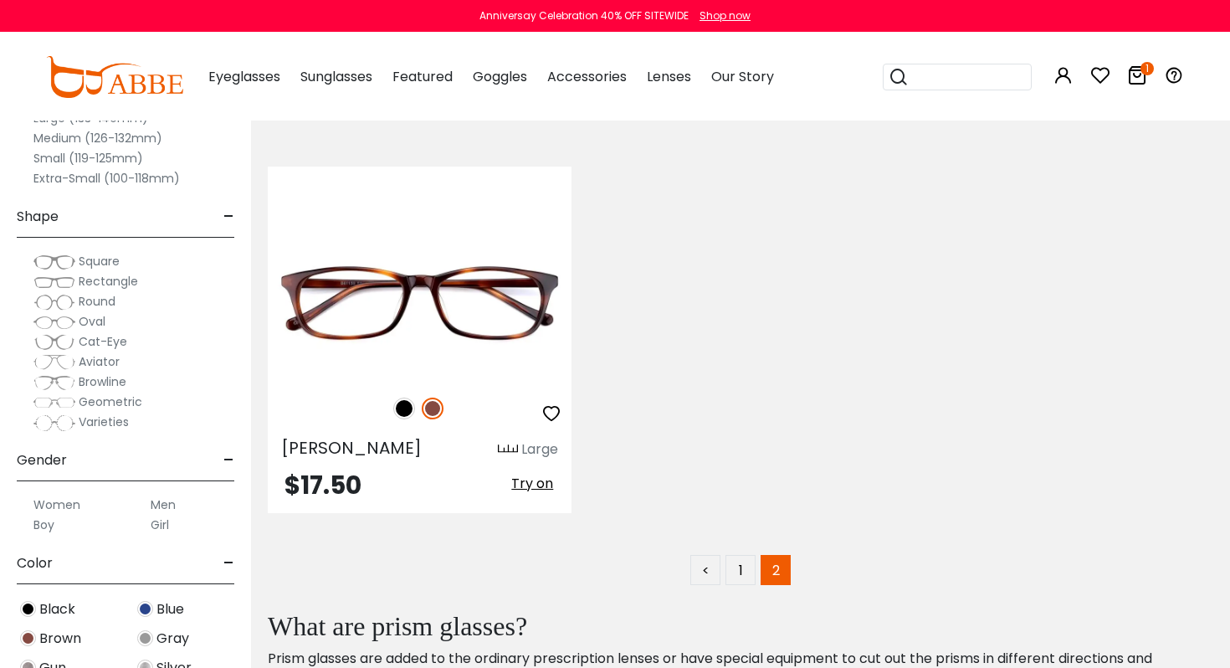
scroll to position [3399, 0]
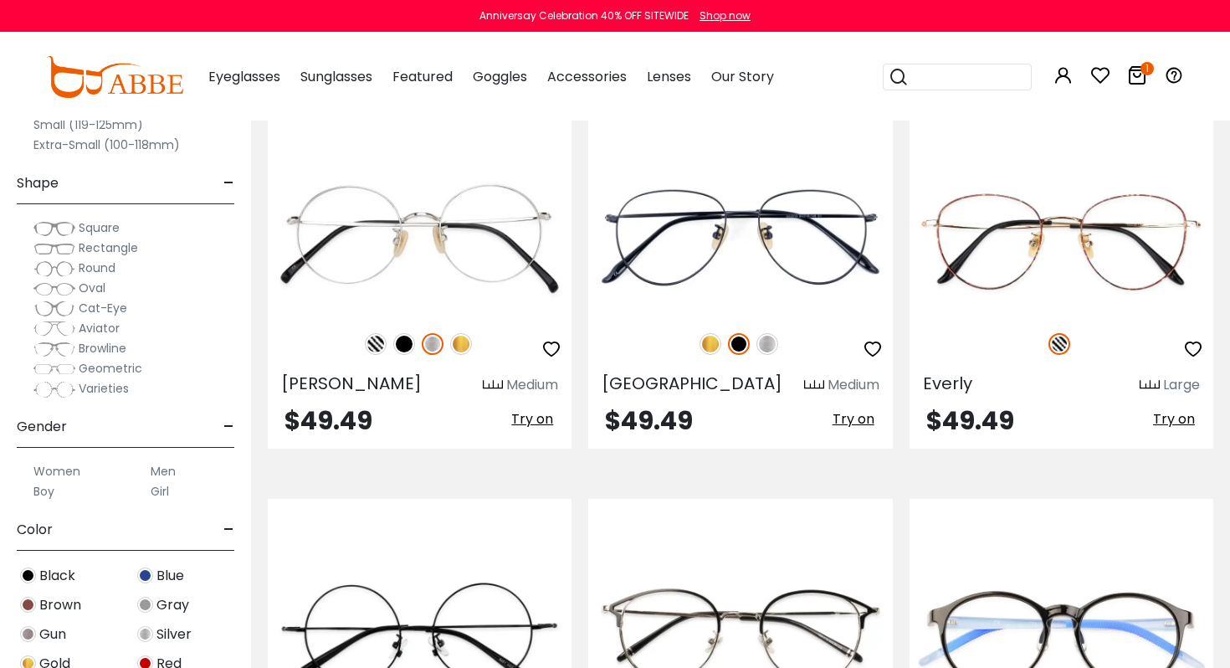
scroll to position [2442, 0]
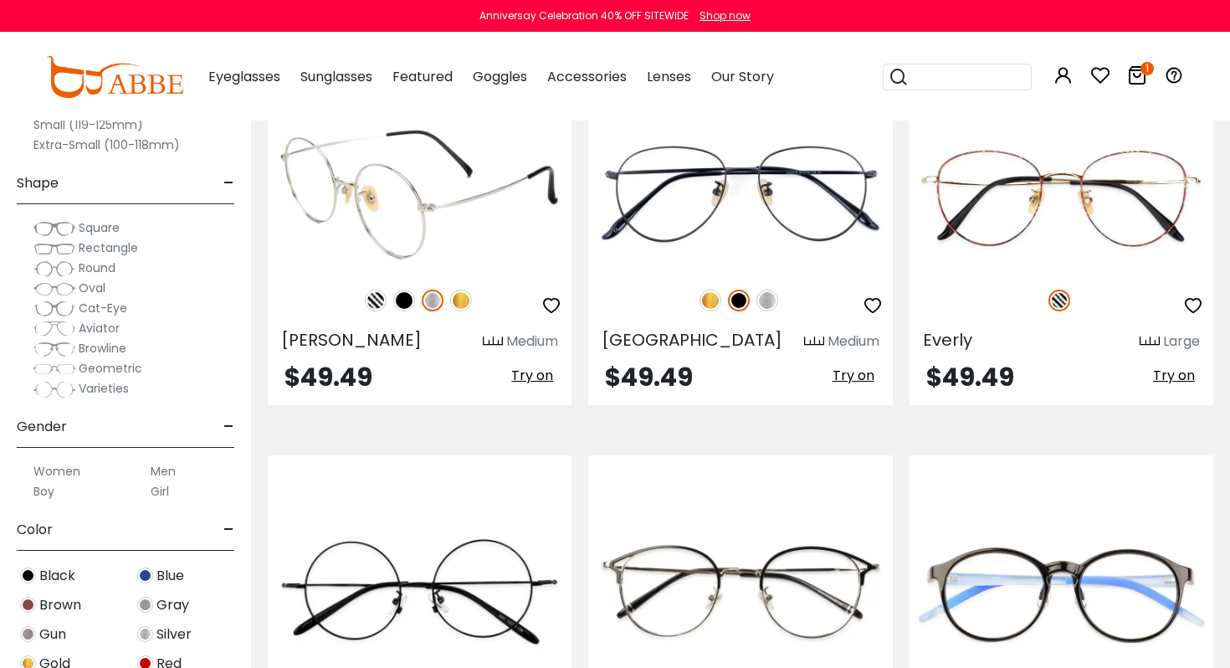
click at [401, 306] on img at bounding box center [404, 301] width 22 height 22
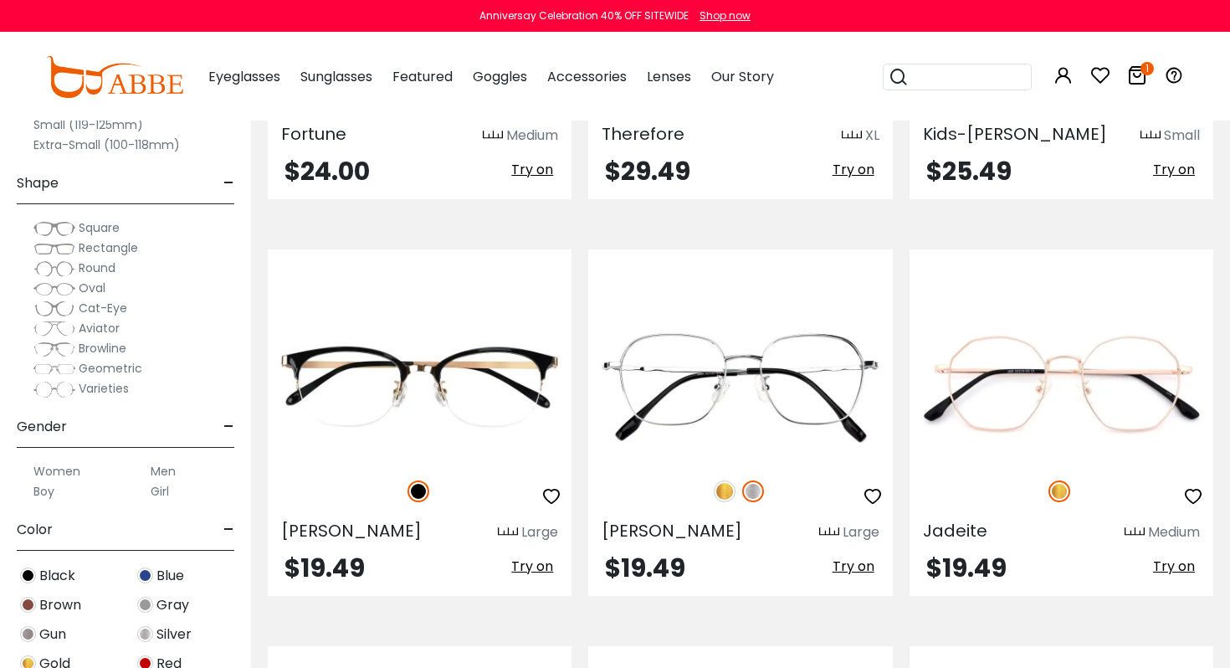
scroll to position [5438, 0]
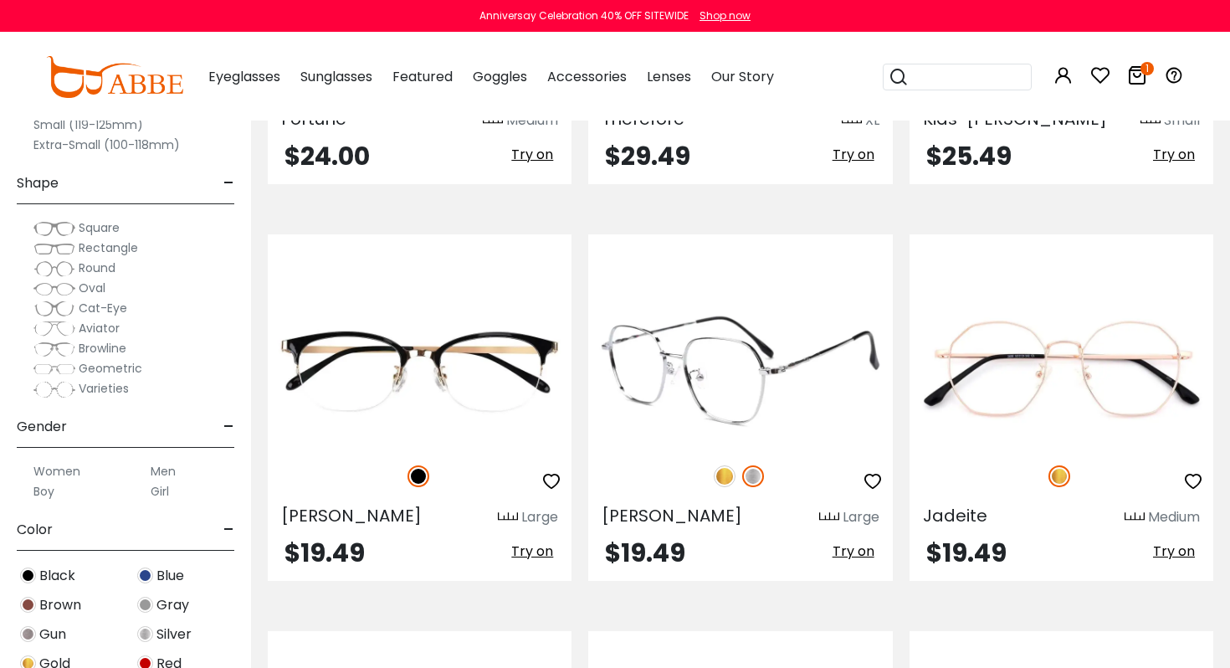
click at [727, 477] on img at bounding box center [725, 476] width 22 height 22
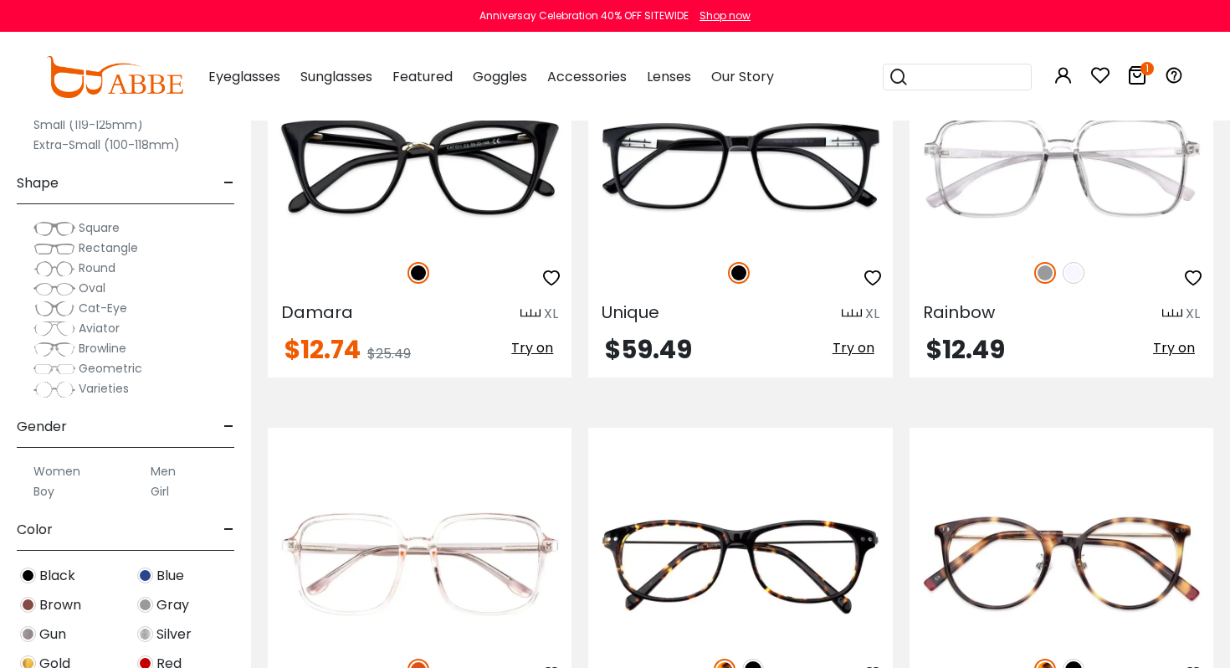
scroll to position [7610, 0]
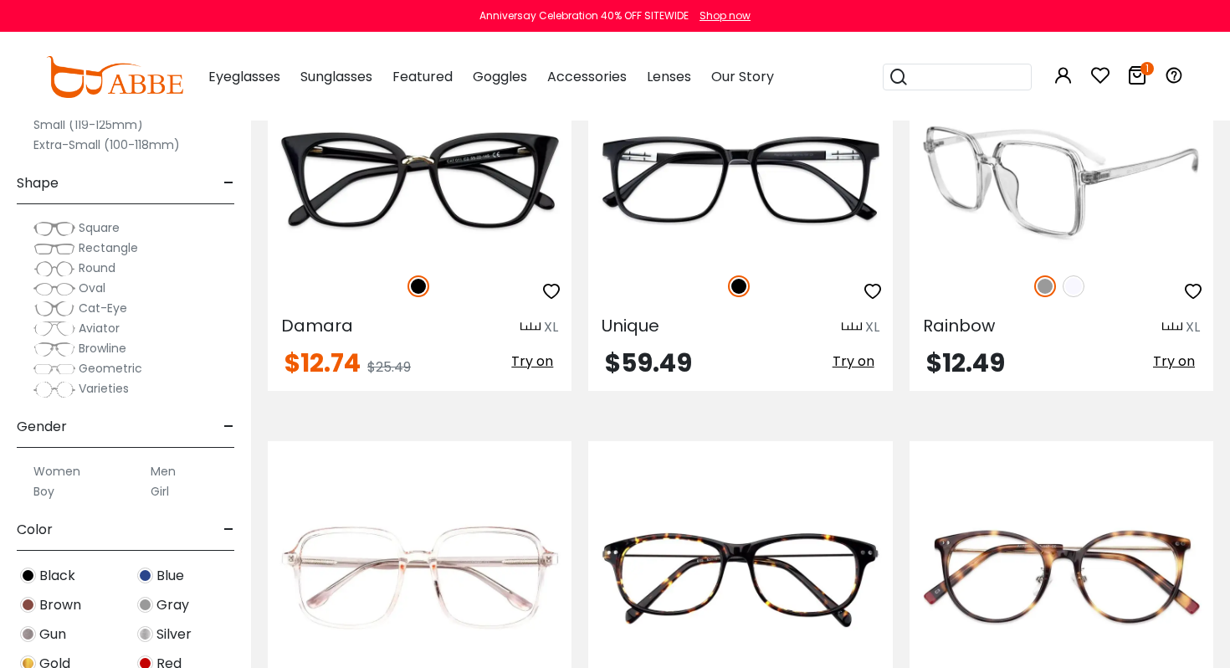
click at [1081, 290] on img at bounding box center [1074, 286] width 22 height 22
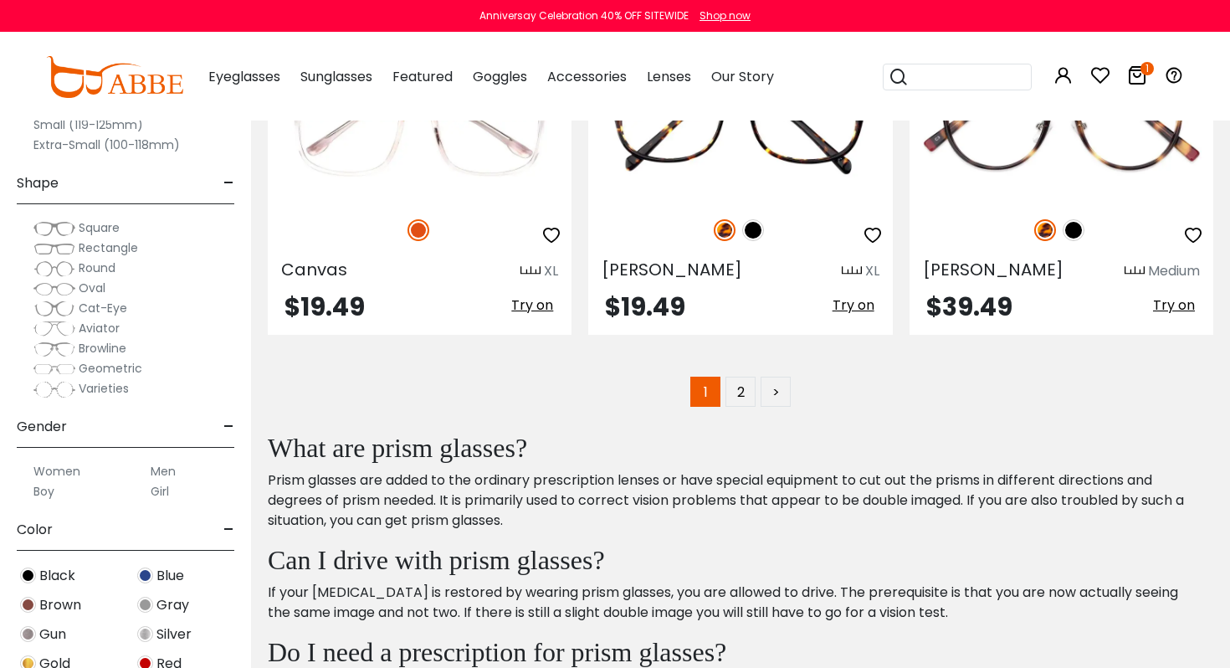
scroll to position [8067, 0]
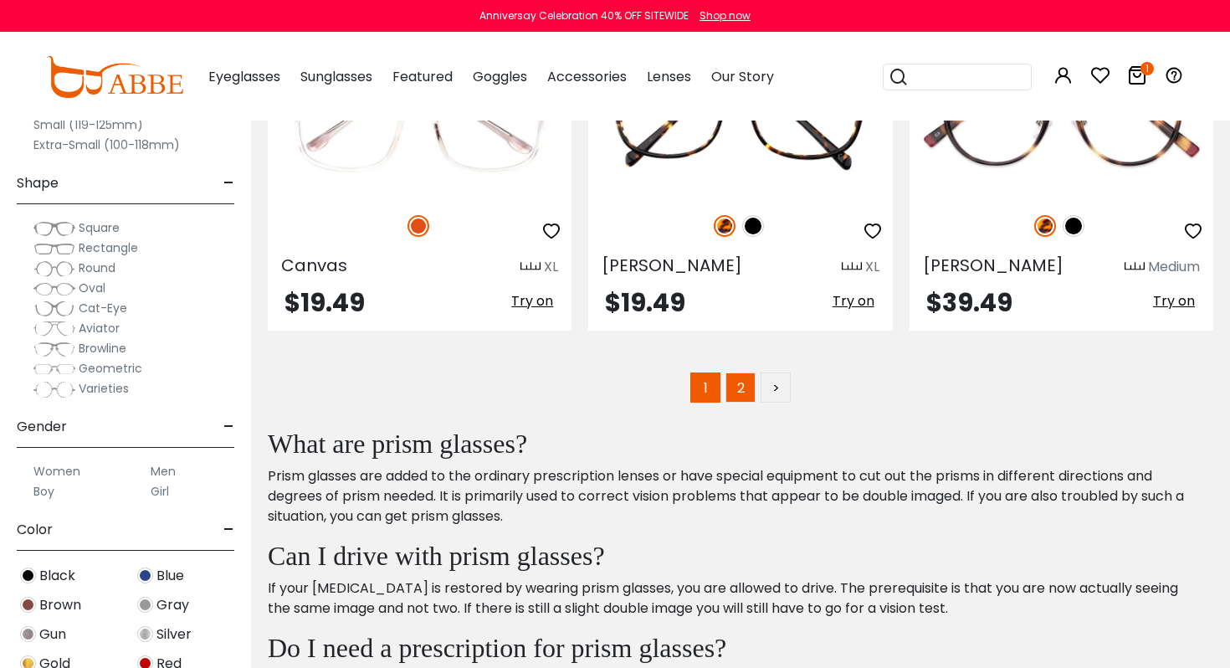
click at [729, 403] on link "2" at bounding box center [741, 387] width 30 height 30
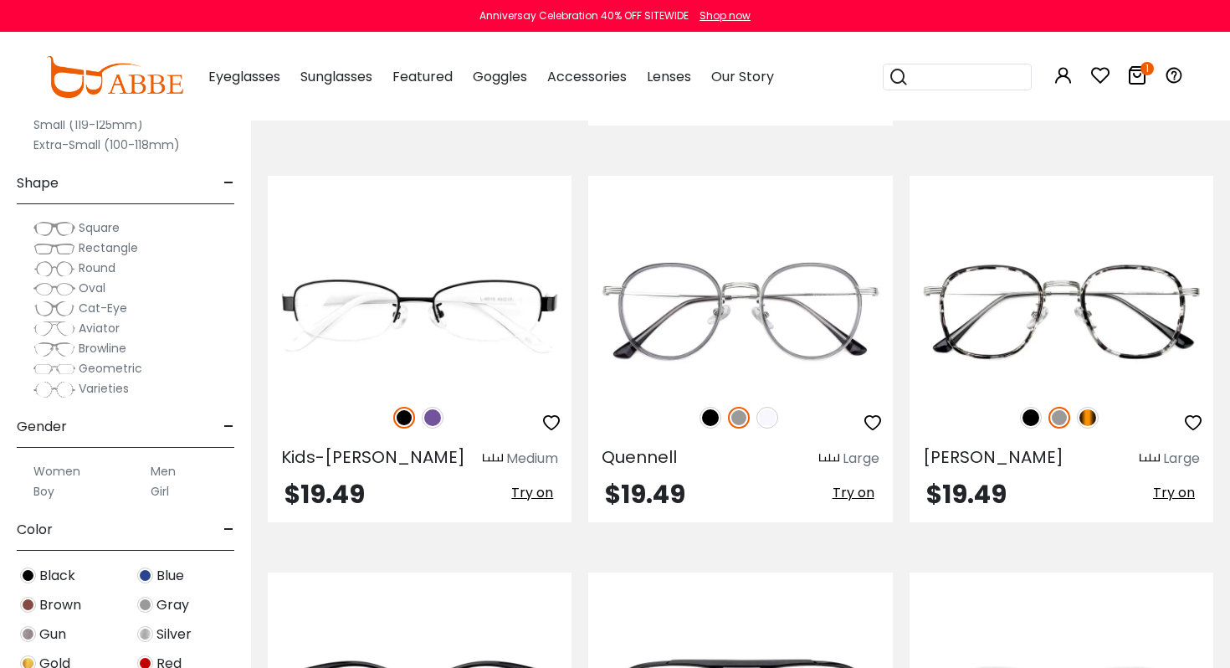
scroll to position [4682, 0]
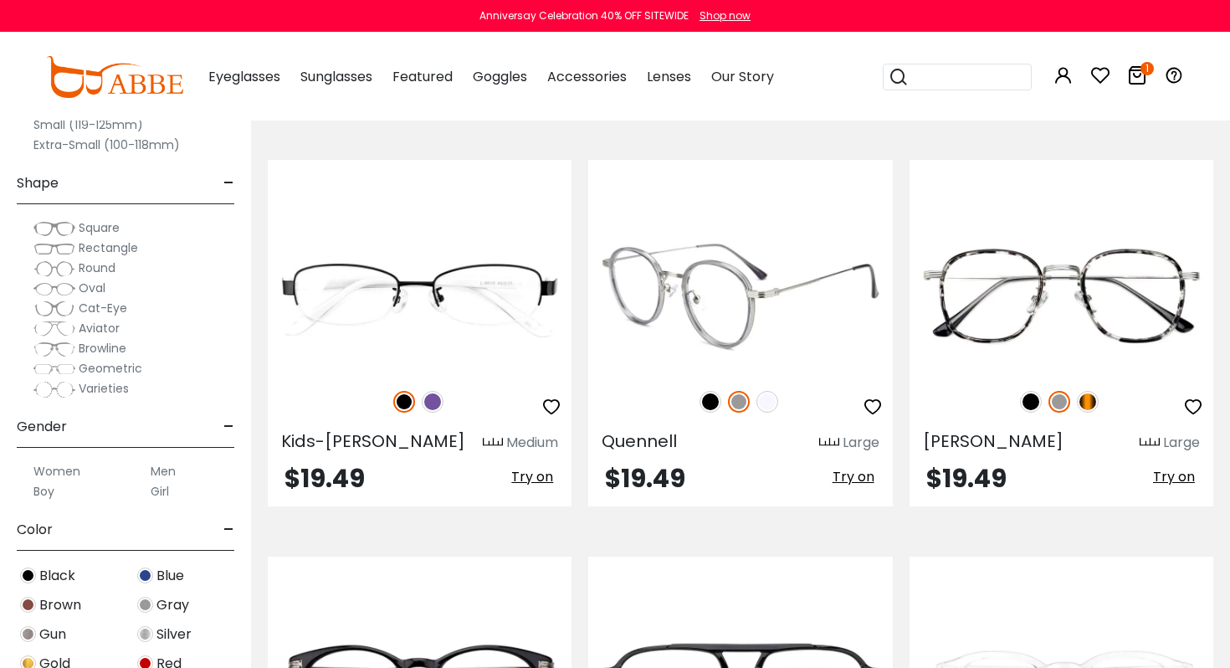
click at [767, 391] on img at bounding box center [768, 402] width 22 height 22
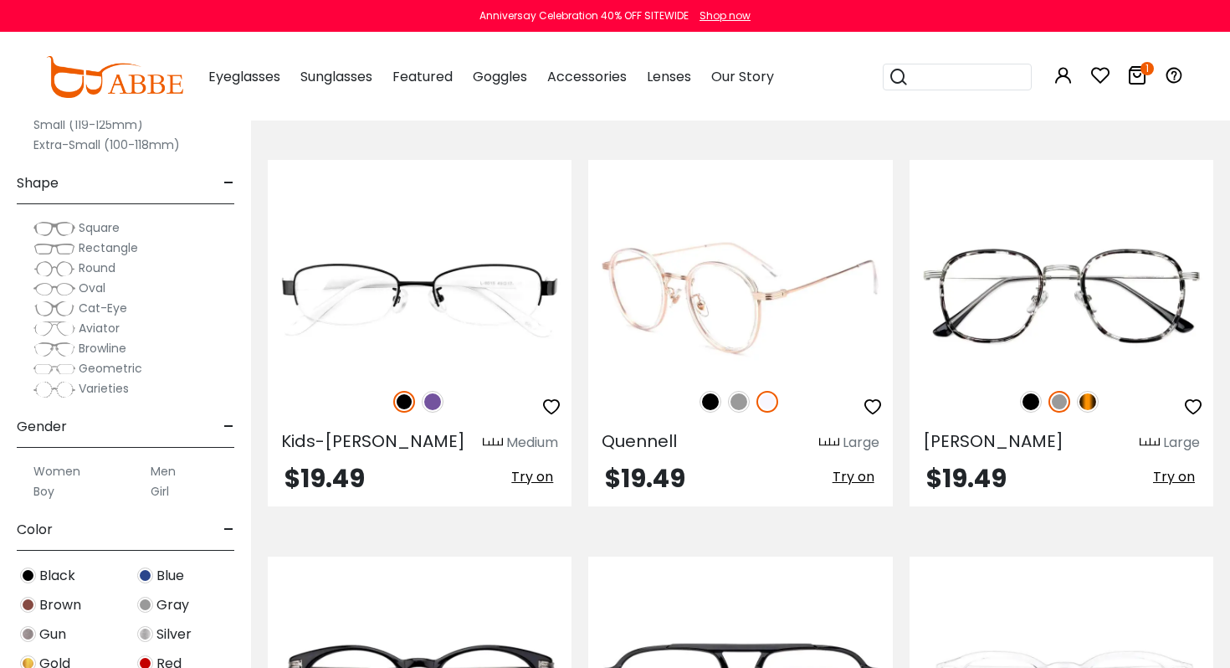
click at [711, 391] on img at bounding box center [711, 402] width 22 height 22
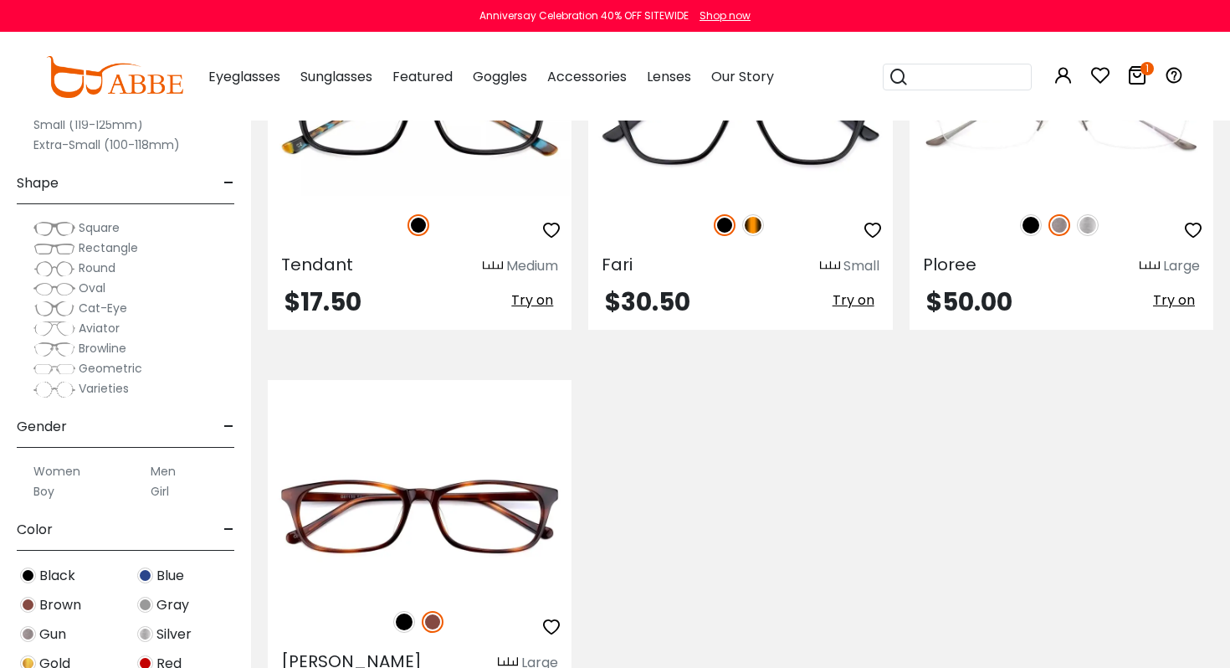
scroll to position [7058, 0]
